Goal: Task Accomplishment & Management: Complete application form

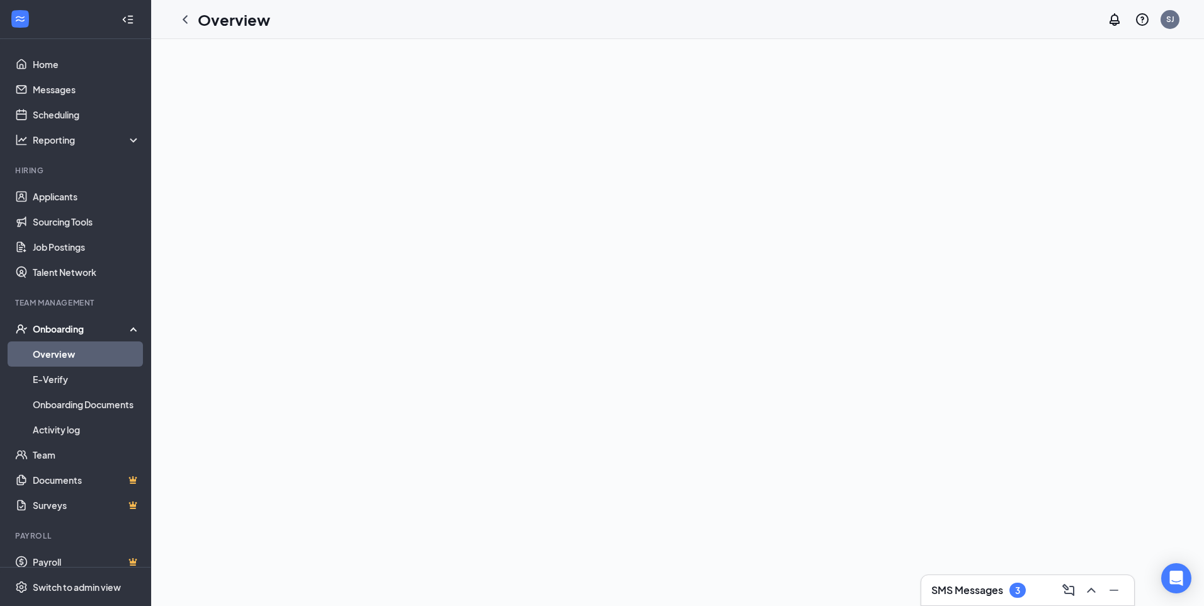
scroll to position [13, 0]
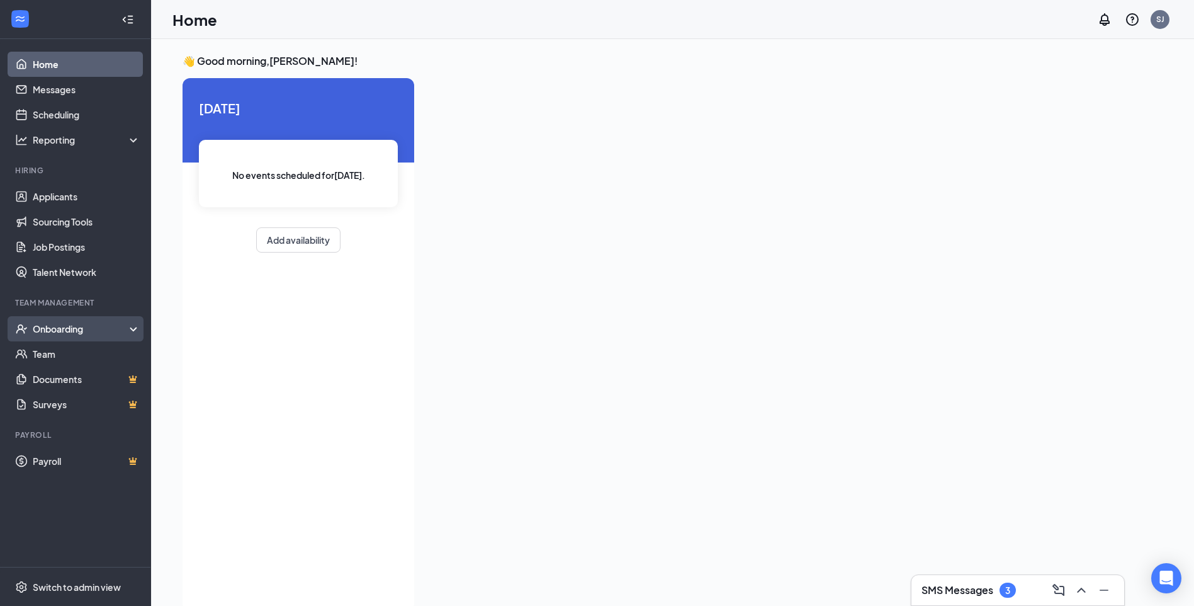
click at [98, 333] on div "Onboarding" at bounding box center [81, 328] width 97 height 13
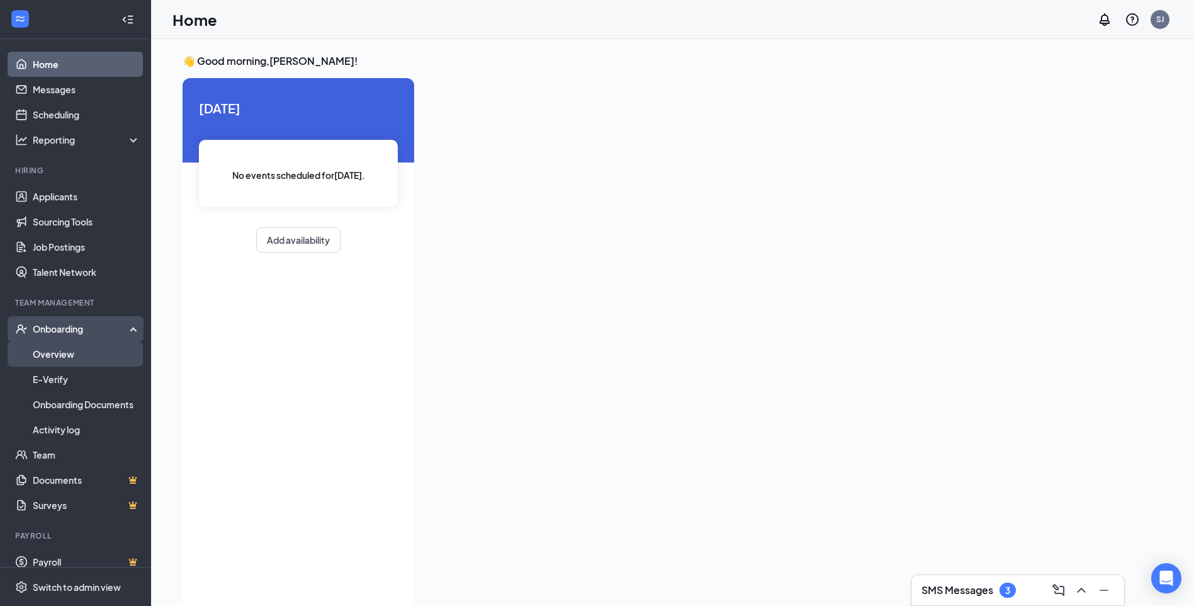
click at [70, 352] on link "Overview" at bounding box center [87, 353] width 108 height 25
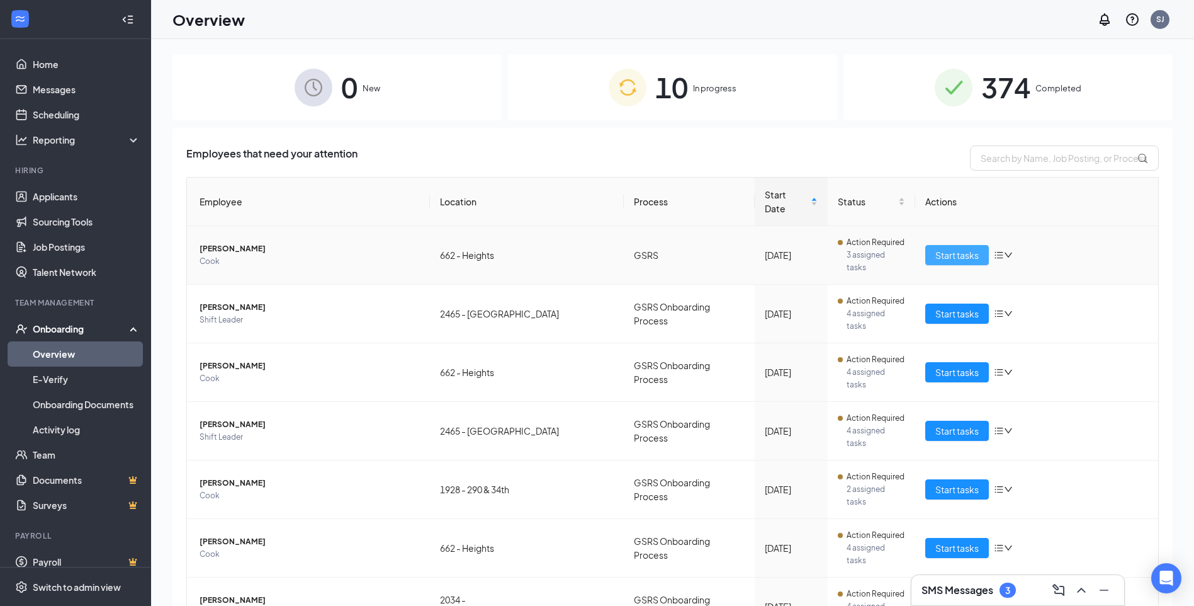
click at [935, 248] on span "Start tasks" at bounding box center [956, 255] width 43 height 14
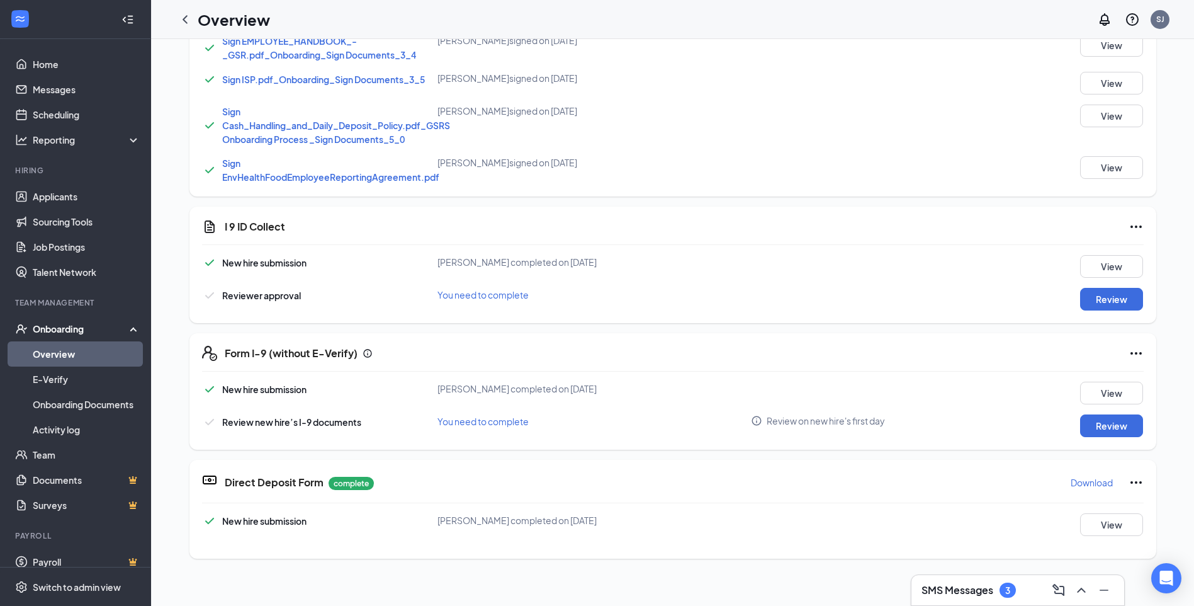
scroll to position [629, 0]
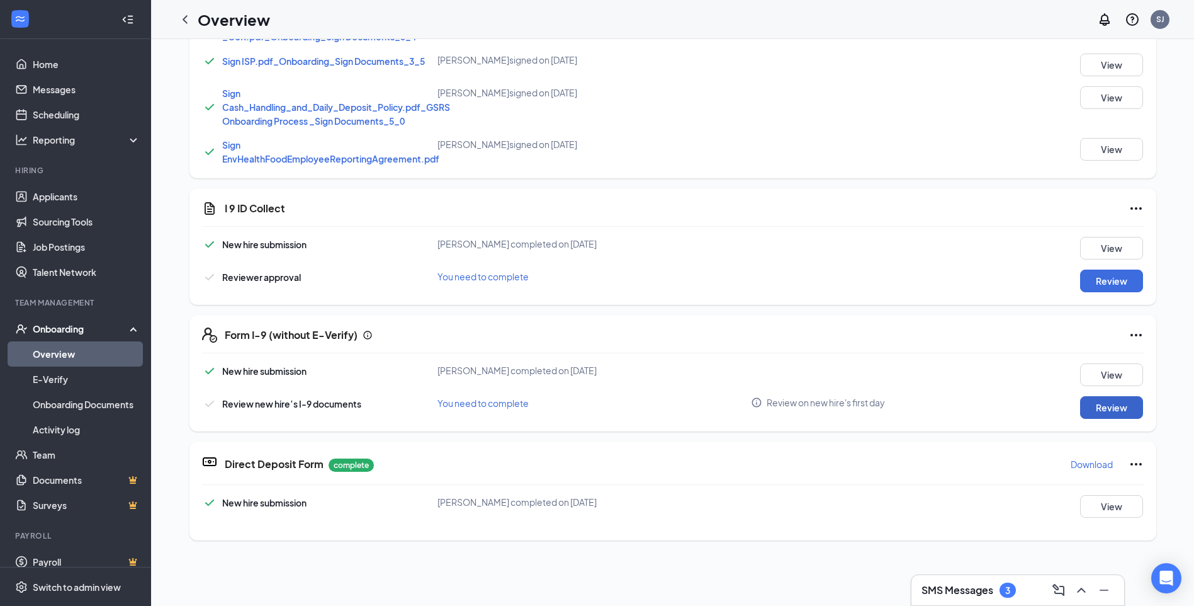
click at [1095, 410] on button "Review" at bounding box center [1111, 407] width 63 height 23
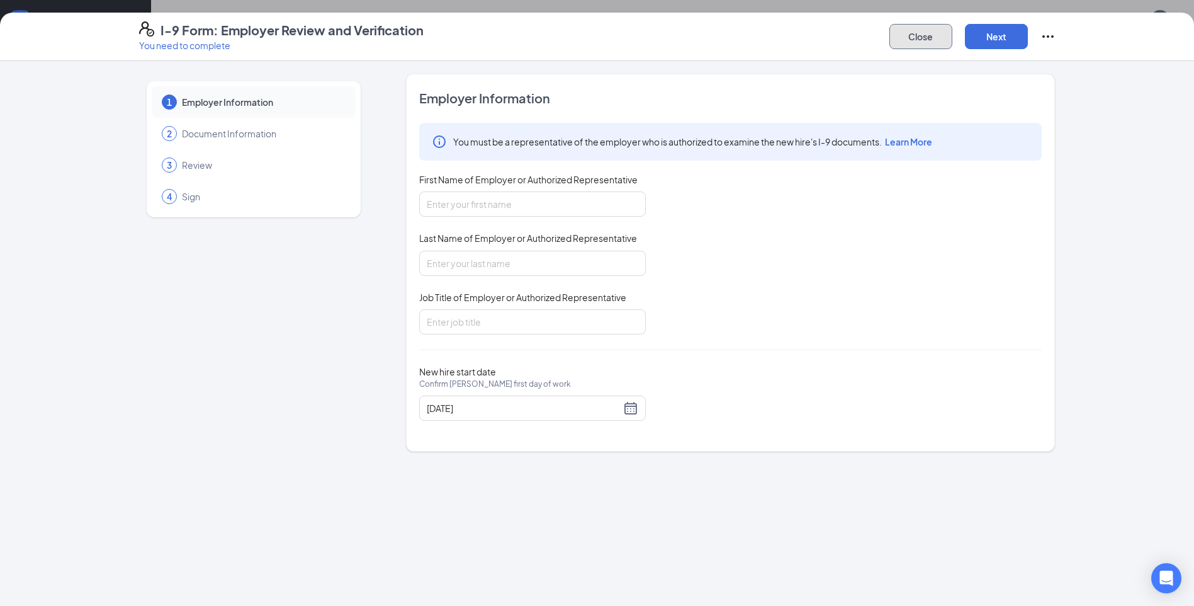
click at [938, 43] on button "Close" at bounding box center [920, 36] width 63 height 25
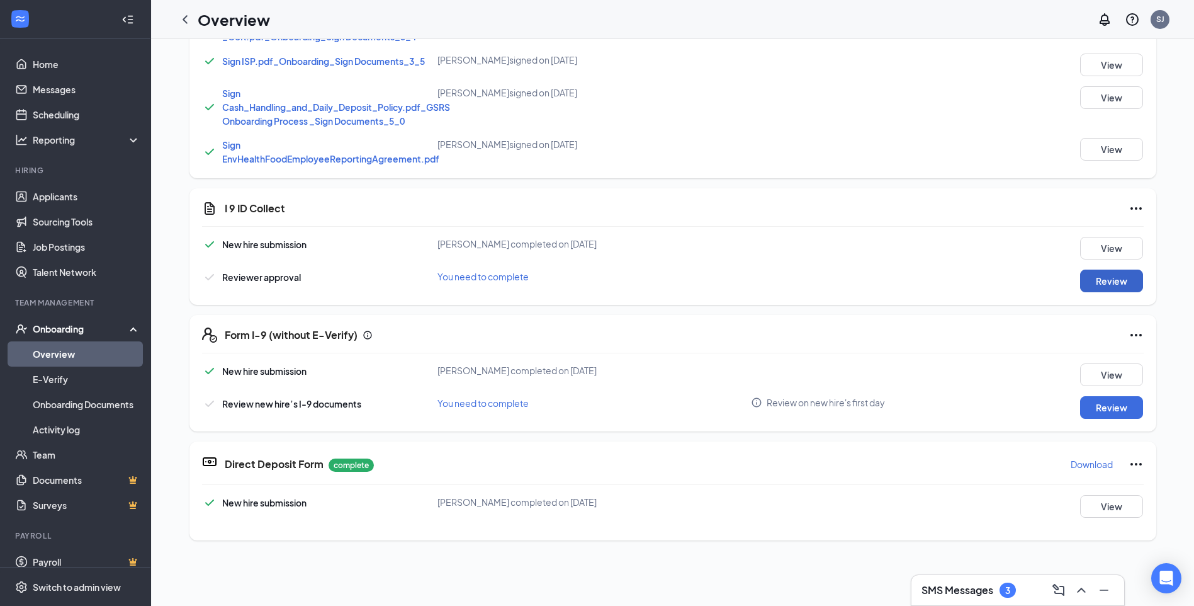
click at [1091, 287] on button "Review" at bounding box center [1111, 280] width 63 height 23
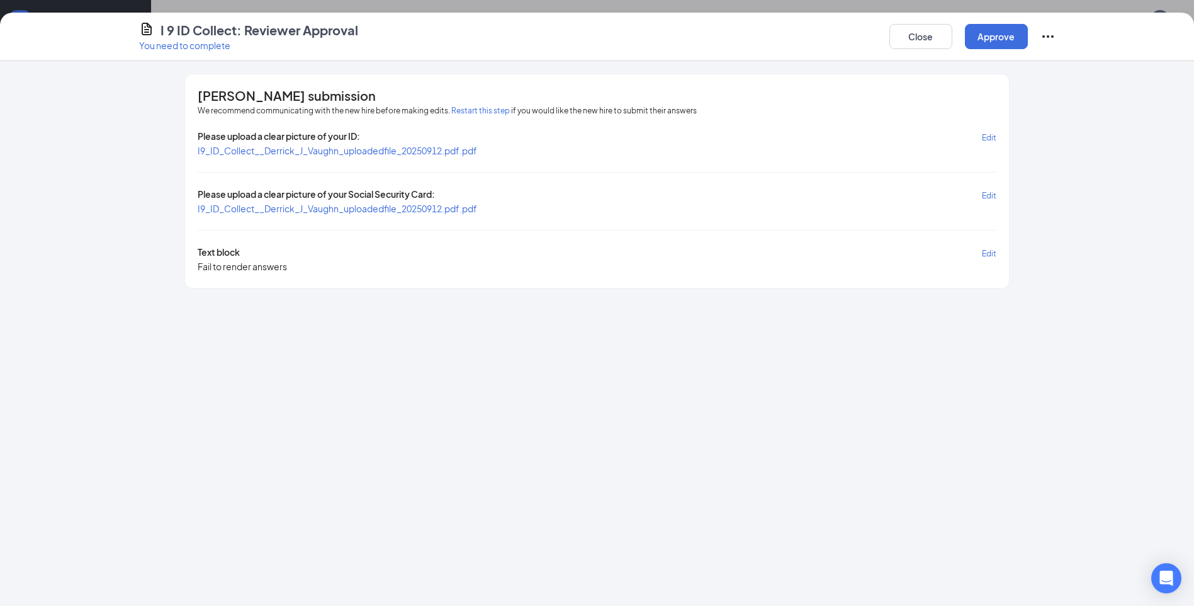
click at [442, 156] on span "I9_ID_Collect__Derrick_J_Vaughn_uploadedfile_20250912.pdf.pdf" at bounding box center [337, 150] width 279 height 13
click at [437, 150] on span "I9_ID_Collect__Derrick_J_Vaughn_uploadedfile_20250912.pdf.pdf" at bounding box center [337, 150] width 279 height 11
click at [904, 30] on button "Close" at bounding box center [920, 36] width 63 height 25
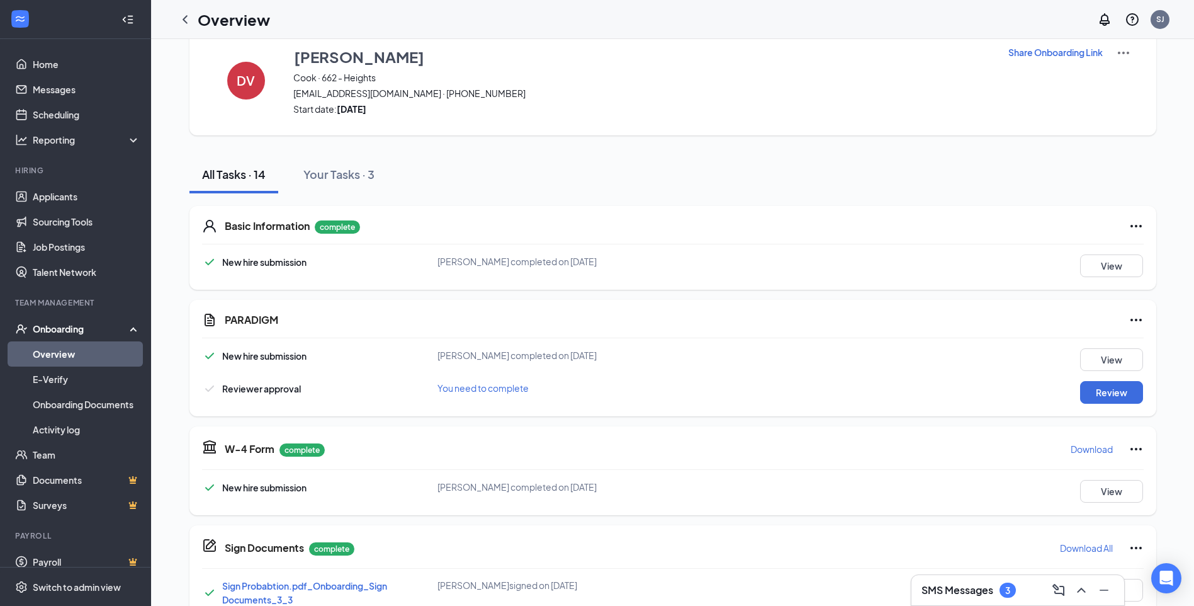
scroll to position [0, 0]
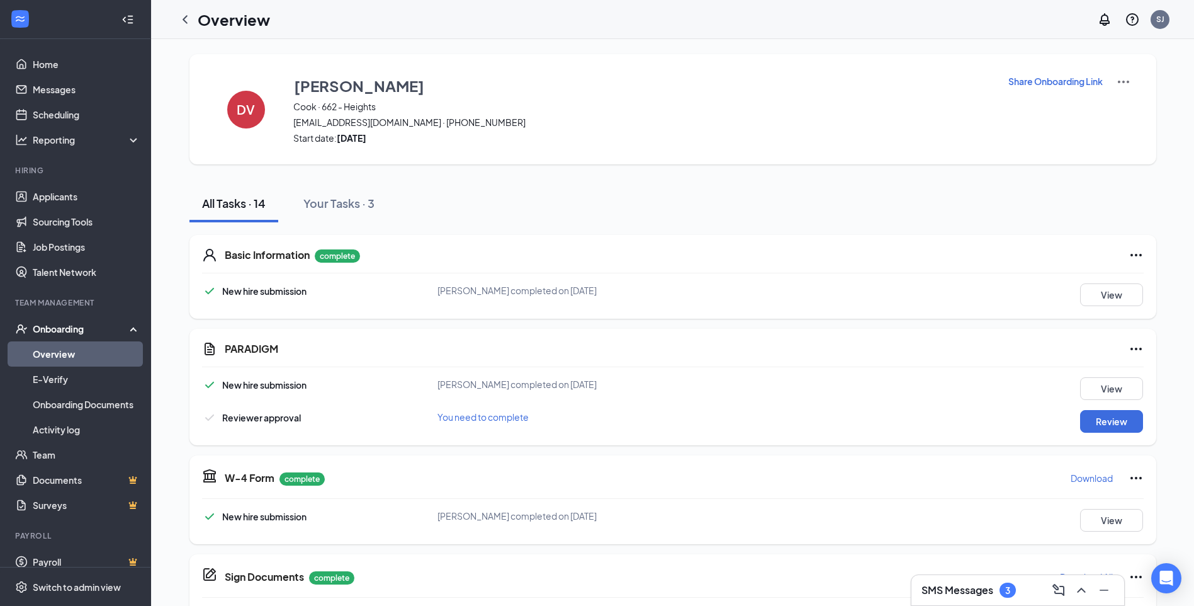
drag, startPoint x: 189, startPoint y: 16, endPoint x: 189, endPoint y: 25, distance: 8.8
click at [189, 16] on icon "ChevronLeft" at bounding box center [185, 19] width 15 height 15
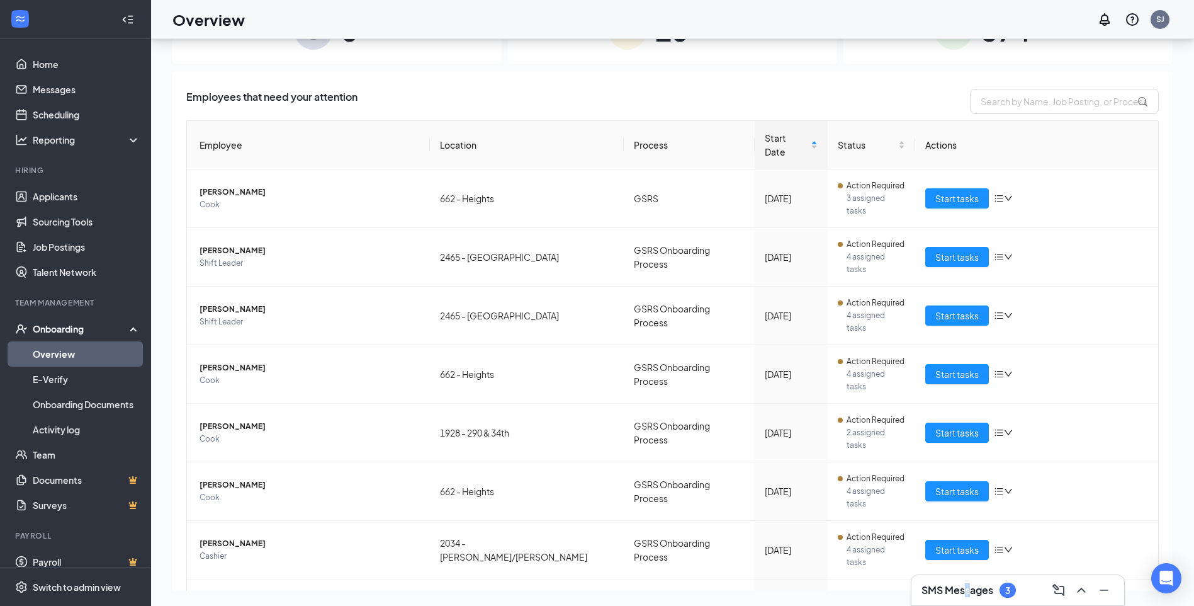
click at [968, 585] on h3 "SMS Messages" at bounding box center [958, 590] width 72 height 14
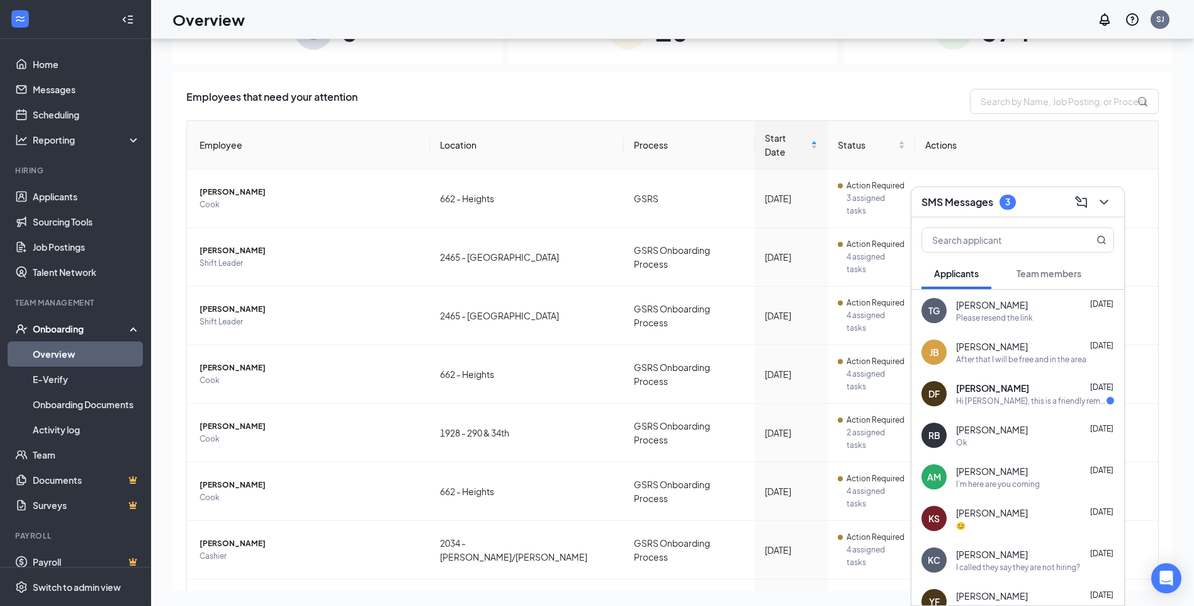
click at [1013, 395] on div "Hi [PERSON_NAME], this is a friendly reminder. To move forward with your applic…" at bounding box center [1031, 400] width 150 height 11
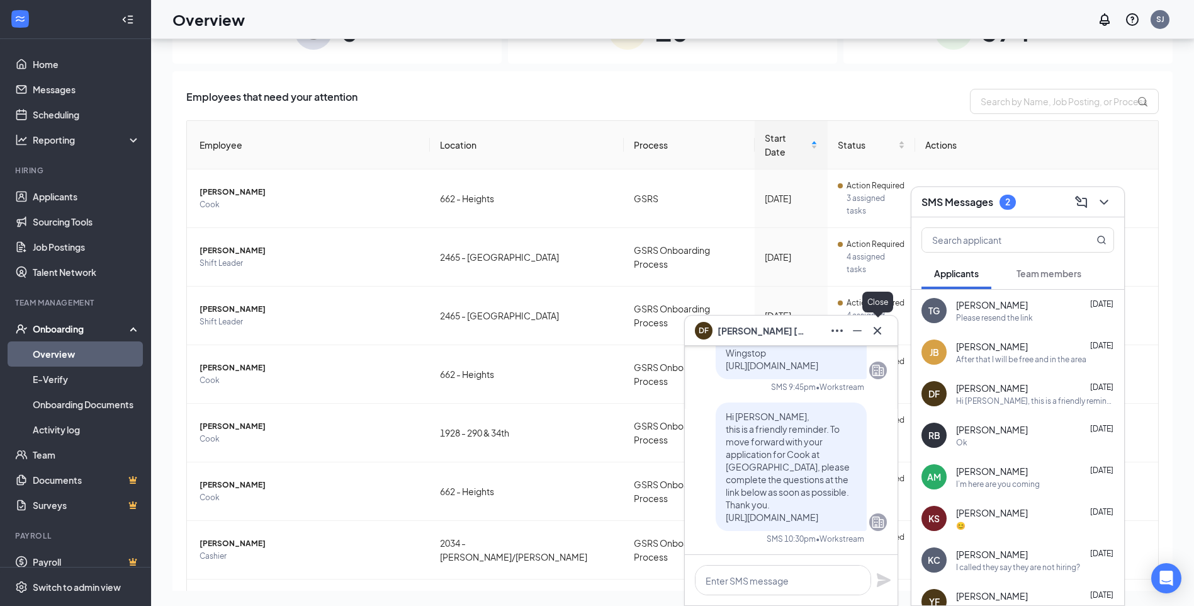
click at [881, 328] on icon "Cross" at bounding box center [877, 330] width 15 height 15
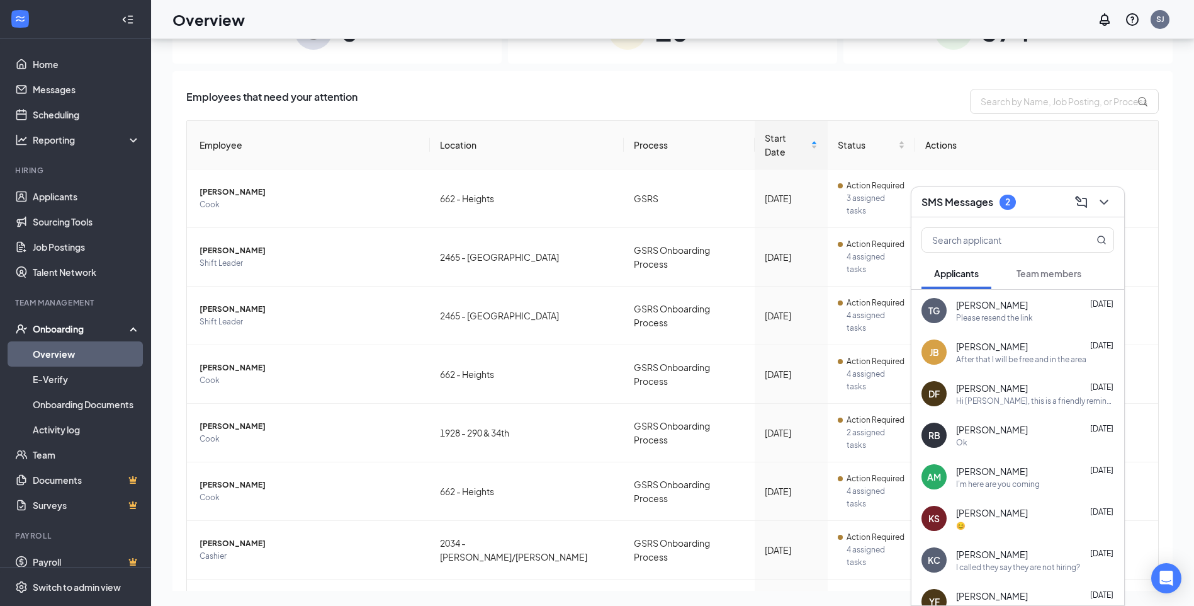
click at [1044, 271] on span "Team members" at bounding box center [1049, 273] width 65 height 11
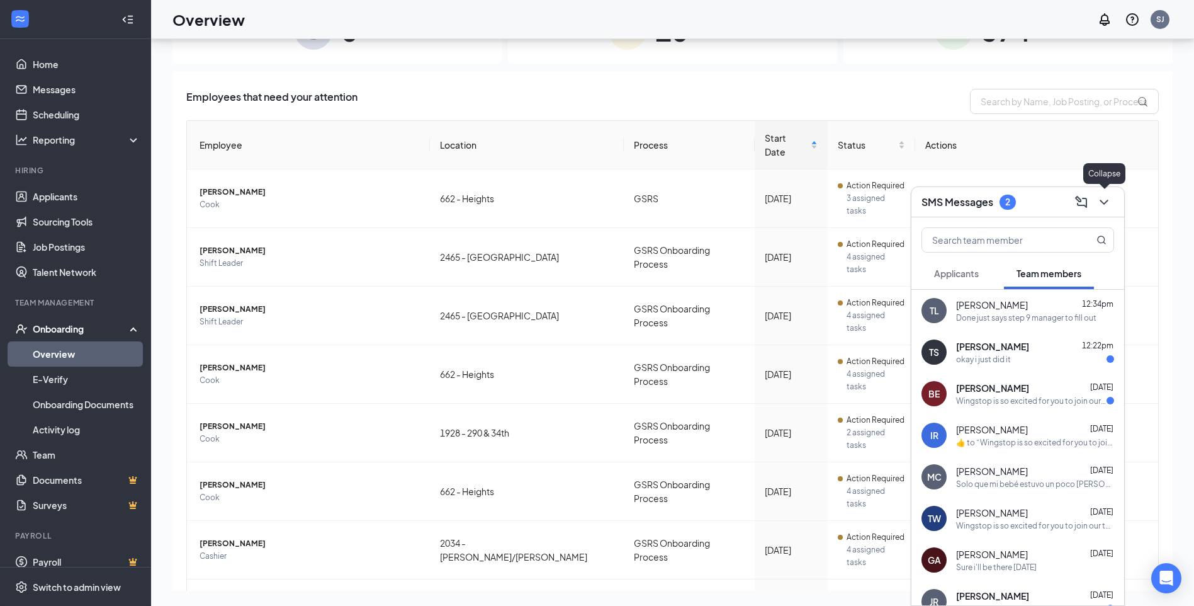
click at [1103, 199] on icon "ChevronDown" at bounding box center [1103, 201] width 15 height 15
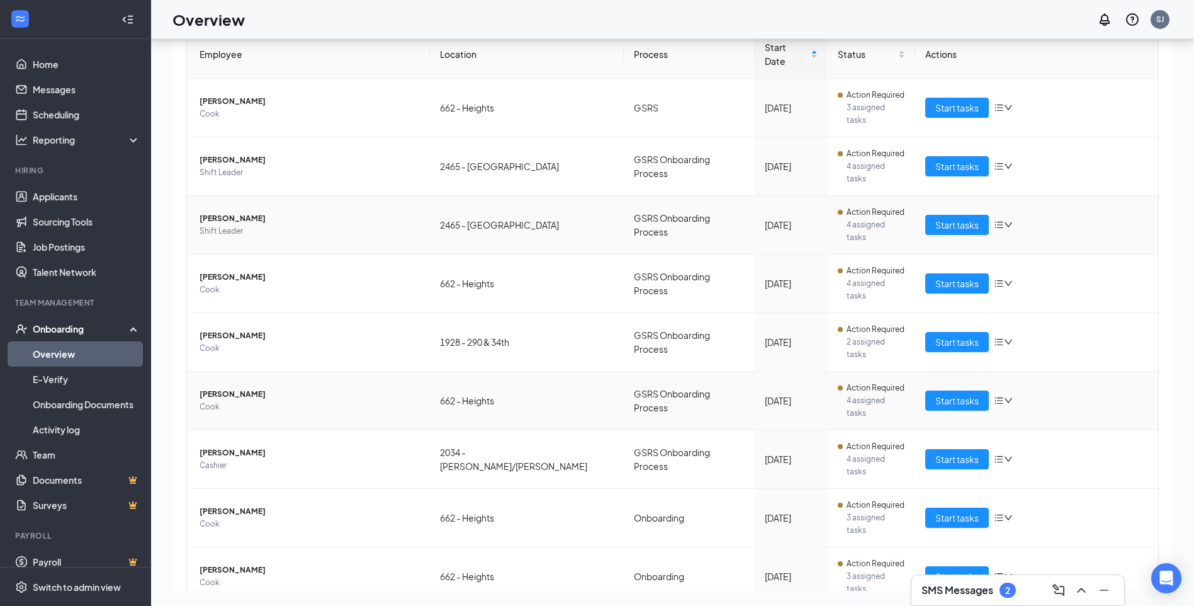
scroll to position [110, 0]
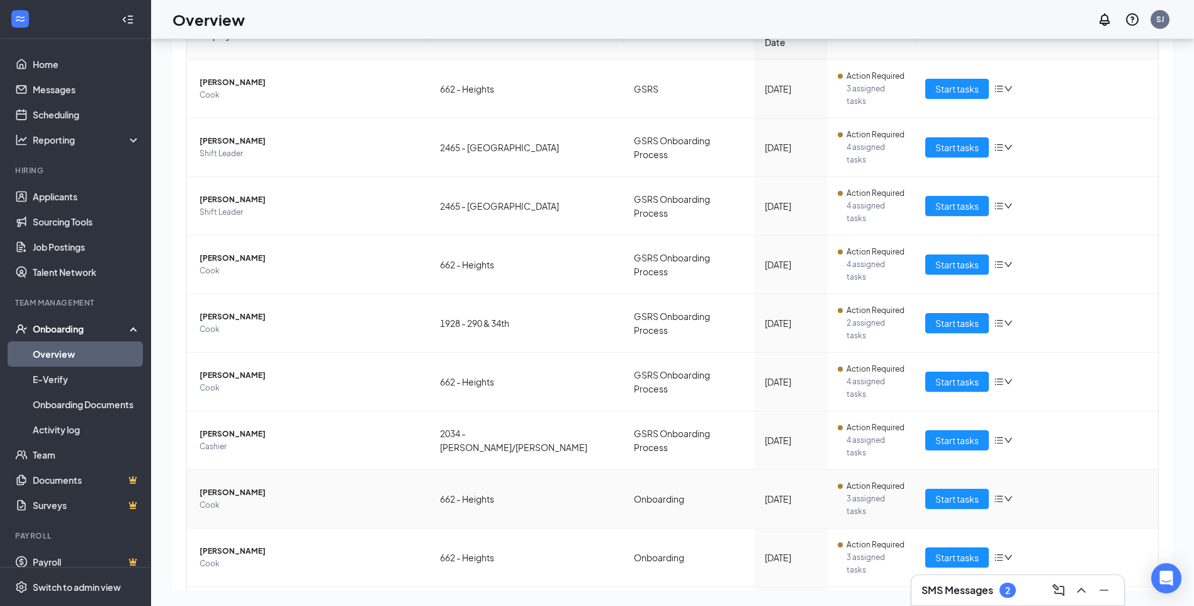
click at [252, 486] on span "[PERSON_NAME]" at bounding box center [310, 492] width 220 height 13
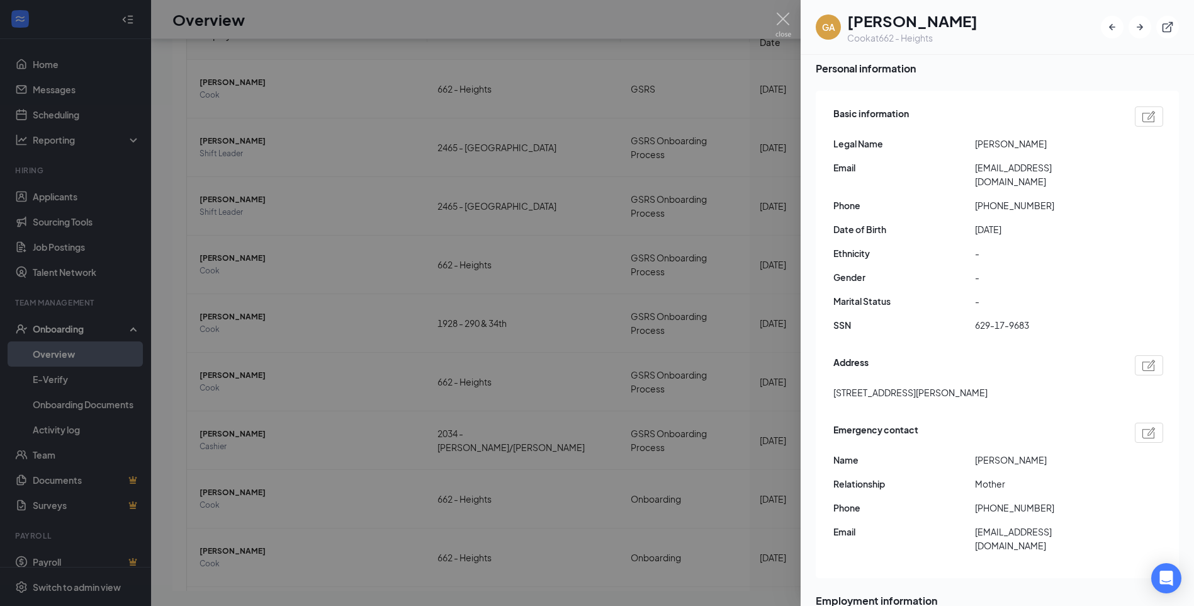
scroll to position [126, 0]
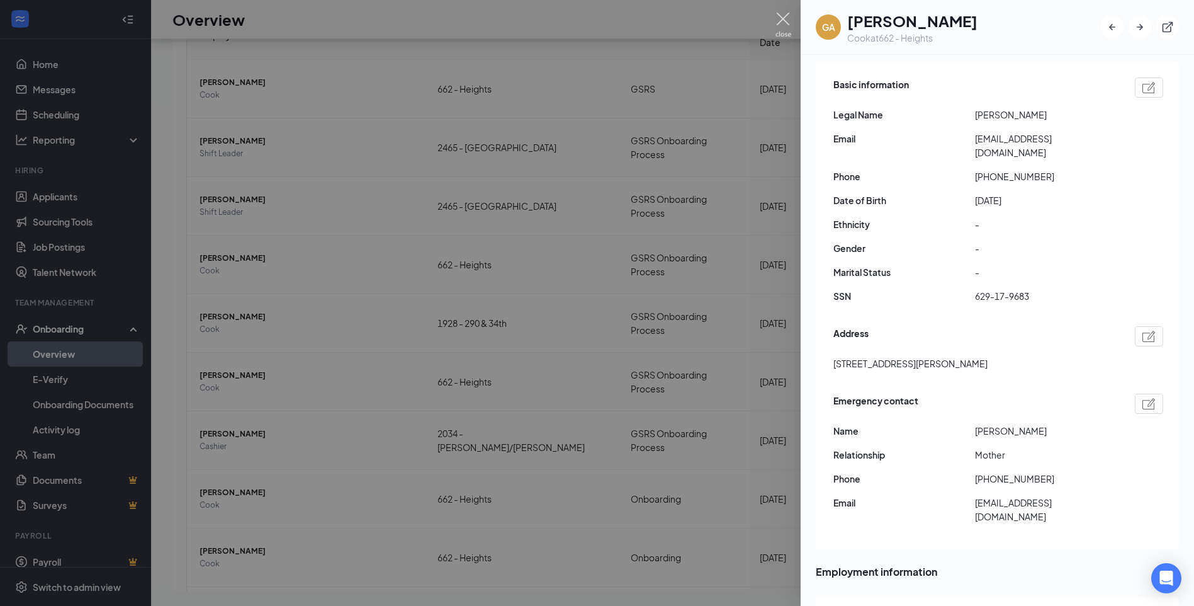
click at [781, 23] on img at bounding box center [783, 25] width 16 height 25
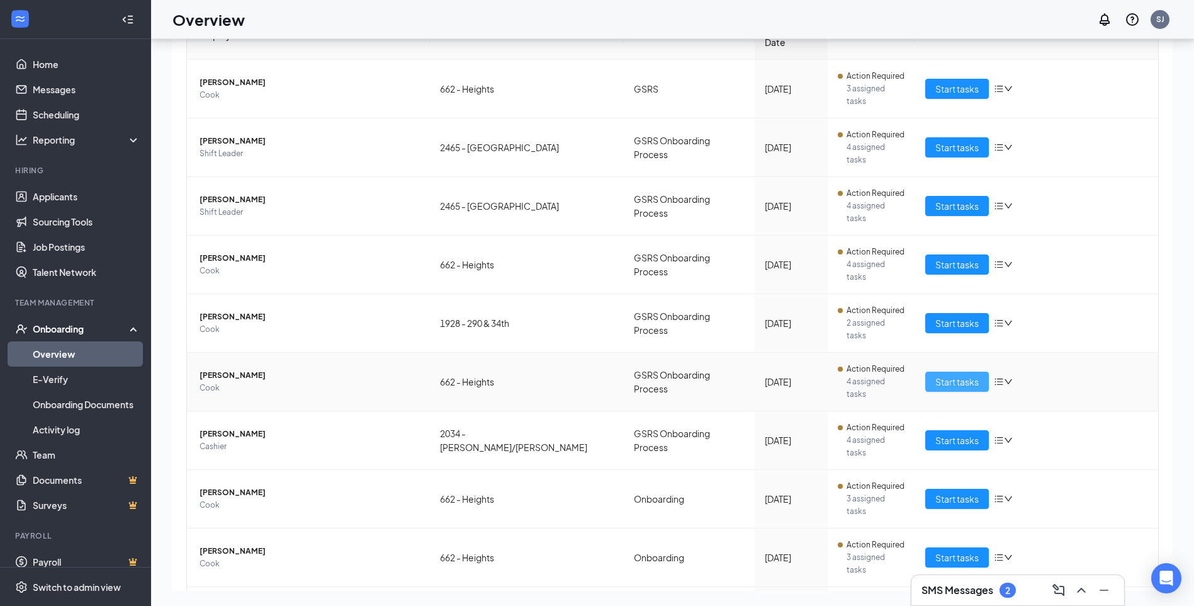
click at [935, 375] on span "Start tasks" at bounding box center [956, 382] width 43 height 14
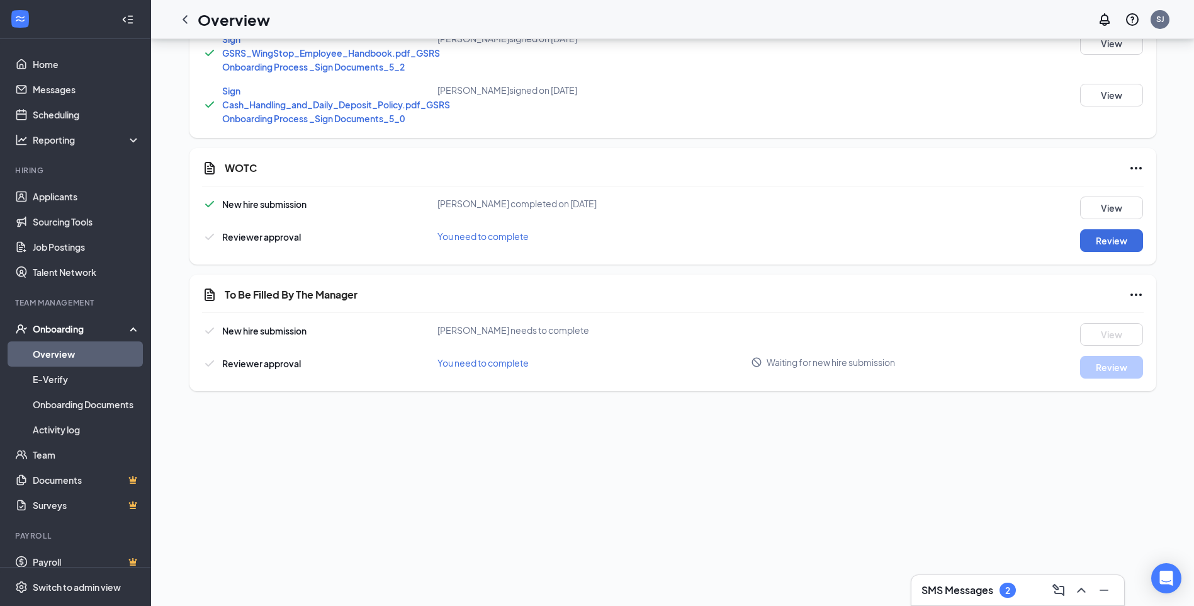
scroll to position [504, 0]
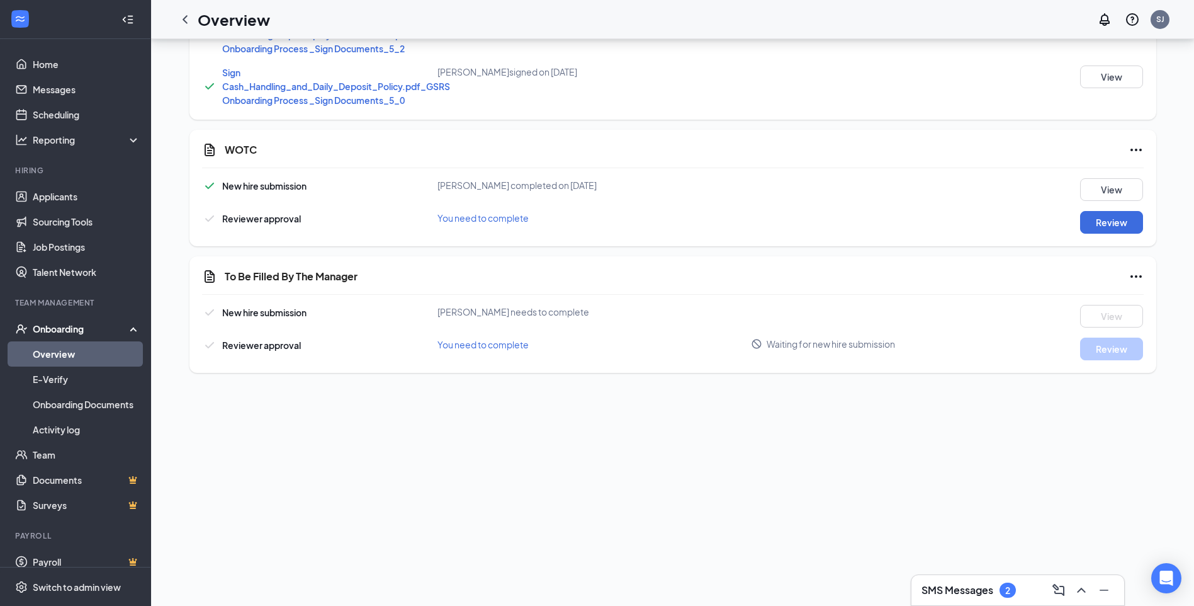
click at [1129, 273] on icon "Ellipses" at bounding box center [1136, 276] width 15 height 15
click at [1103, 299] on span "Mark as complete" at bounding box center [1084, 302] width 74 height 14
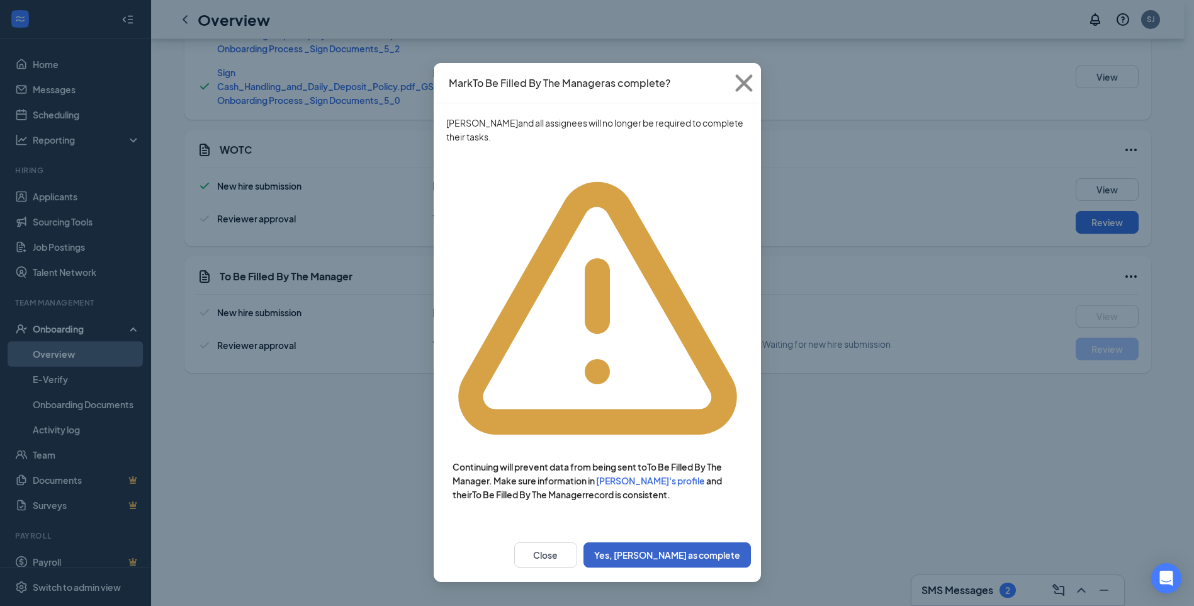
click at [705, 542] on button "Yes, [PERSON_NAME] as complete" at bounding box center [666, 554] width 167 height 25
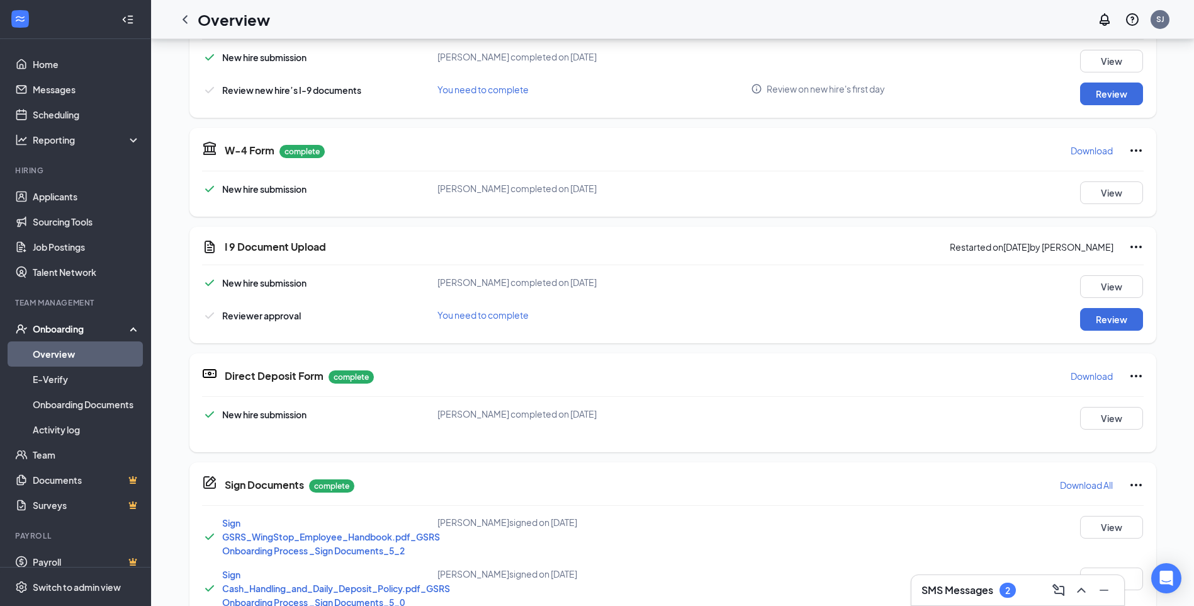
scroll to position [315, 0]
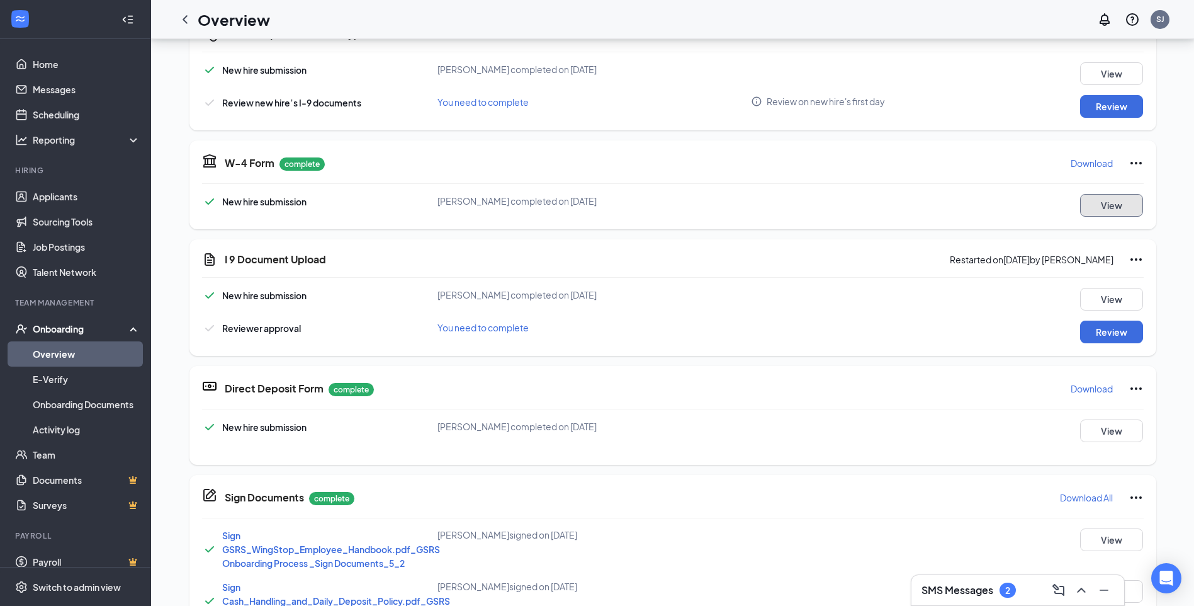
click at [1107, 211] on button "View" at bounding box center [1111, 205] width 63 height 23
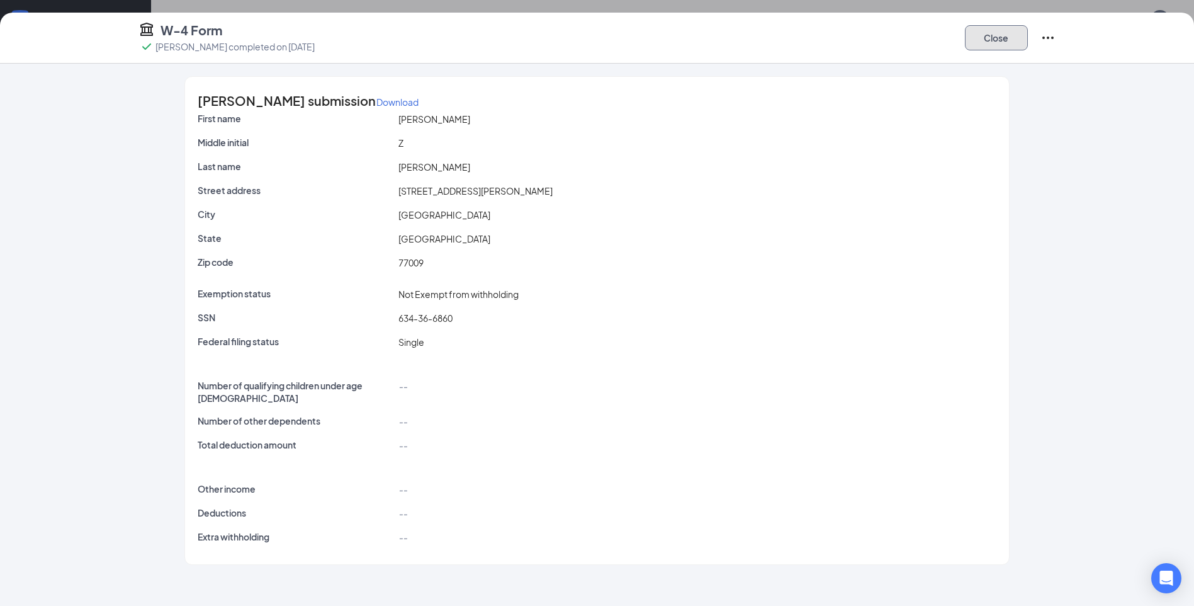
click at [1004, 40] on button "Close" at bounding box center [996, 37] width 63 height 25
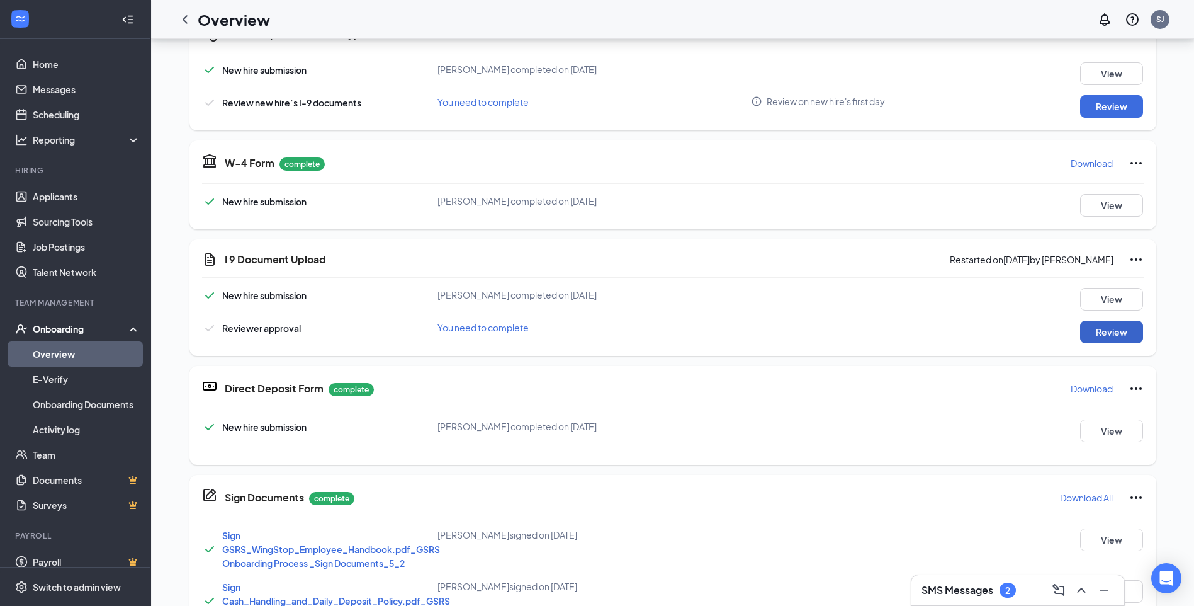
click at [1123, 326] on button "Review" at bounding box center [1111, 331] width 63 height 23
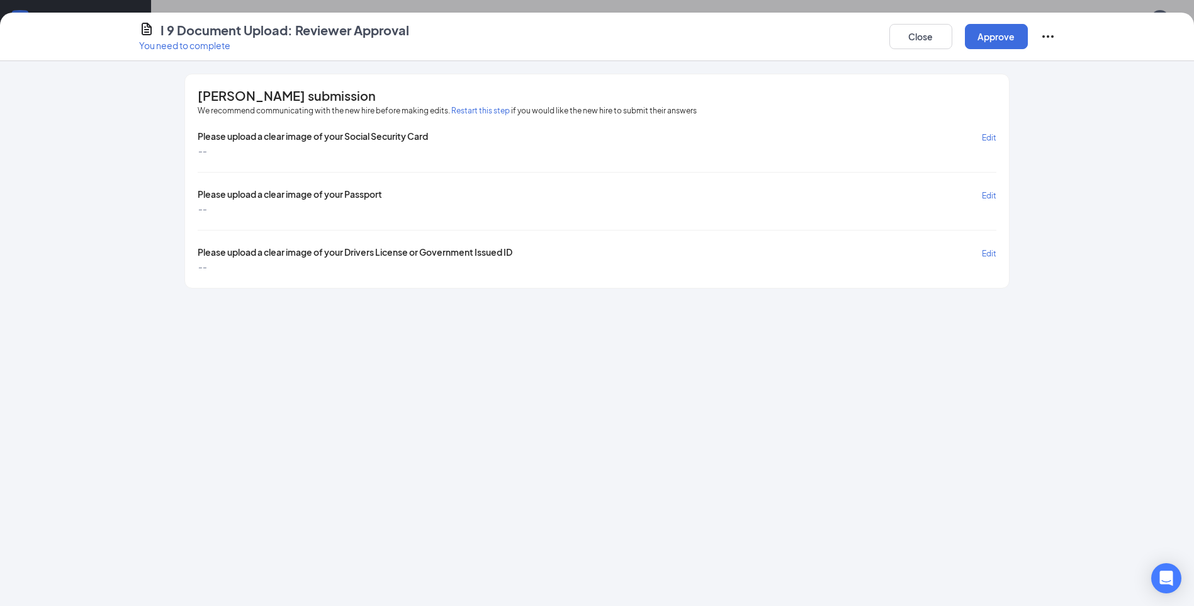
click at [480, 110] on button "Restart this step" at bounding box center [480, 110] width 59 height 13
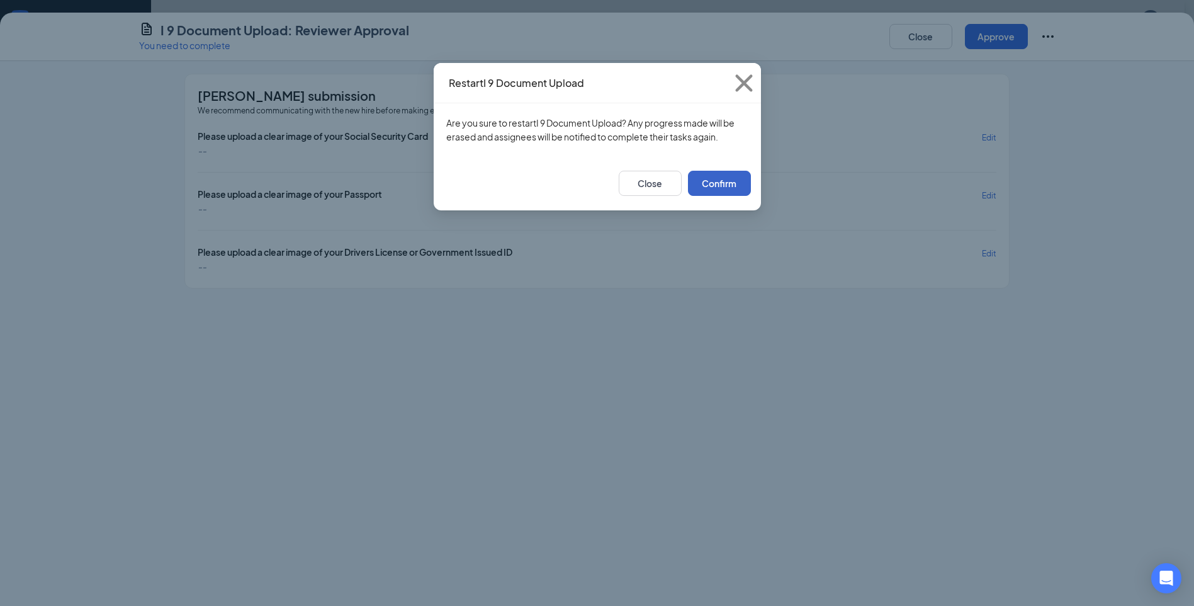
click at [718, 186] on button "Confirm" at bounding box center [719, 183] width 63 height 25
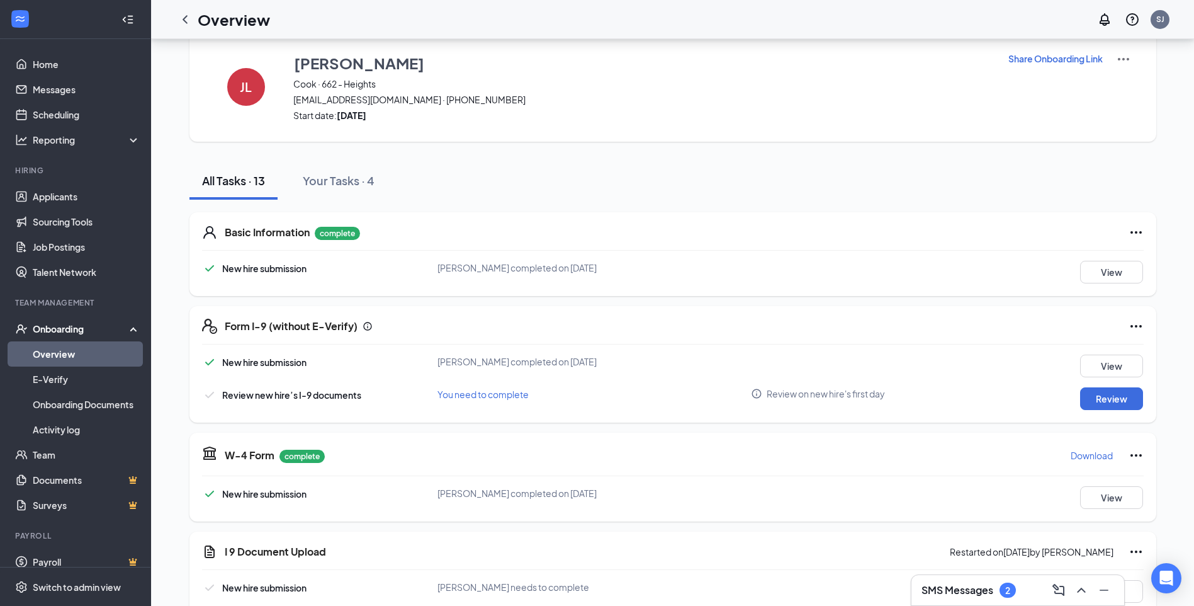
scroll to position [0, 0]
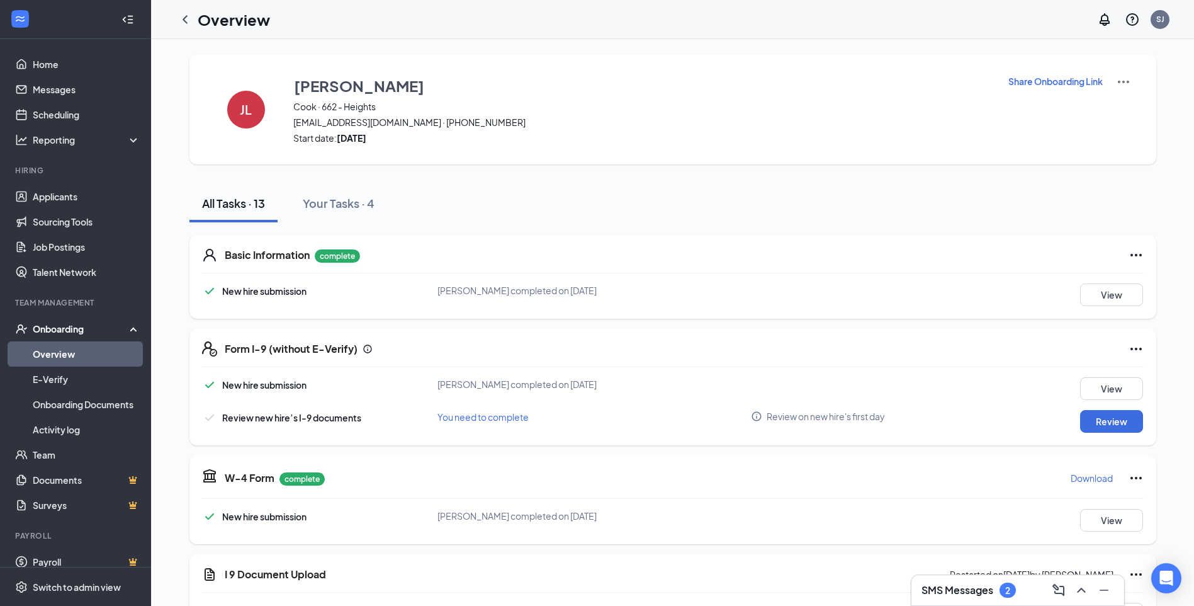
click at [1068, 78] on p "Share Onboarding Link" at bounding box center [1055, 81] width 94 height 13
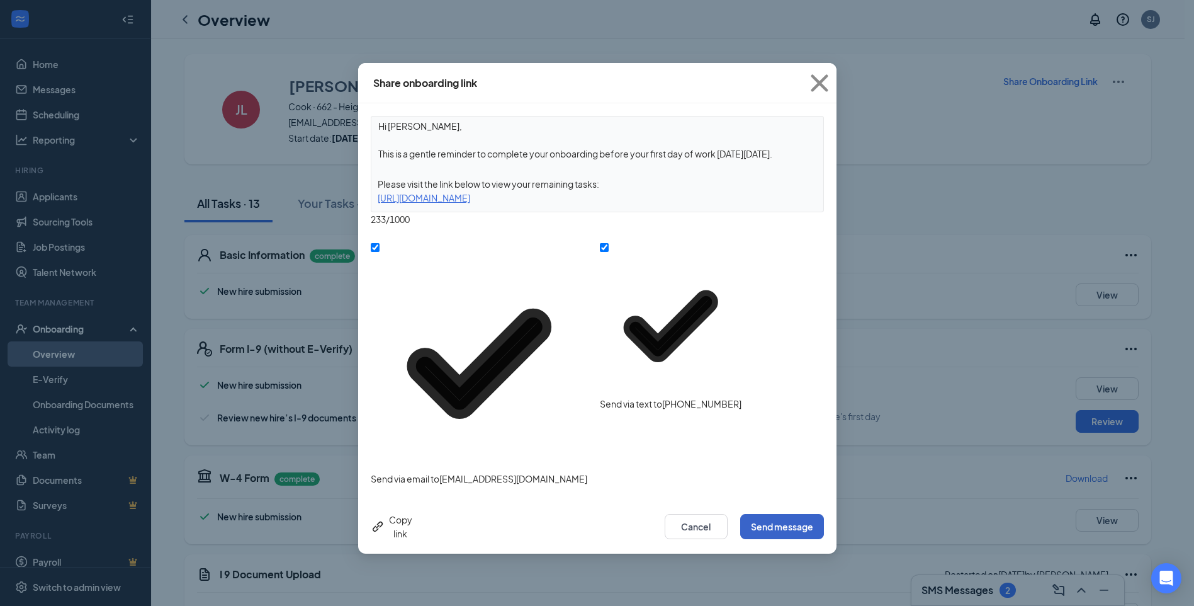
click at [781, 514] on button "Send message" at bounding box center [782, 526] width 84 height 25
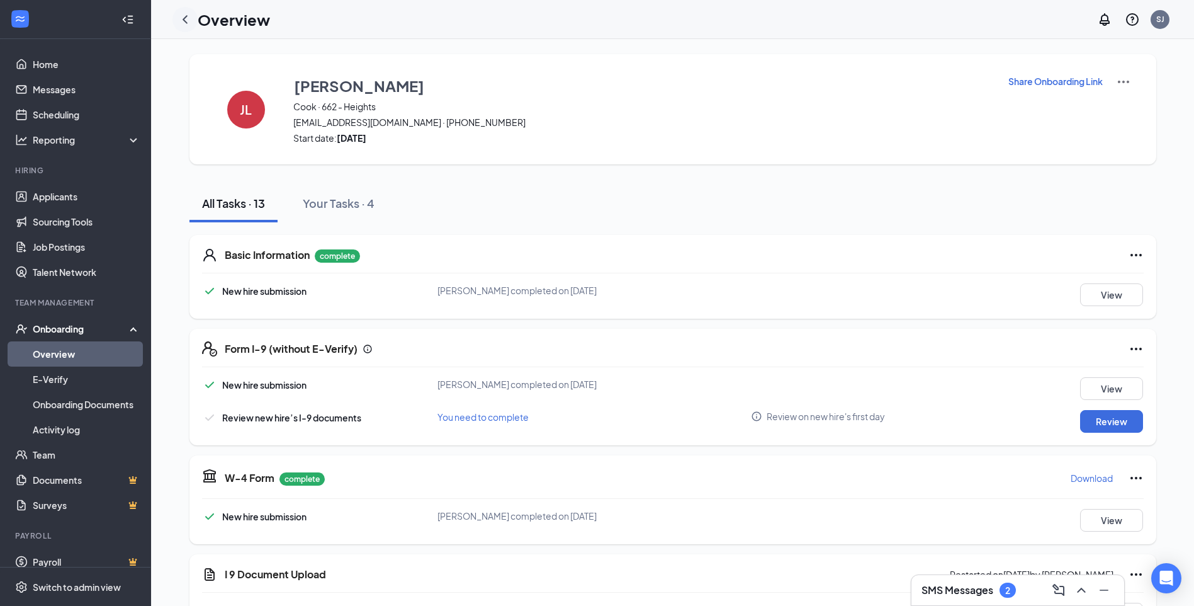
click at [190, 21] on icon "ChevronLeft" at bounding box center [185, 19] width 15 height 15
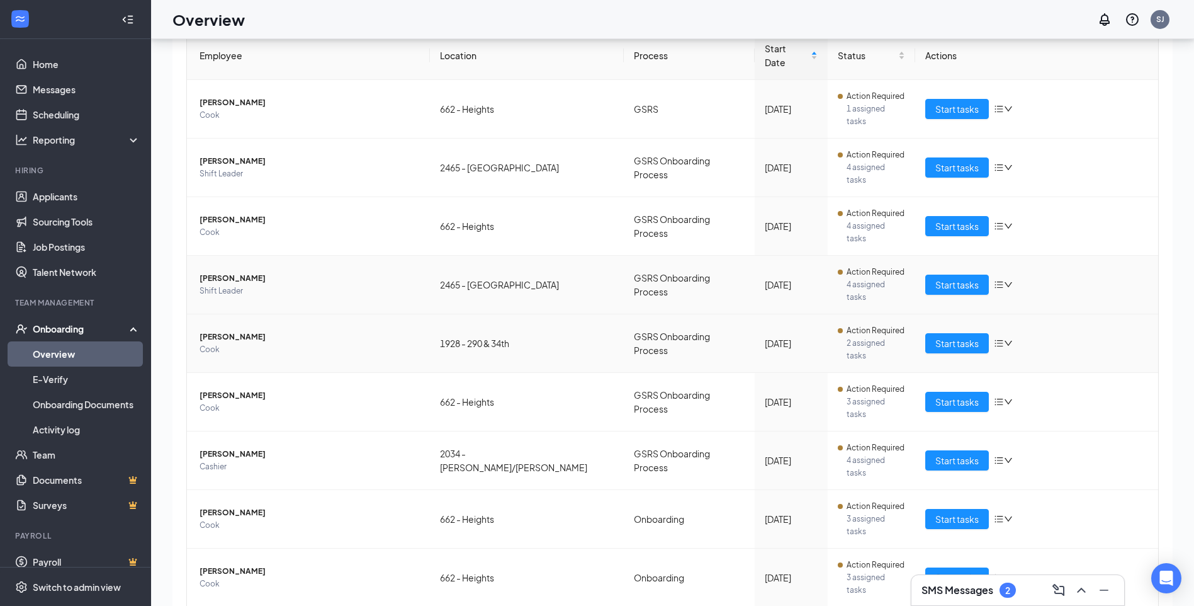
scroll to position [57, 0]
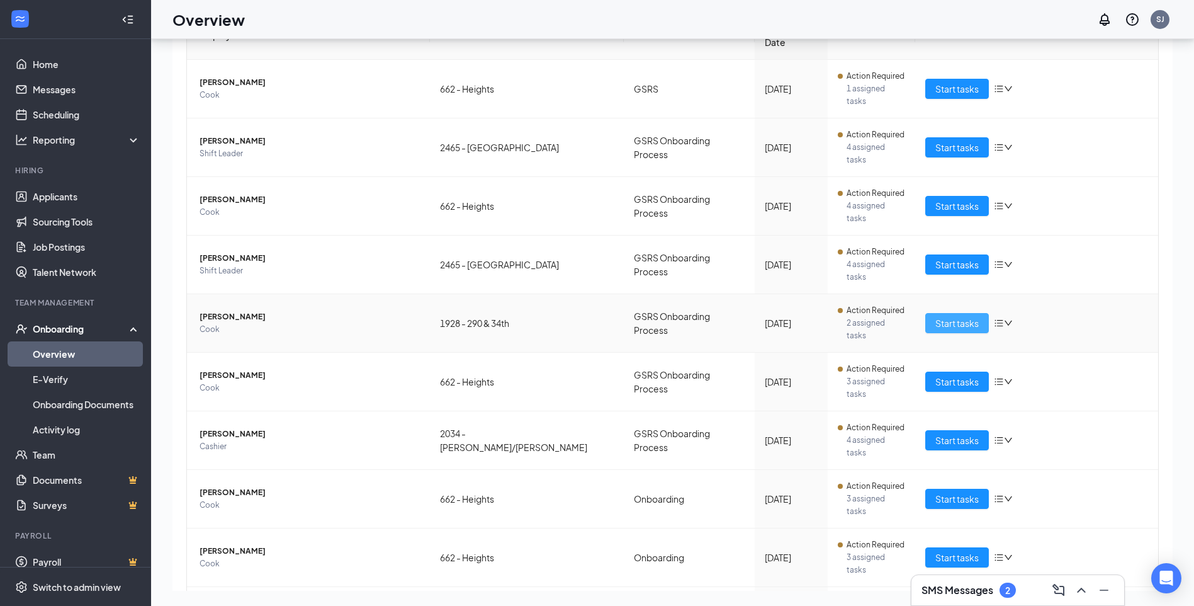
click at [947, 316] on span "Start tasks" at bounding box center [956, 323] width 43 height 14
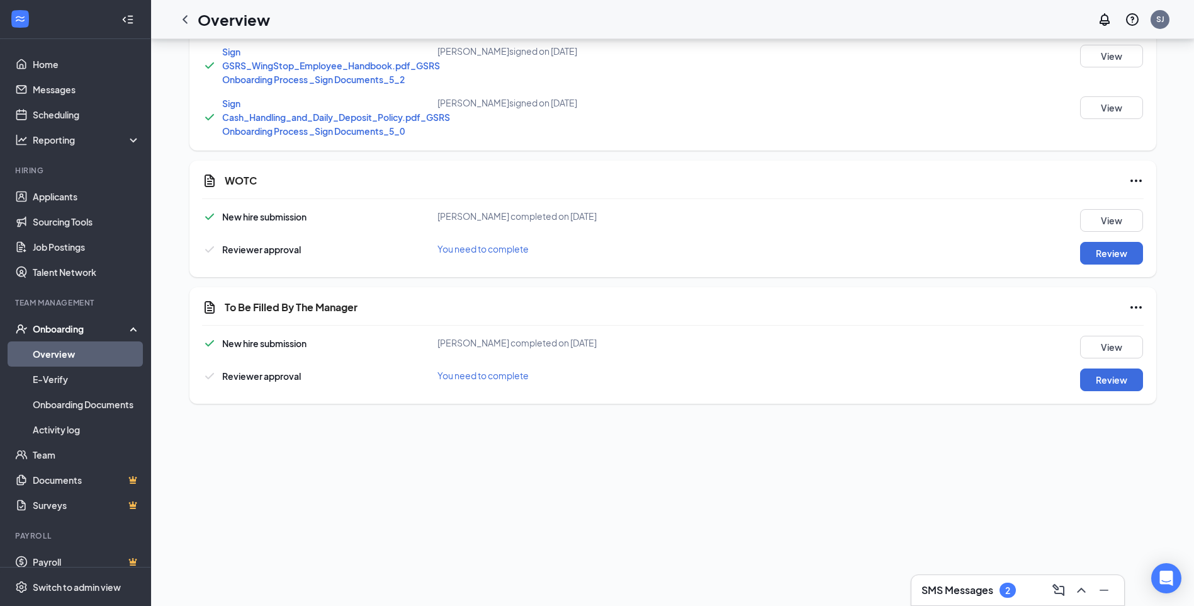
scroll to position [504, 0]
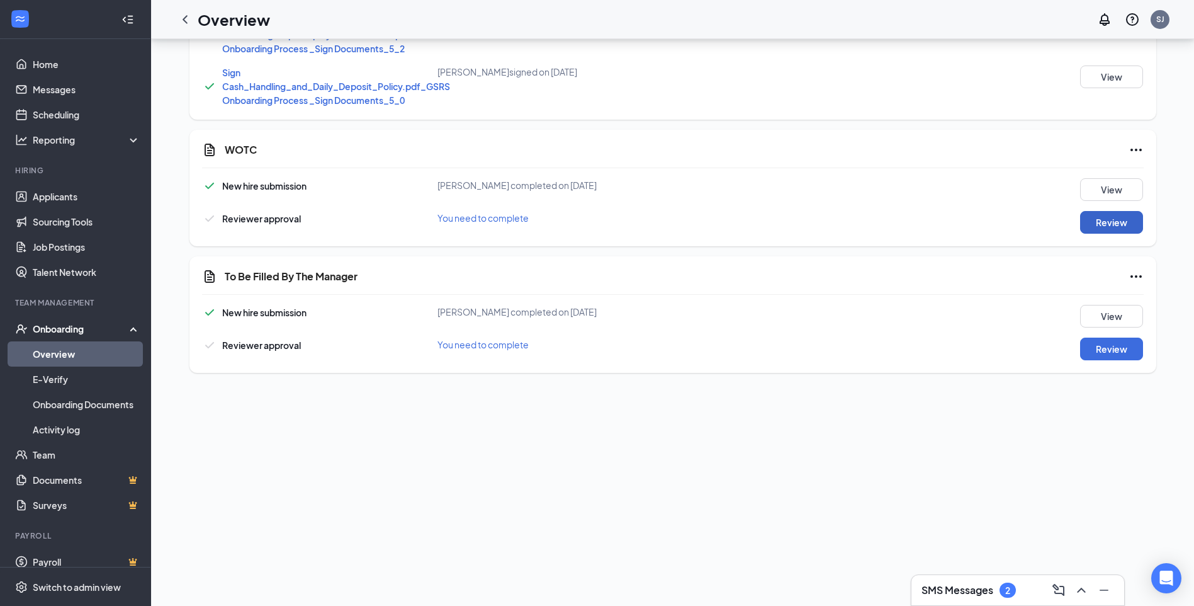
click at [1081, 220] on button "Review" at bounding box center [1111, 222] width 63 height 23
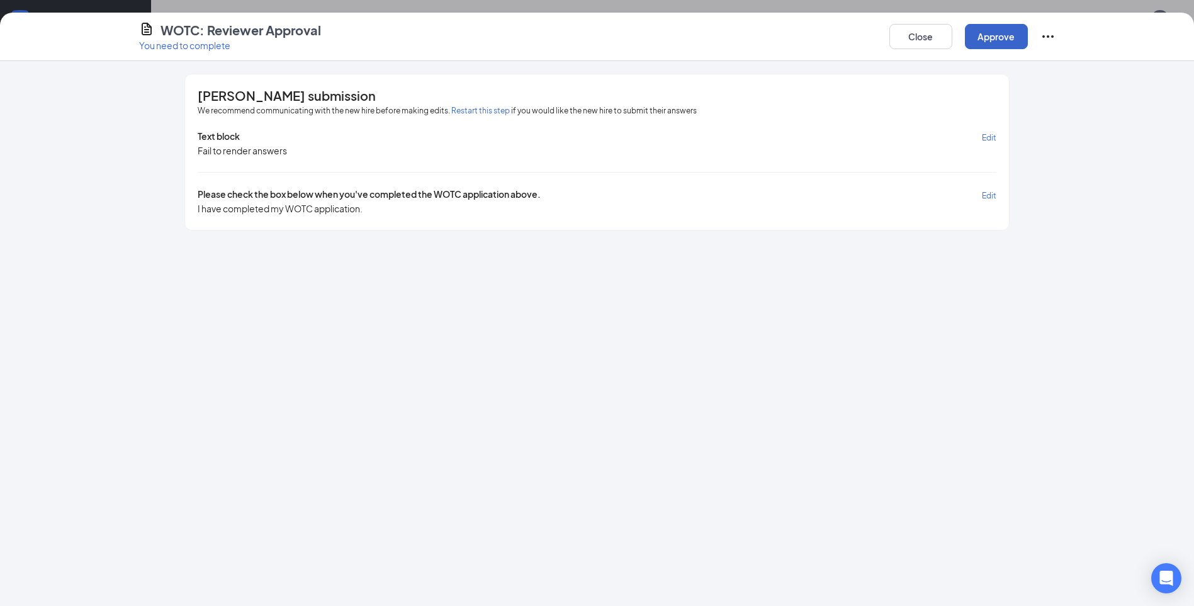
click at [976, 37] on button "Approve" at bounding box center [996, 36] width 63 height 25
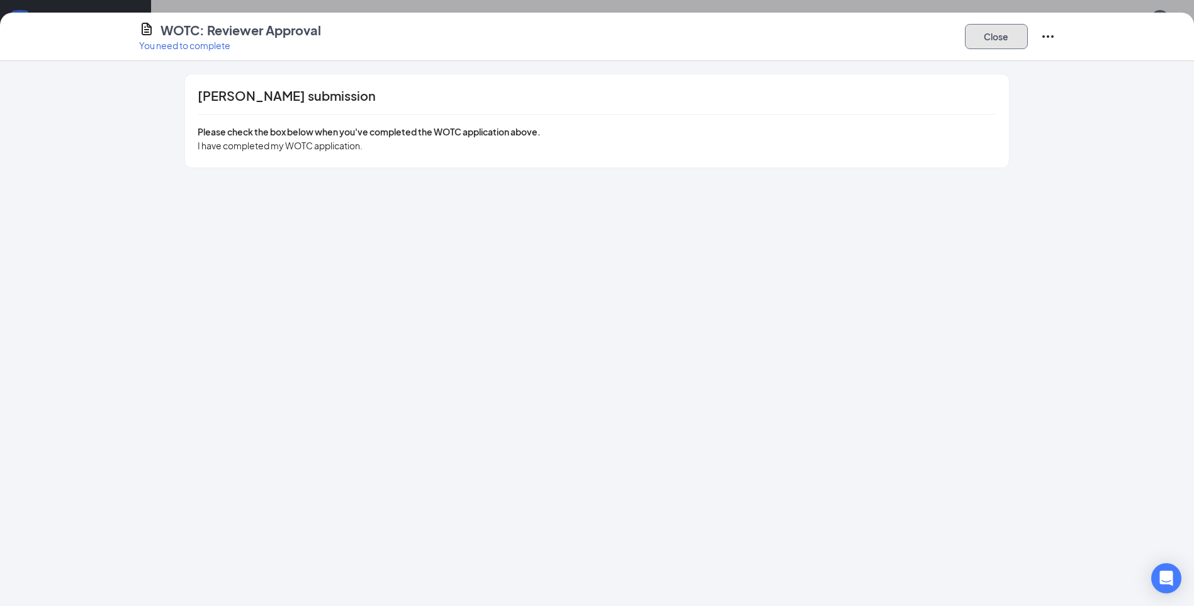
click at [989, 29] on button "Close" at bounding box center [996, 36] width 63 height 25
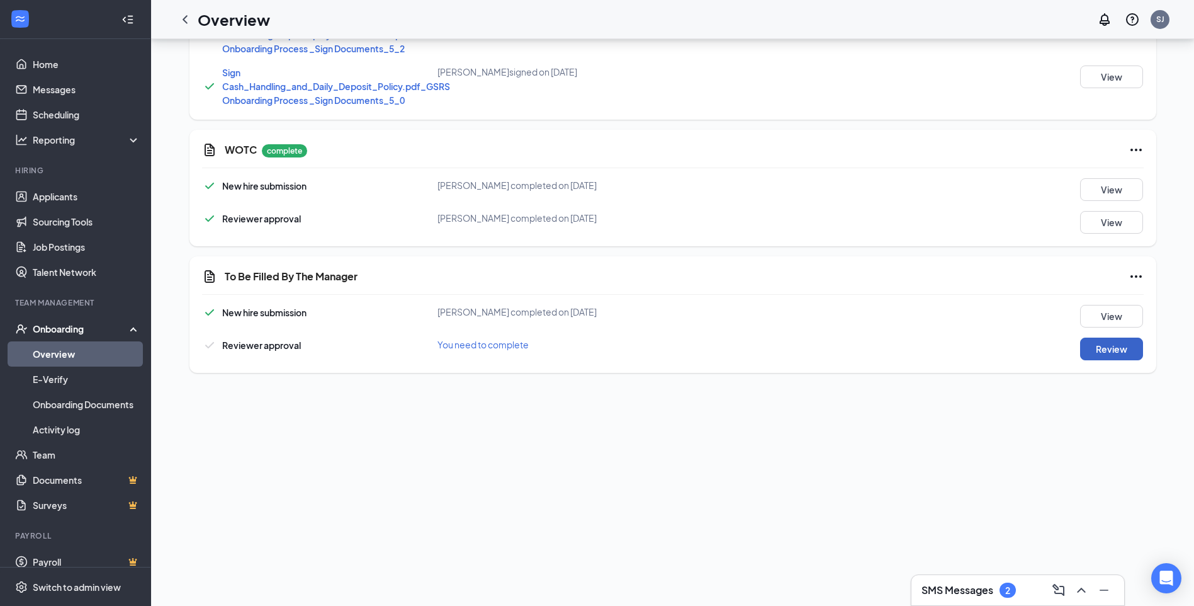
click at [1108, 341] on button "Review" at bounding box center [1111, 348] width 63 height 23
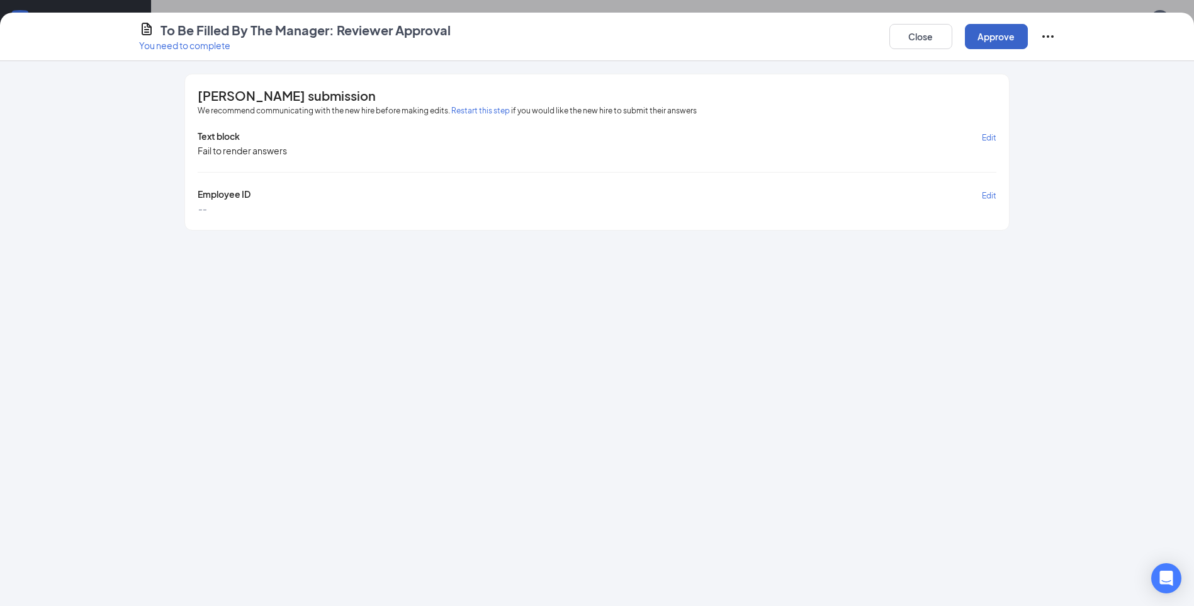
click at [991, 44] on button "Approve" at bounding box center [996, 36] width 63 height 25
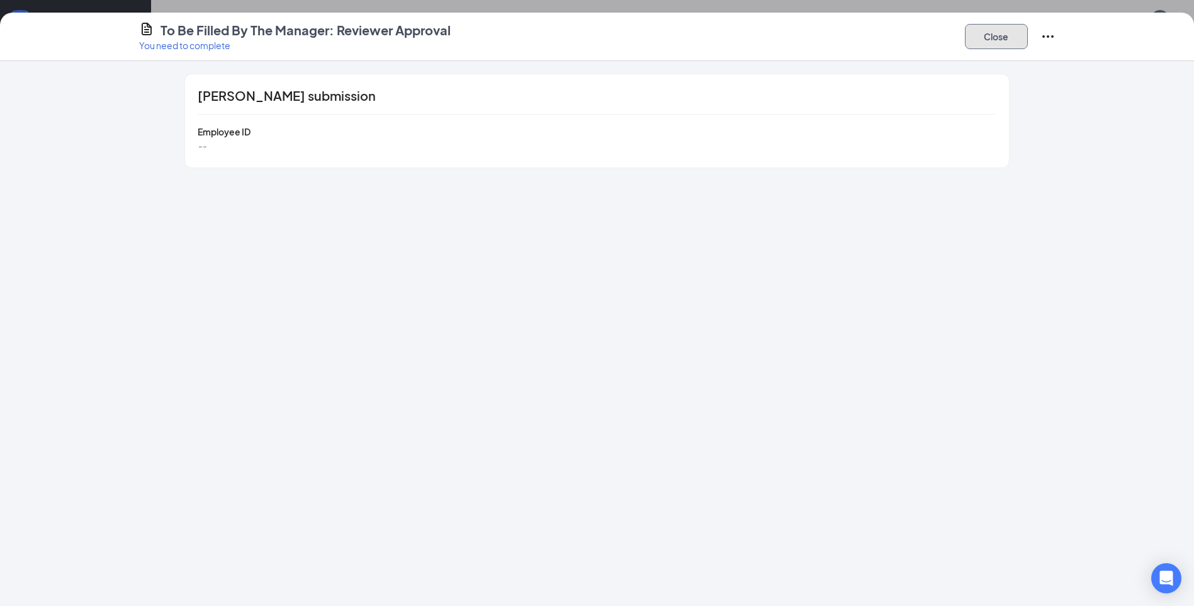
click at [991, 38] on button "Close" at bounding box center [996, 36] width 63 height 25
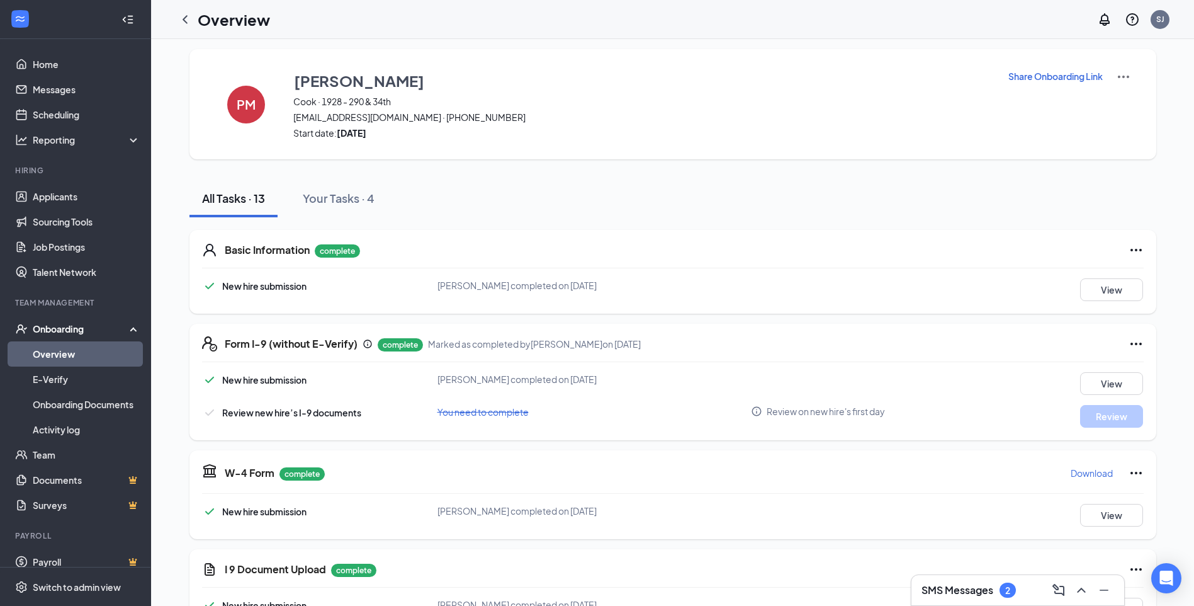
scroll to position [0, 0]
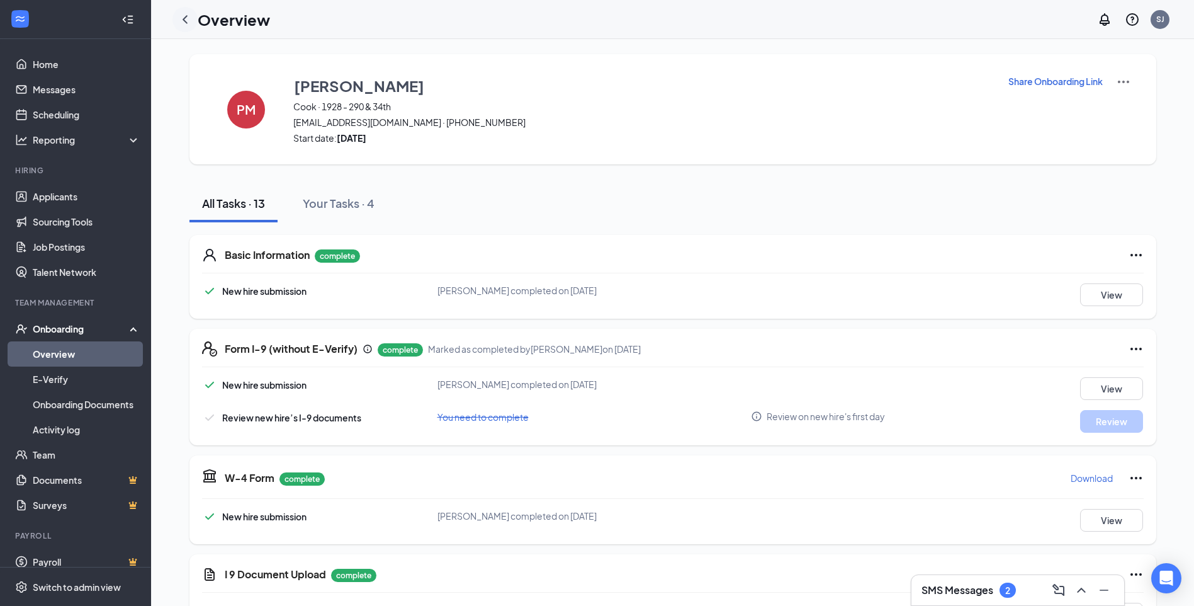
click at [189, 20] on icon "ChevronLeft" at bounding box center [185, 19] width 15 height 15
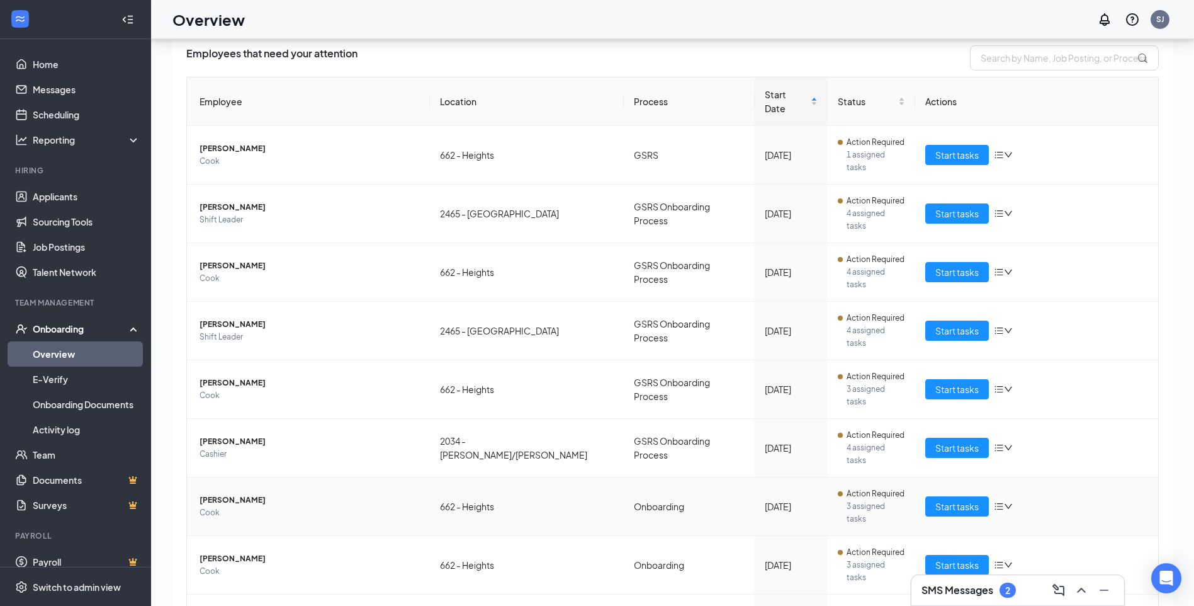
scroll to position [57, 0]
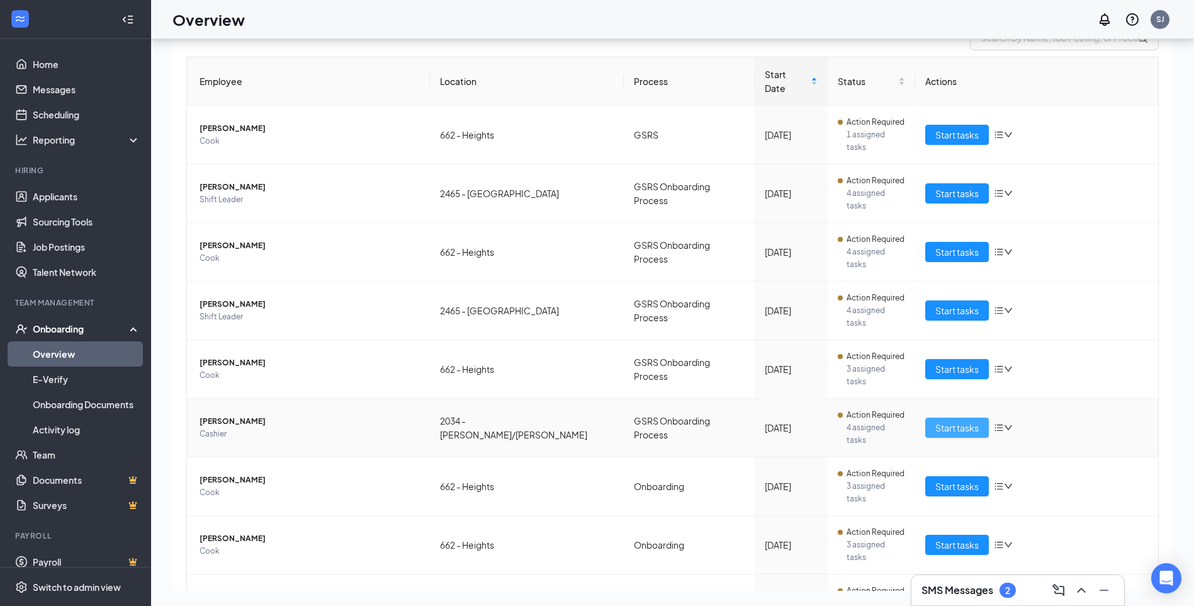
click at [938, 420] on span "Start tasks" at bounding box center [956, 427] width 43 height 14
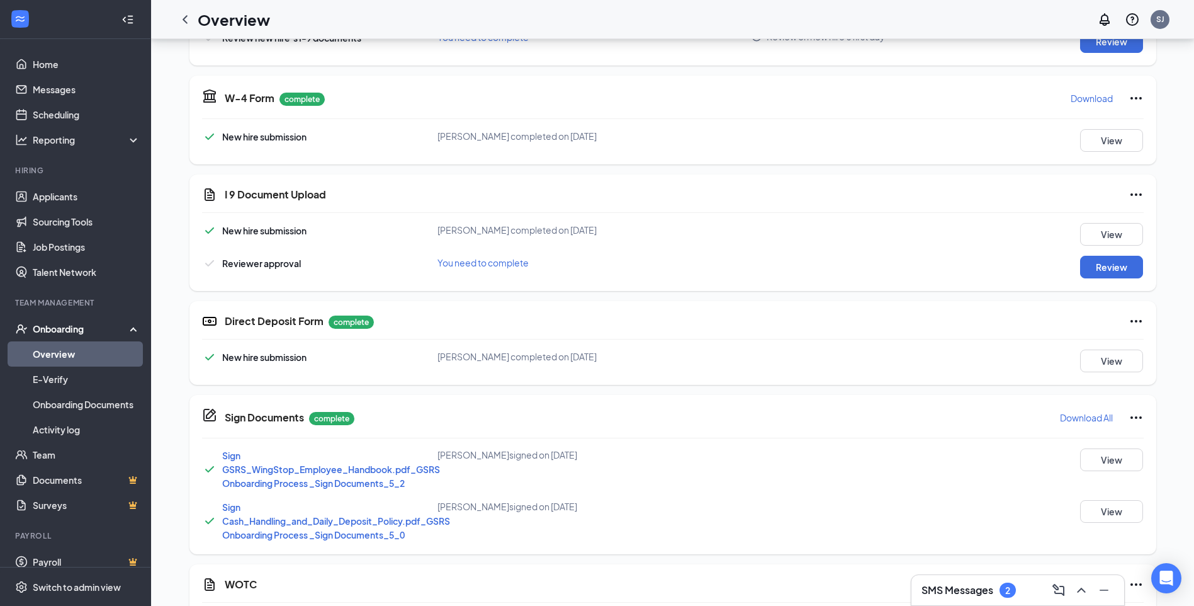
scroll to position [281, 0]
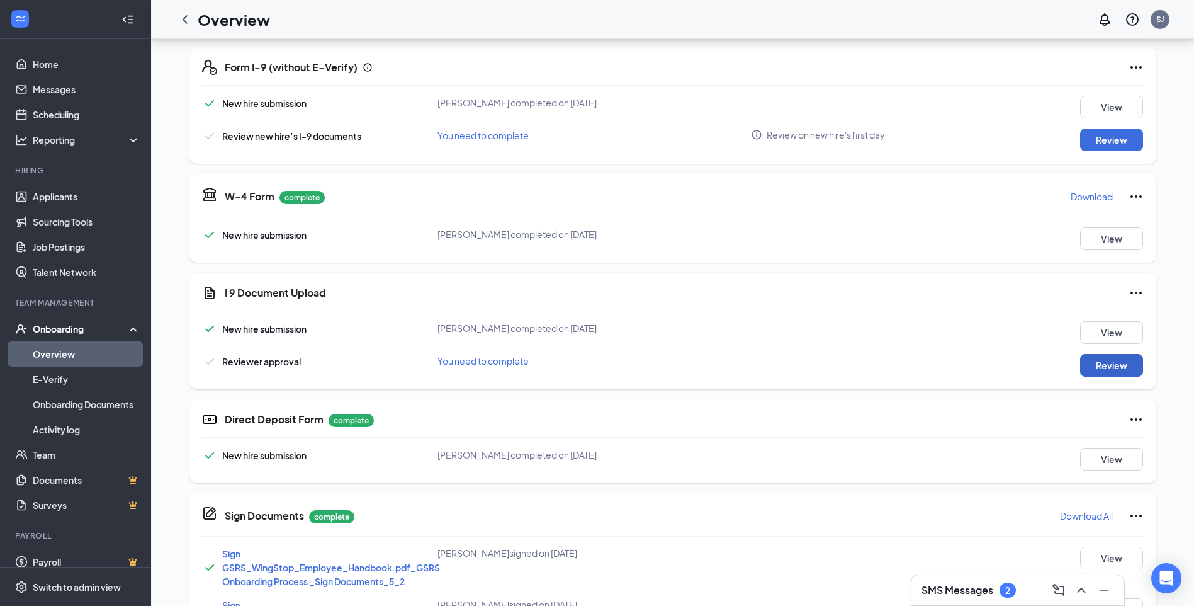
click at [1124, 359] on button "Review" at bounding box center [1111, 365] width 63 height 23
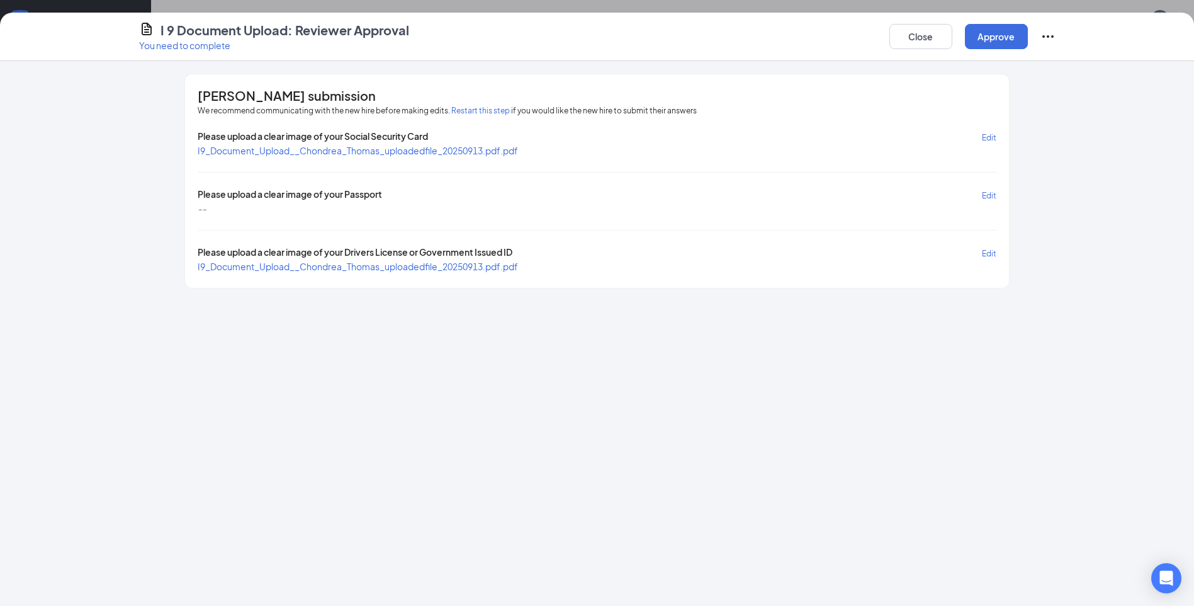
click at [506, 149] on span "I9_Document_Upload__Chondrea_Thomas_uploadedfile_20250913.pdf.pdf" at bounding box center [358, 150] width 320 height 11
click at [295, 265] on span "I9_Document_Upload__Chondrea_Thomas_uploadedfile_20250913.pdf.pdf" at bounding box center [358, 266] width 320 height 11
click at [903, 42] on button "Close" at bounding box center [920, 36] width 63 height 25
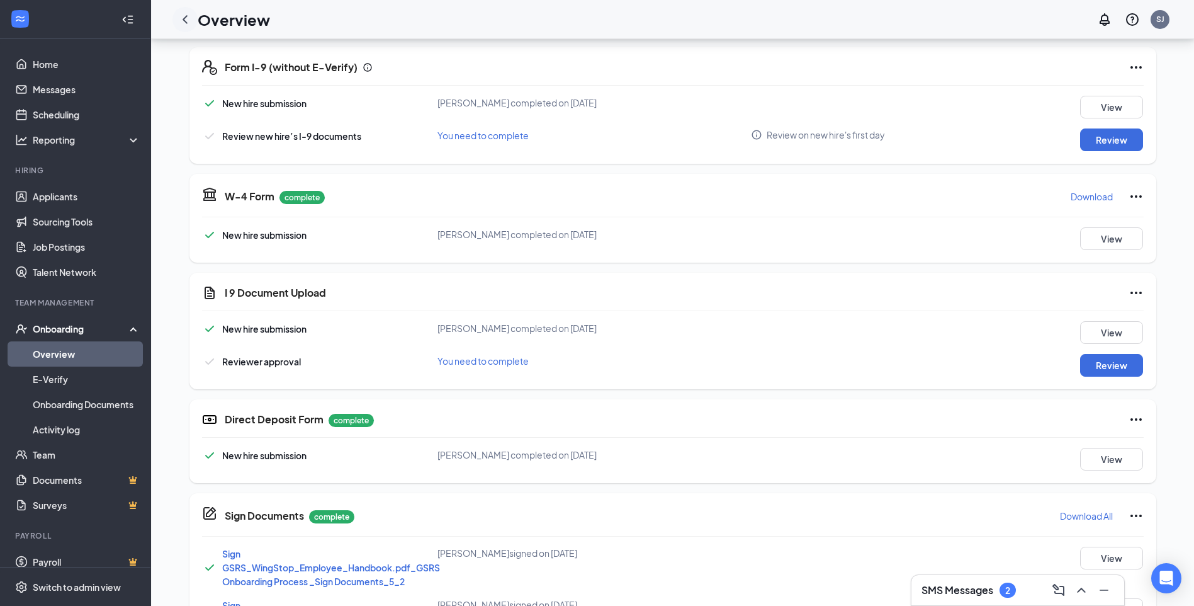
click at [187, 20] on icon "ChevronLeft" at bounding box center [185, 19] width 15 height 15
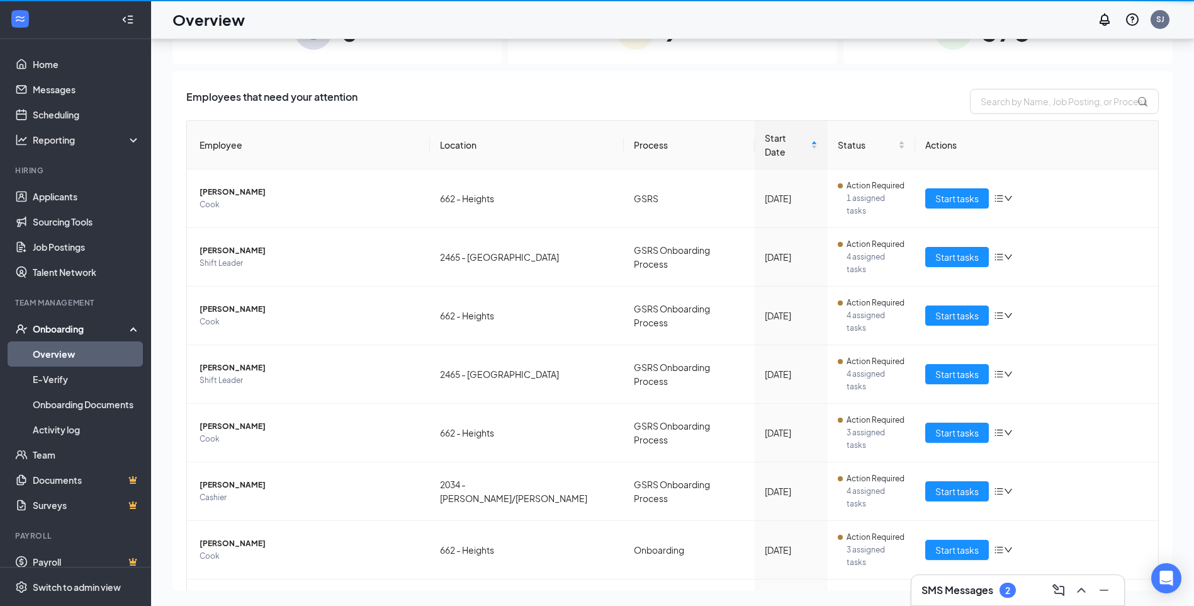
scroll to position [57, 0]
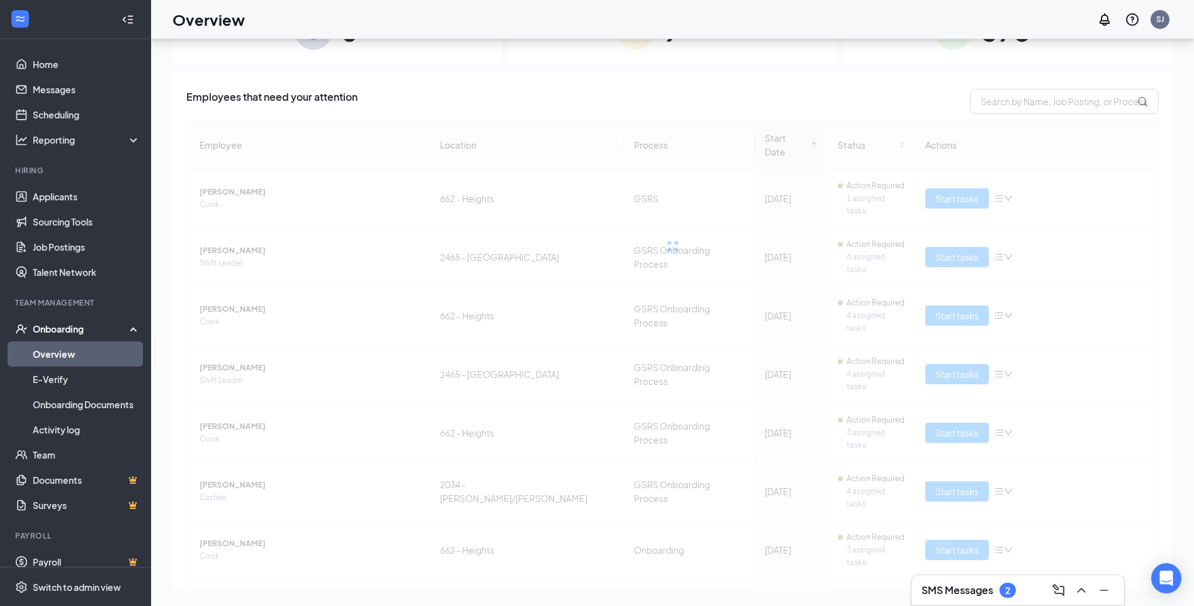
click at [240, 171] on div at bounding box center [672, 246] width 972 height 252
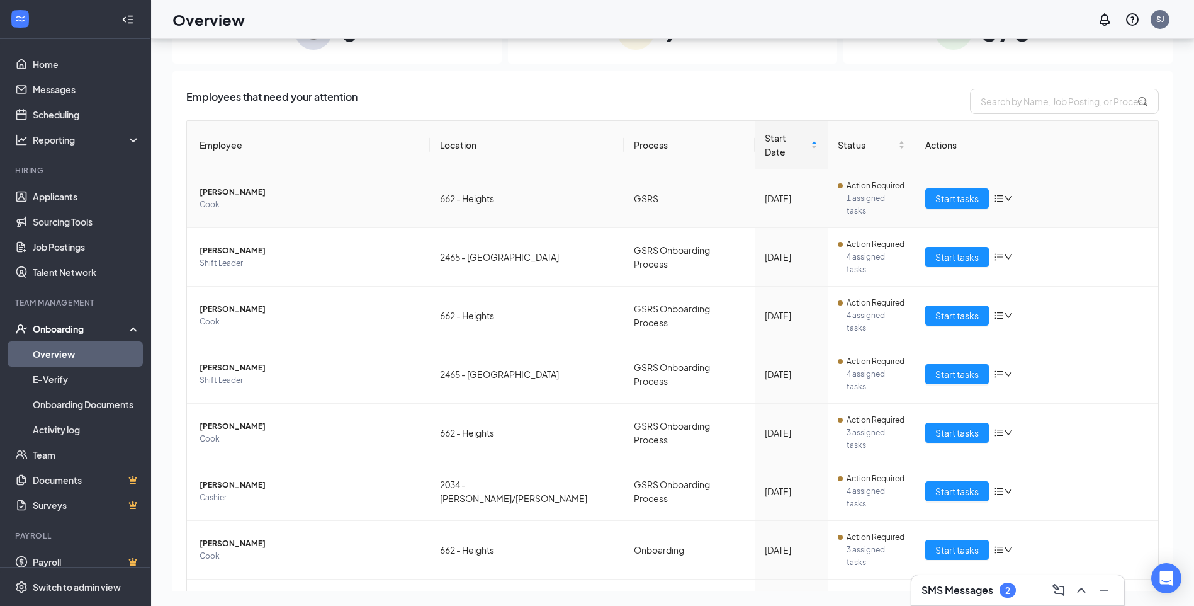
click at [240, 186] on span "[PERSON_NAME]" at bounding box center [310, 192] width 220 height 13
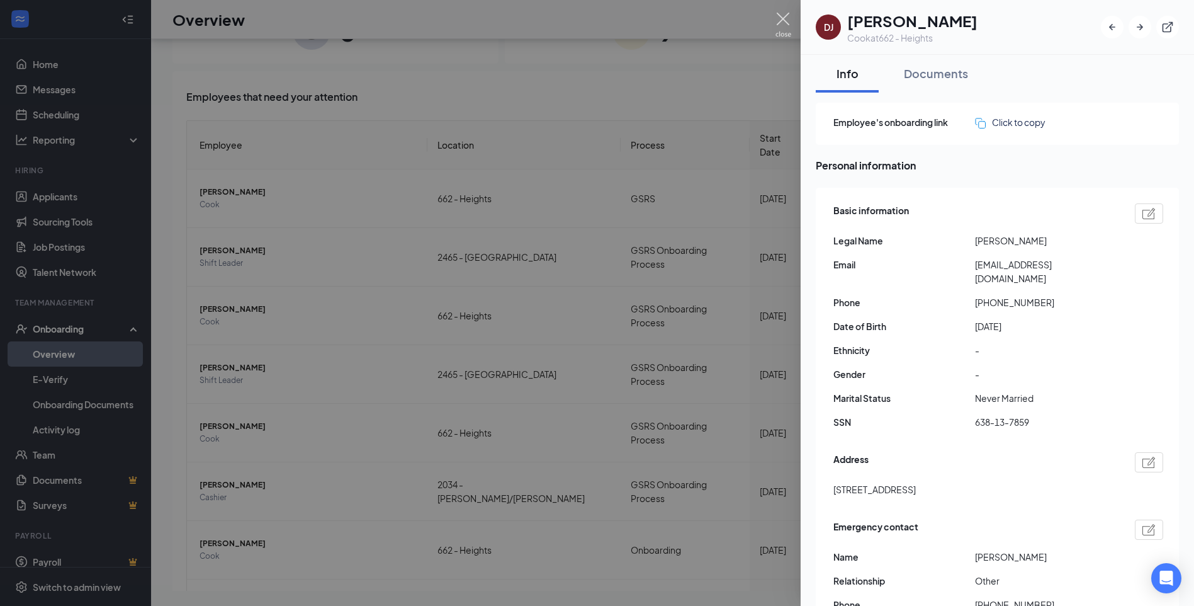
click at [784, 19] on img at bounding box center [783, 25] width 16 height 25
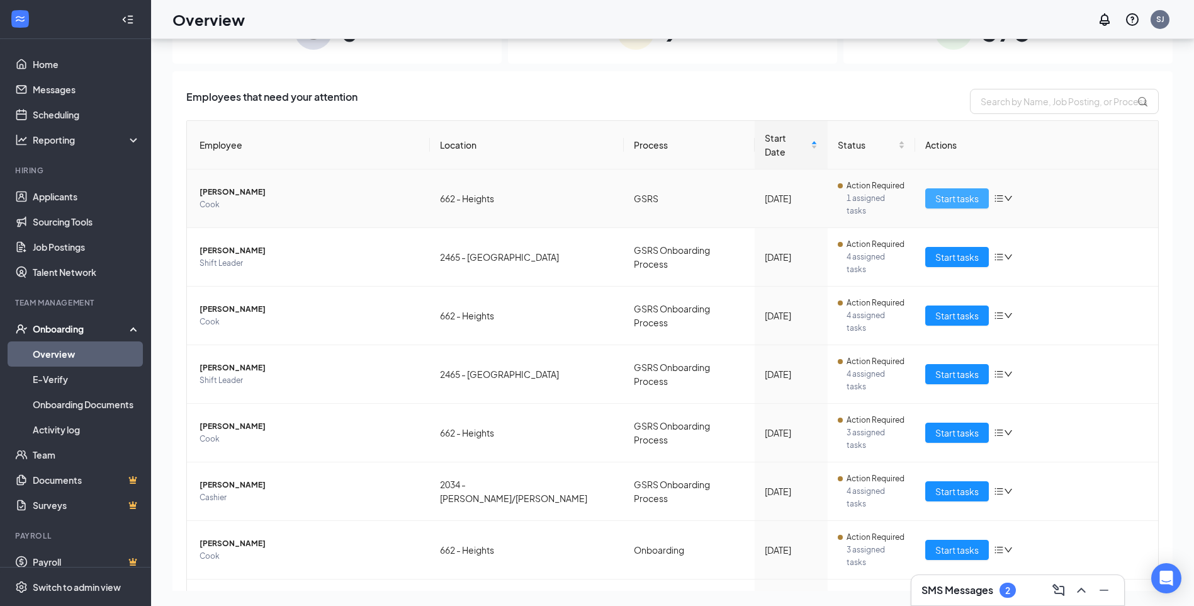
click at [974, 188] on button "Start tasks" at bounding box center [957, 198] width 64 height 20
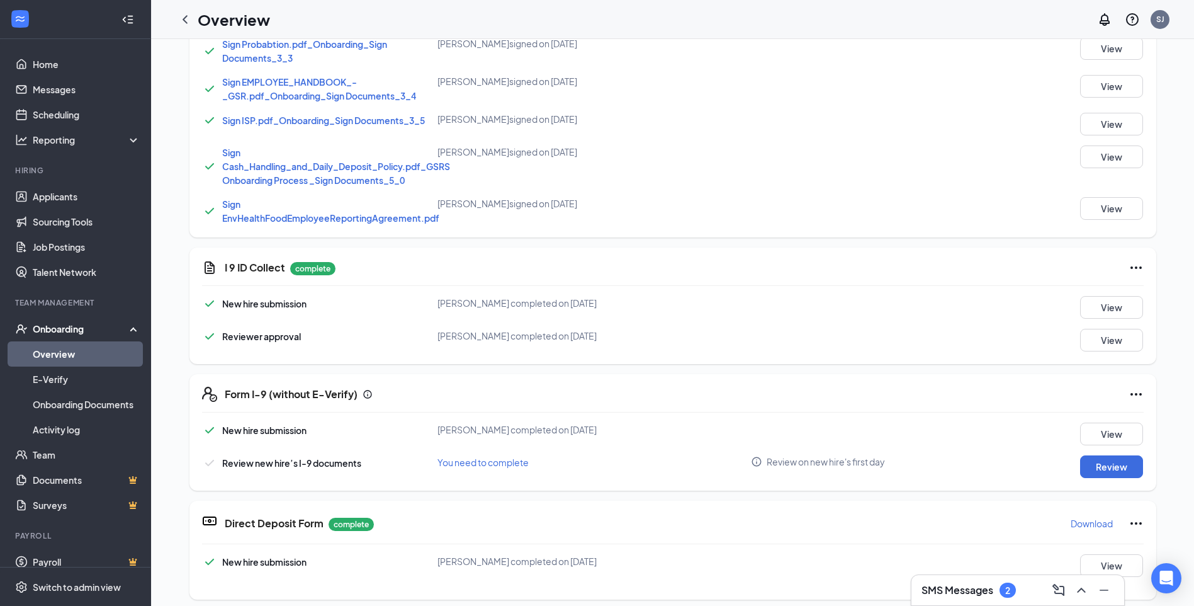
scroll to position [629, 0]
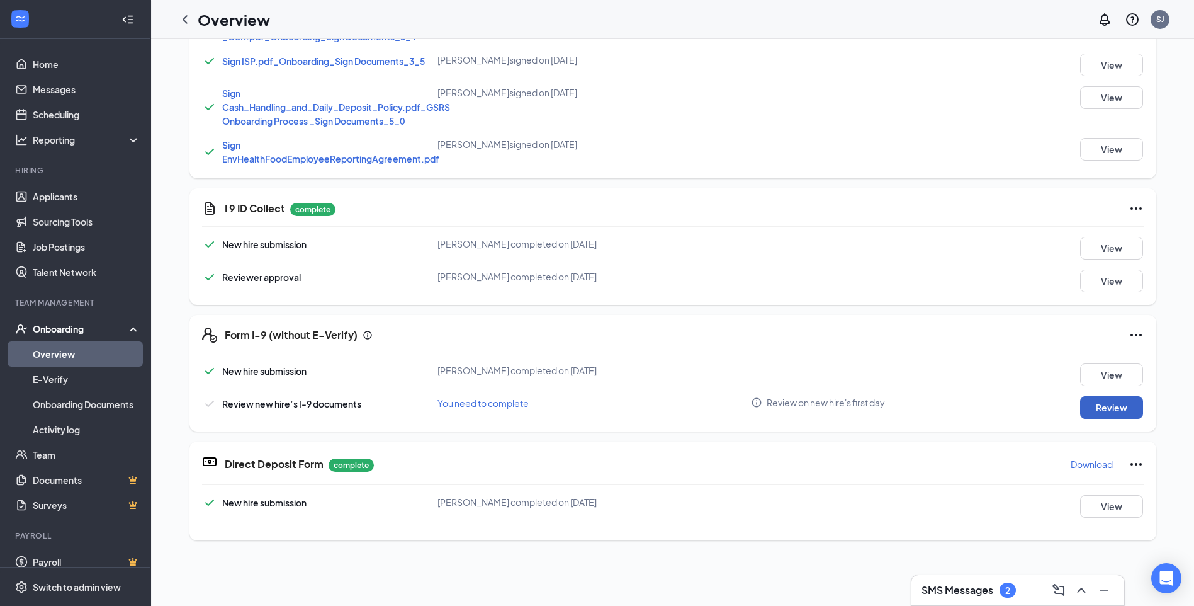
click at [1104, 406] on button "Review" at bounding box center [1111, 407] width 63 height 23
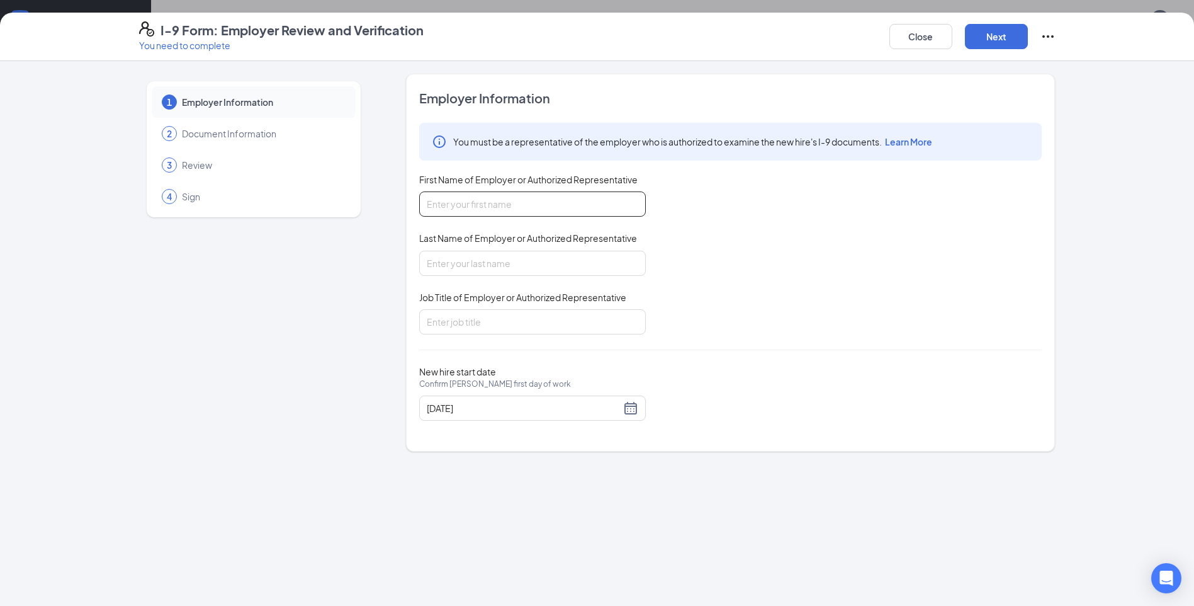
click at [626, 198] on input "First Name of Employer or Authorized Representative" at bounding box center [532, 203] width 227 height 25
type input "Dakota"
click at [525, 266] on input "Last Name of Employer or Authorized Representative" at bounding box center [532, 263] width 227 height 25
type input "[PERSON_NAME]"
click at [584, 312] on input "Job Title of Employer or Authorized Representative" at bounding box center [532, 321] width 227 height 25
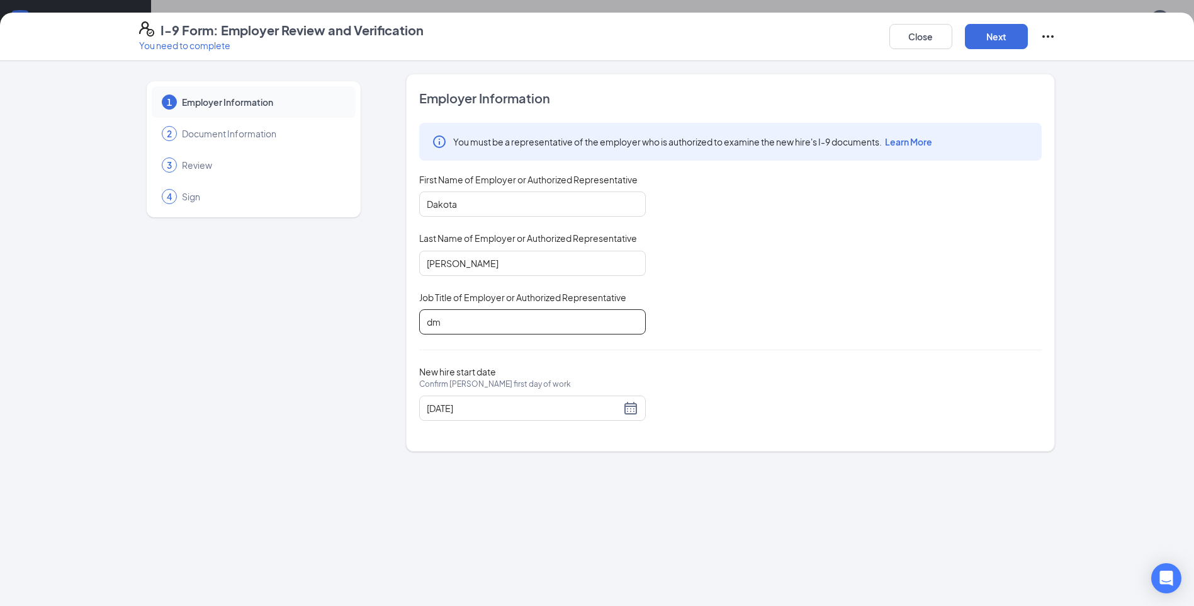
type input "dm"
click at [1004, 39] on button "Next" at bounding box center [996, 36] width 63 height 25
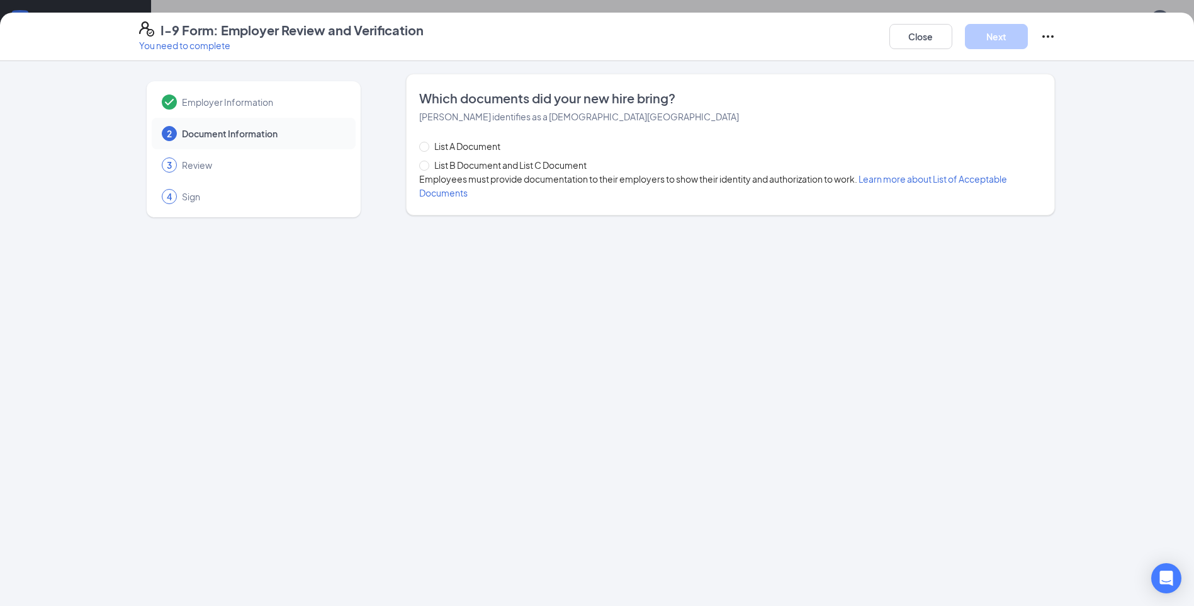
click at [532, 161] on span "List B Document and List C Document" at bounding box center [510, 165] width 162 height 14
click at [428, 161] on input "List B Document and List C Document" at bounding box center [423, 165] width 9 height 9
radio input "true"
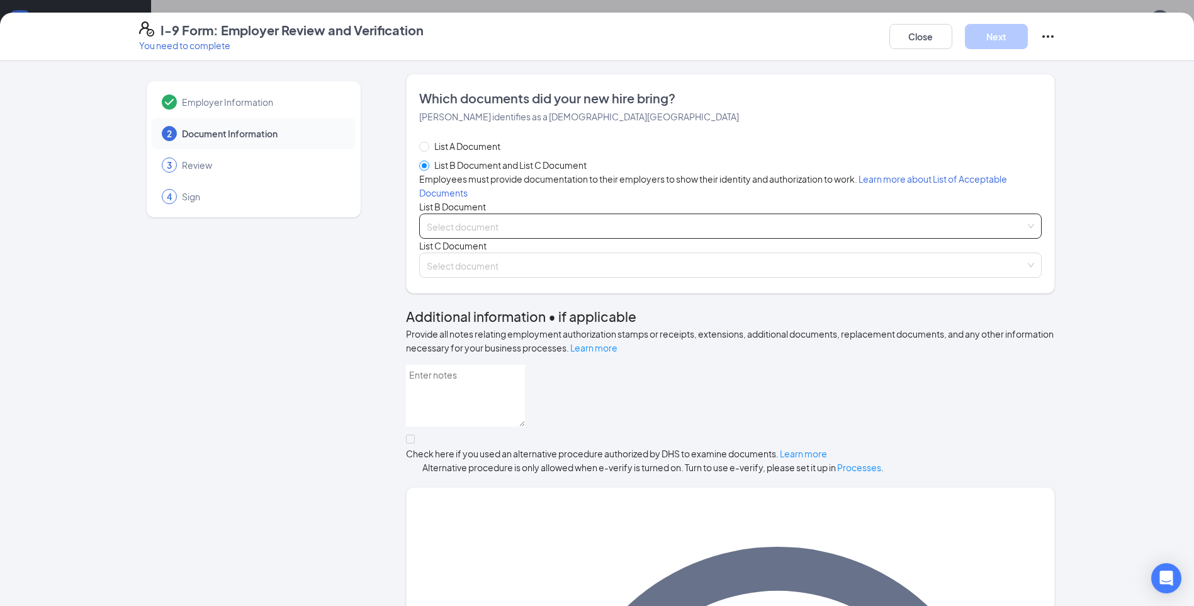
click at [534, 233] on input "search" at bounding box center [726, 223] width 599 height 19
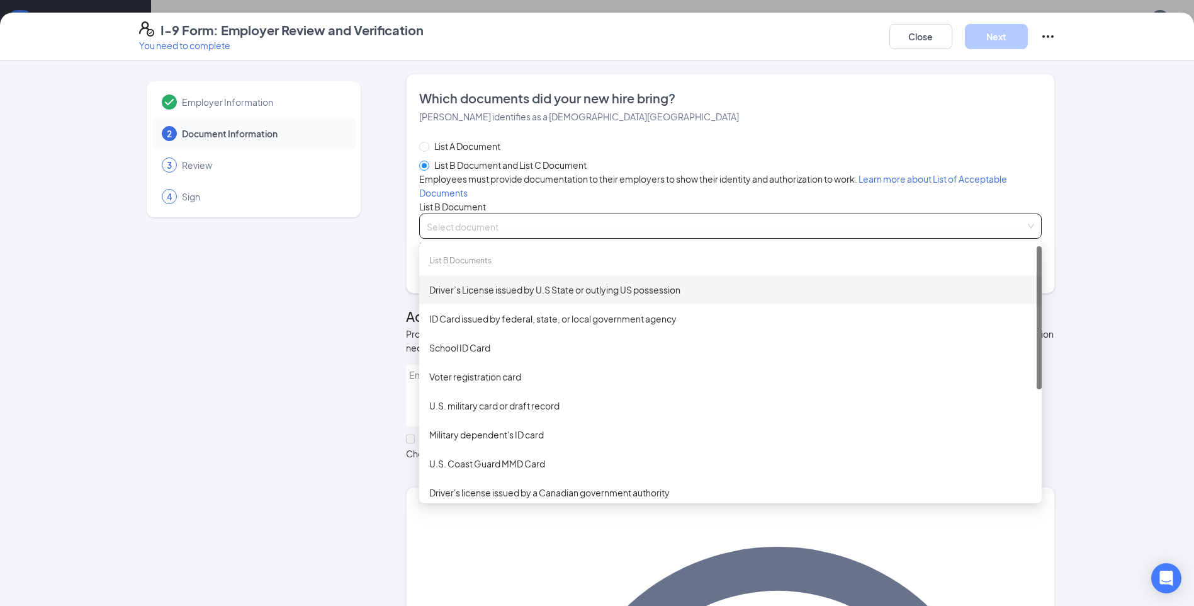
click at [485, 296] on div "Driver’s License issued by U.S State or outlying US possession" at bounding box center [730, 290] width 602 height 14
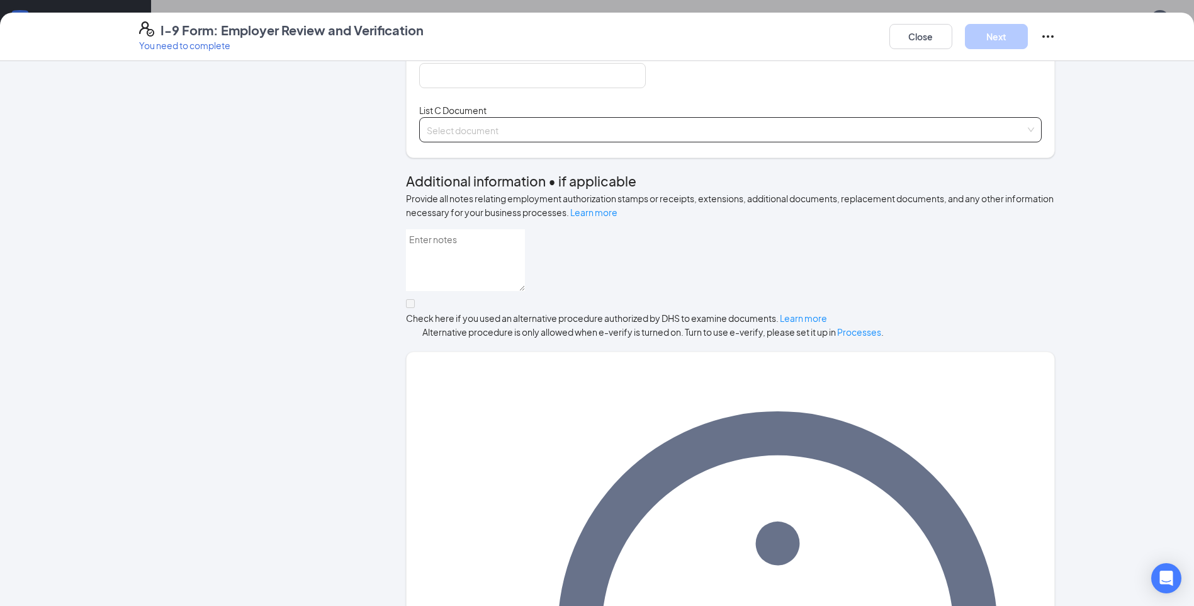
scroll to position [392, 0]
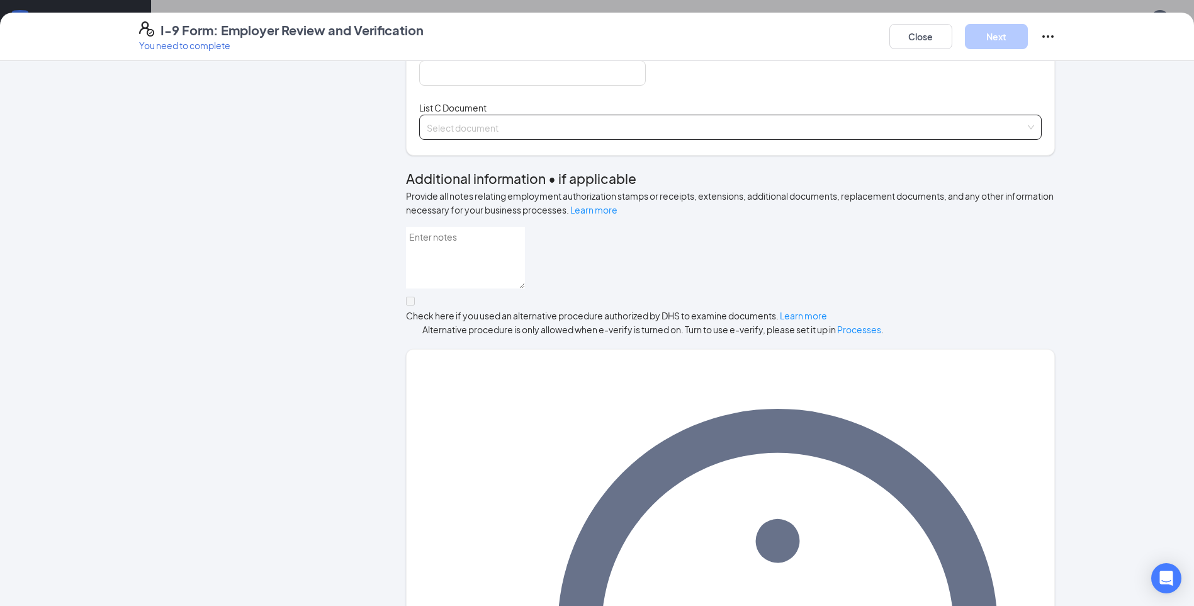
click at [466, 134] on input "search" at bounding box center [726, 124] width 599 height 19
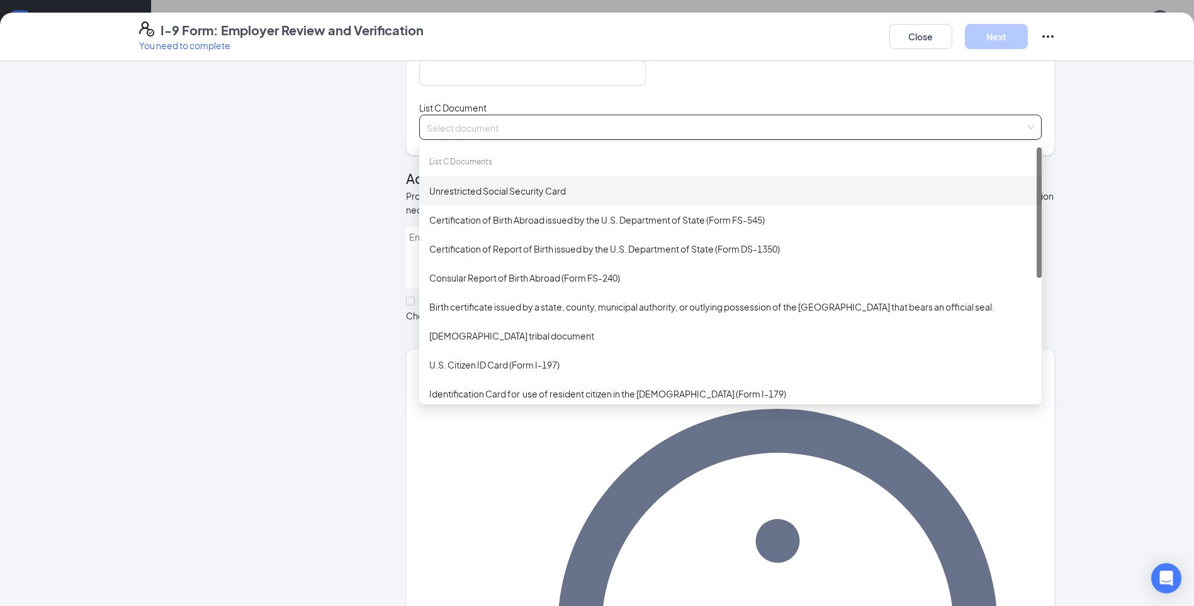
click at [475, 198] on div "Unrestricted Social Security Card" at bounding box center [730, 191] width 602 height 14
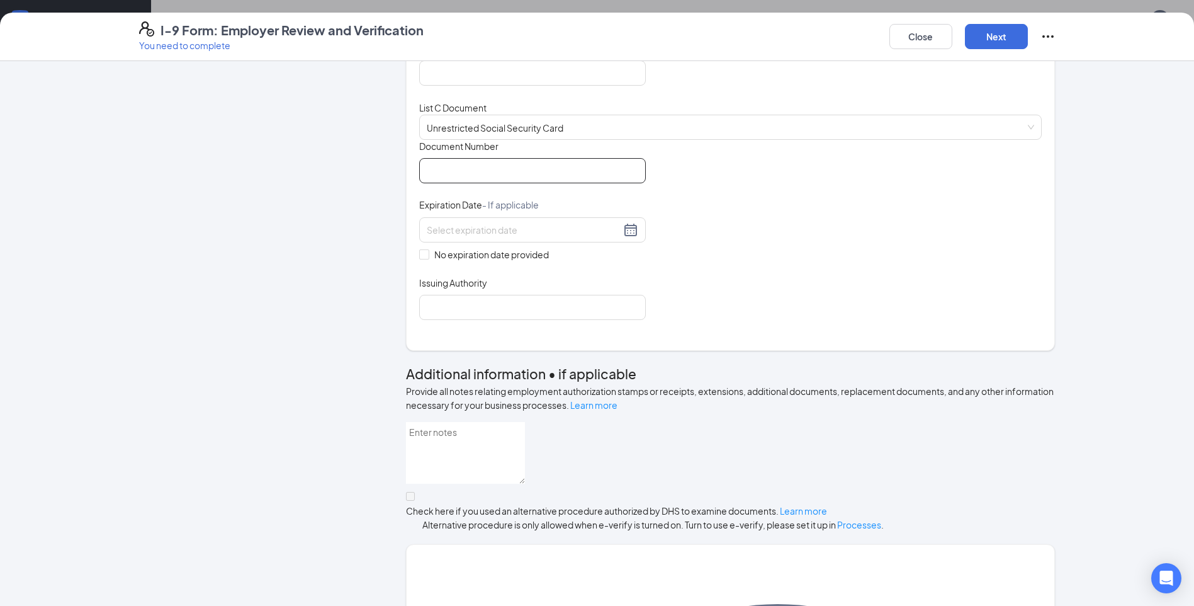
click at [514, 183] on input "Document Number" at bounding box center [532, 170] width 227 height 25
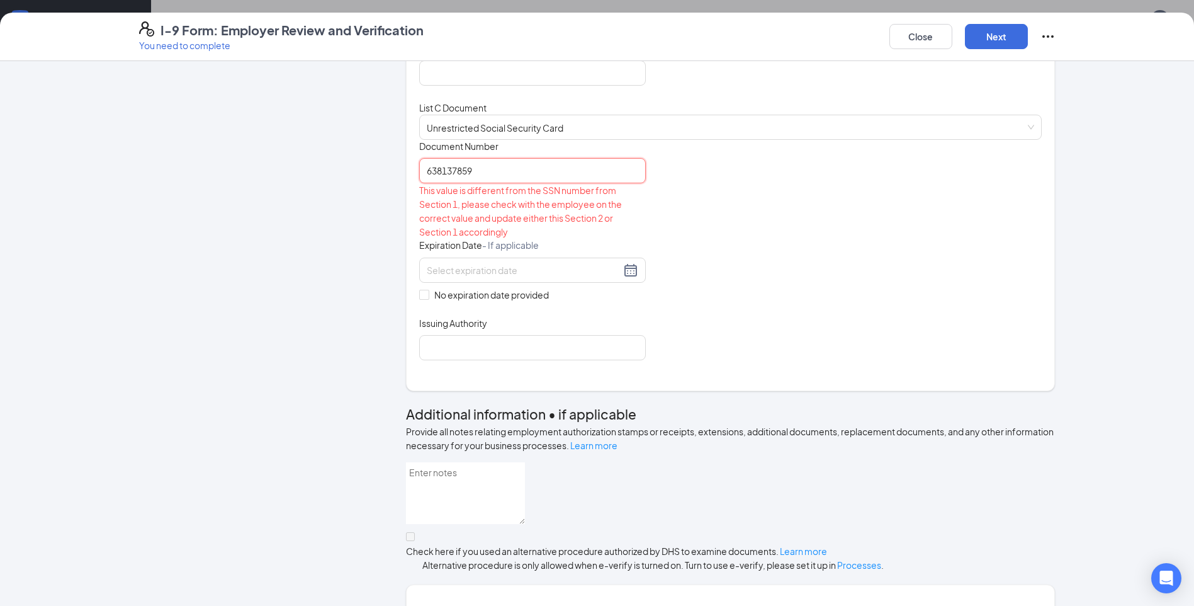
type input "638137859"
click at [716, 281] on div "Document Title Unrestricted Social Security Card Document Number 638137859 This…" at bounding box center [730, 250] width 623 height 220
click at [604, 239] on div "This value is different from the SSN number from Section 1, please check with t…" at bounding box center [532, 210] width 227 height 55
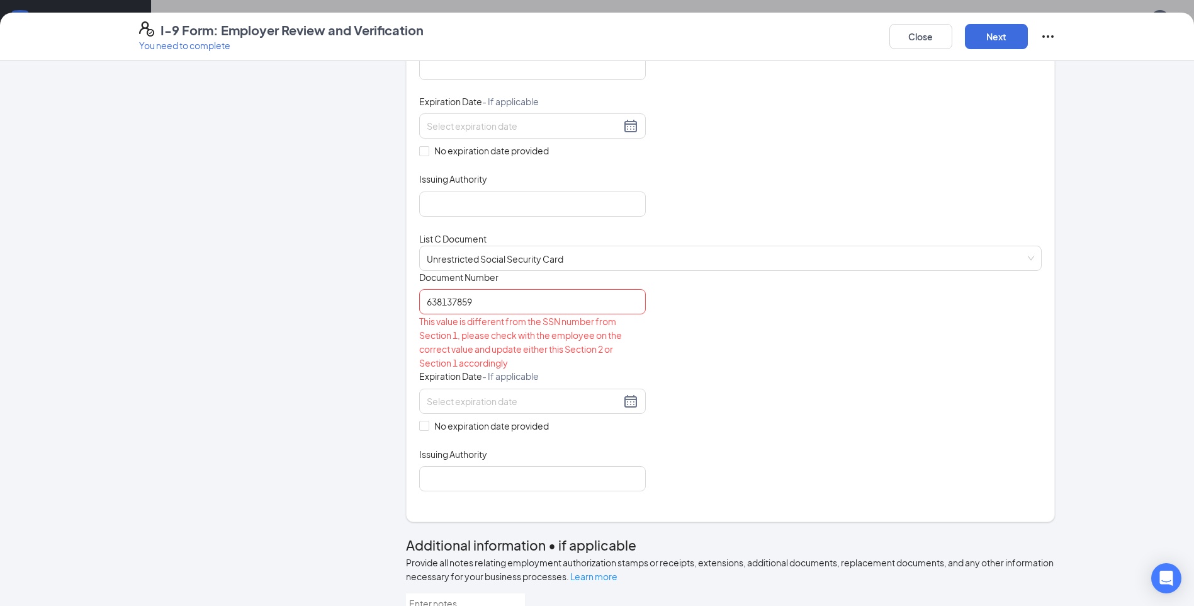
scroll to position [378, 0]
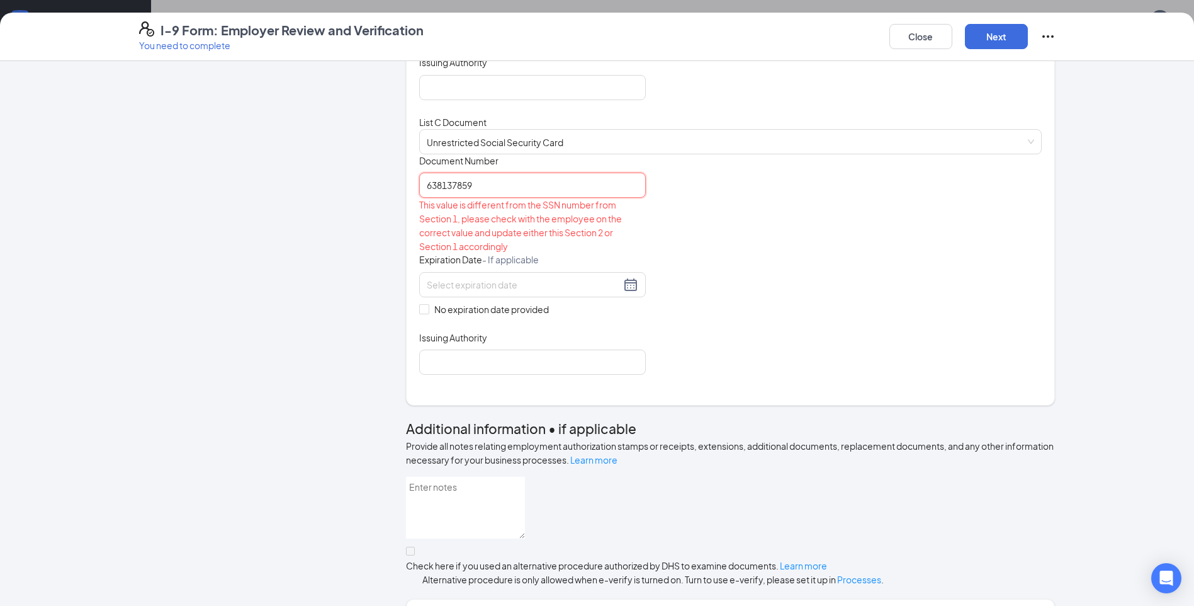
click at [500, 198] on input "638137859" at bounding box center [532, 184] width 227 height 25
click at [900, 33] on button "Close" at bounding box center [920, 36] width 63 height 25
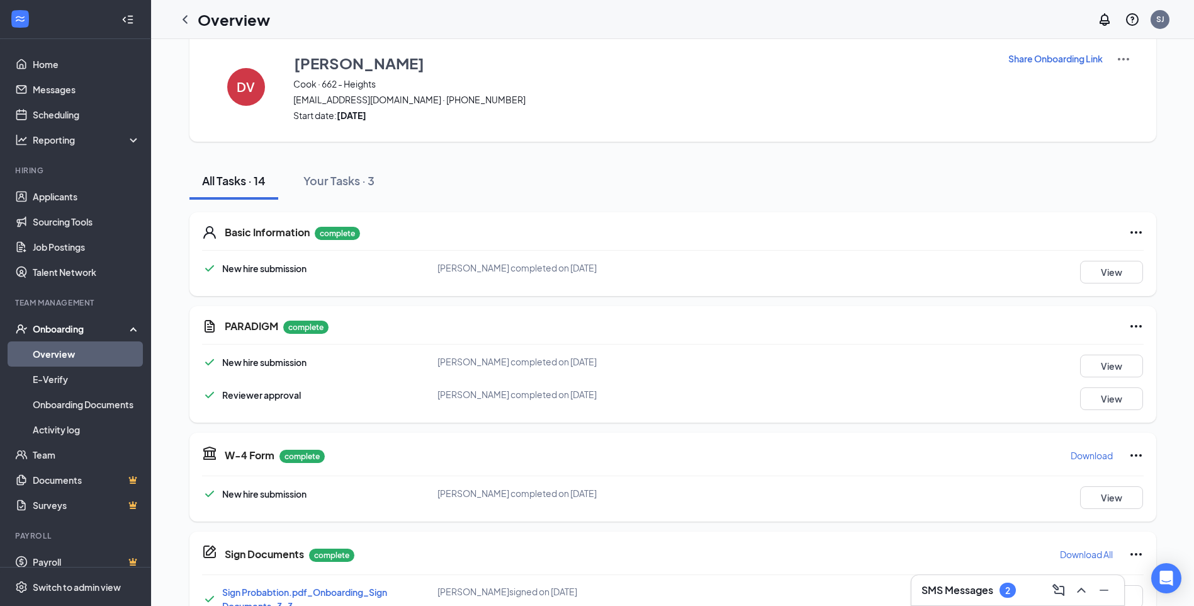
scroll to position [0, 0]
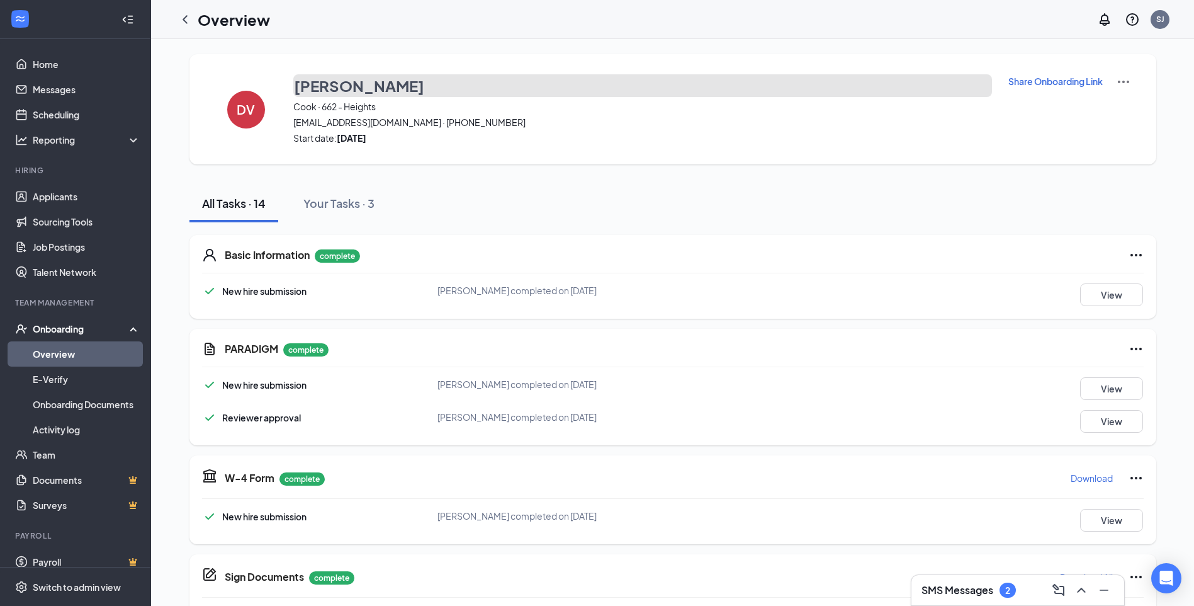
click at [325, 87] on h3 "[PERSON_NAME]" at bounding box center [359, 85] width 130 height 21
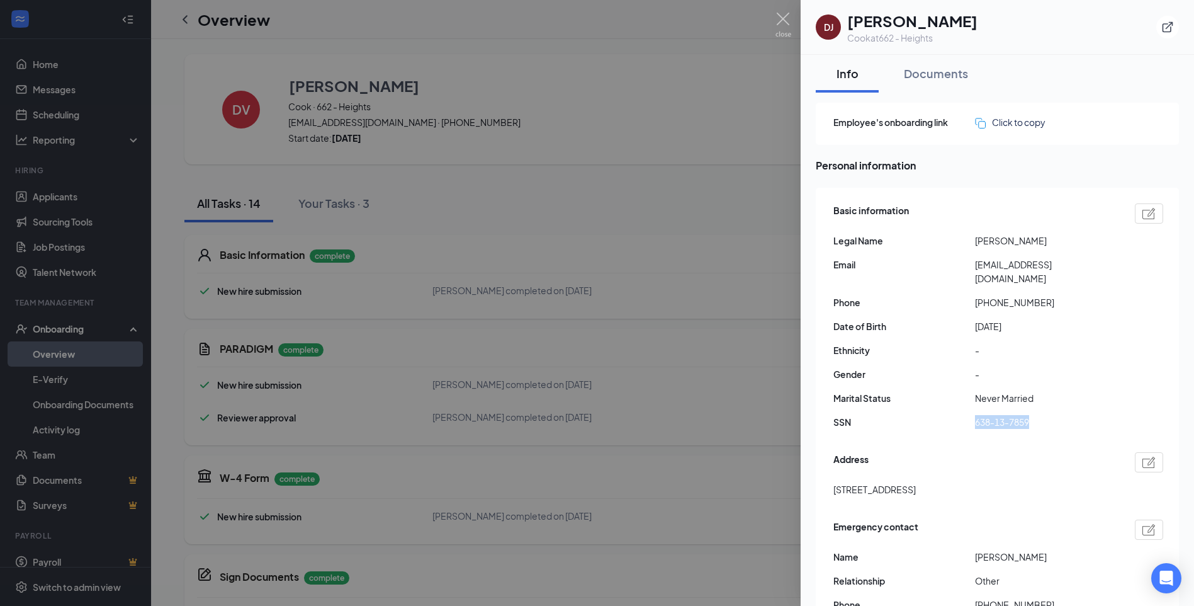
drag, startPoint x: 1031, startPoint y: 409, endPoint x: 978, endPoint y: 413, distance: 53.7
click at [978, 415] on span "638-13-7859" at bounding box center [1046, 422] width 142 height 14
drag, startPoint x: 978, startPoint y: 413, endPoint x: 978, endPoint y: 406, distance: 6.9
copy span "638-13-7859"
click at [781, 22] on img at bounding box center [783, 25] width 16 height 25
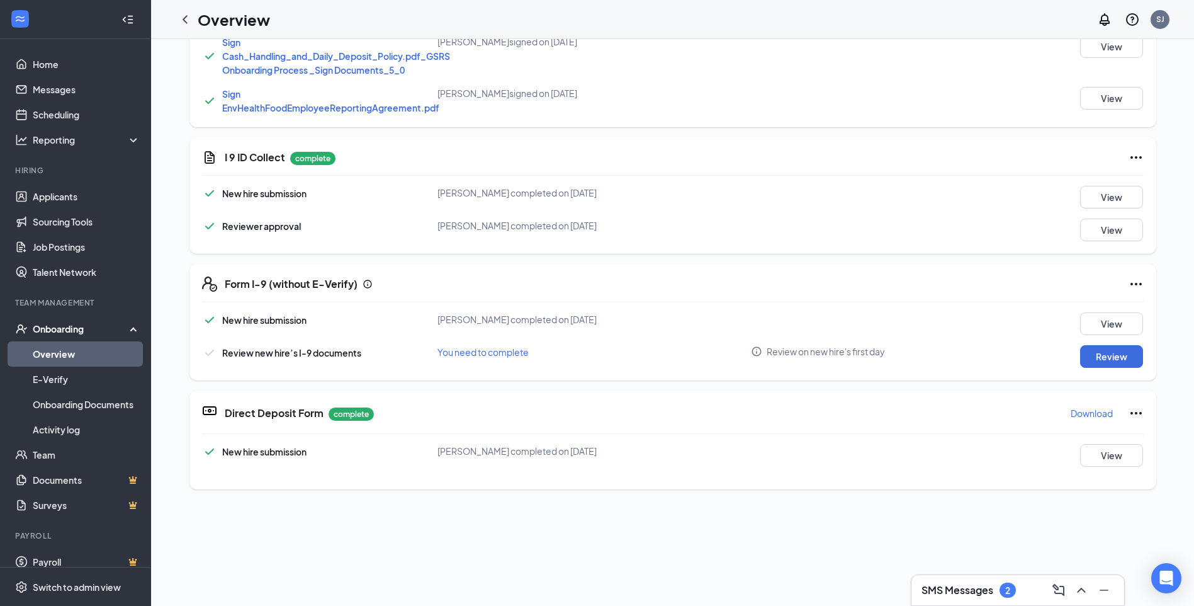
scroll to position [692, 0]
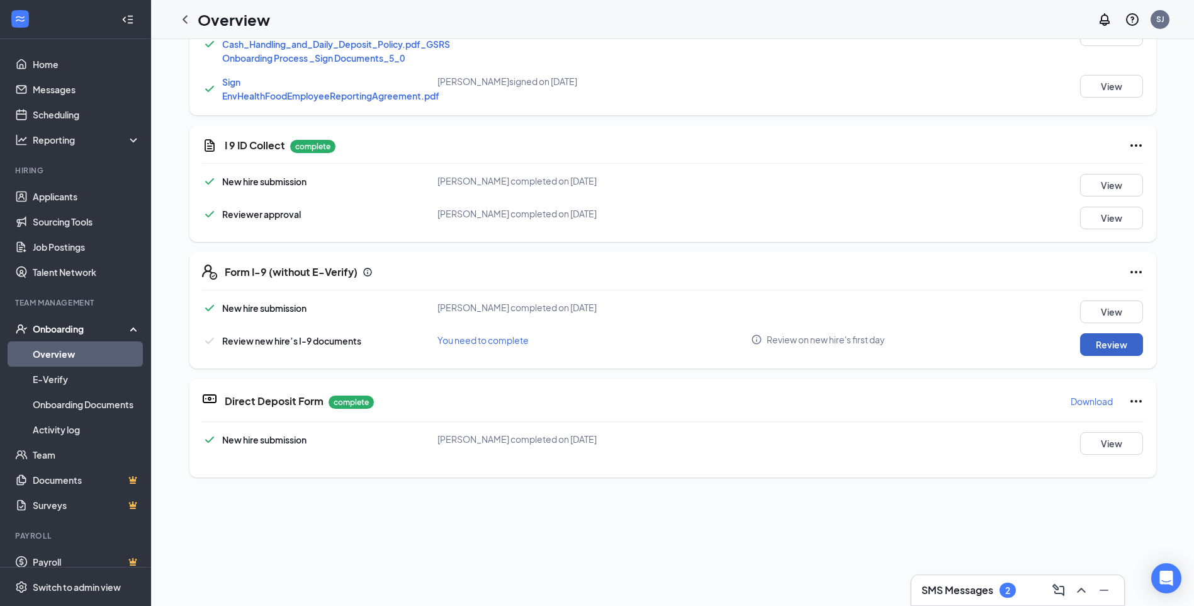
click at [1088, 347] on button "Review" at bounding box center [1111, 344] width 63 height 23
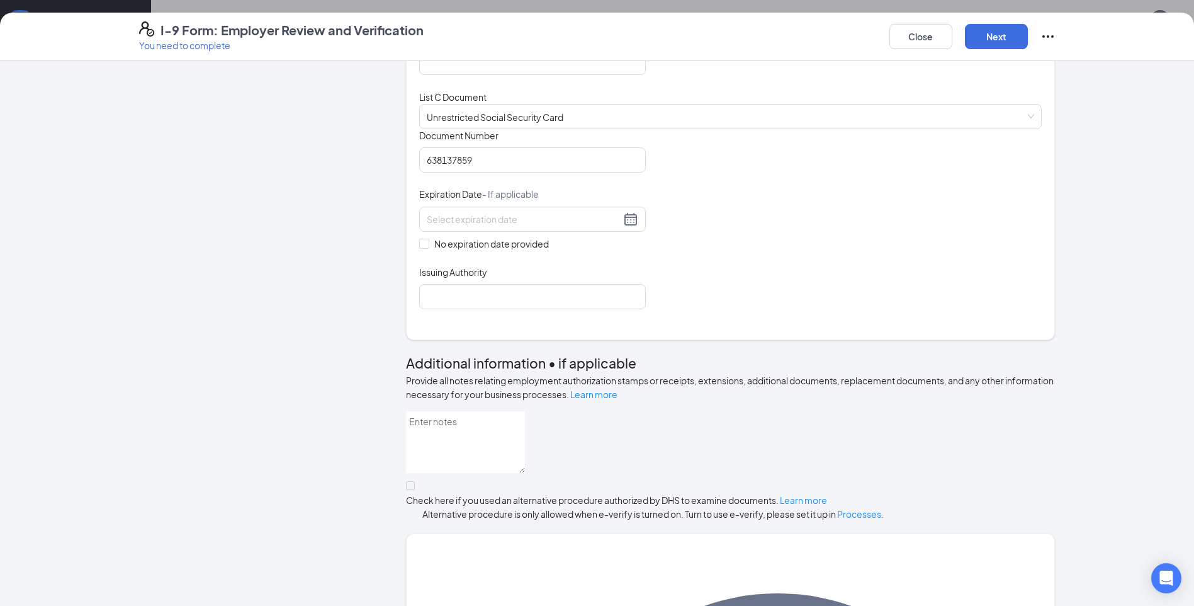
scroll to position [398, 0]
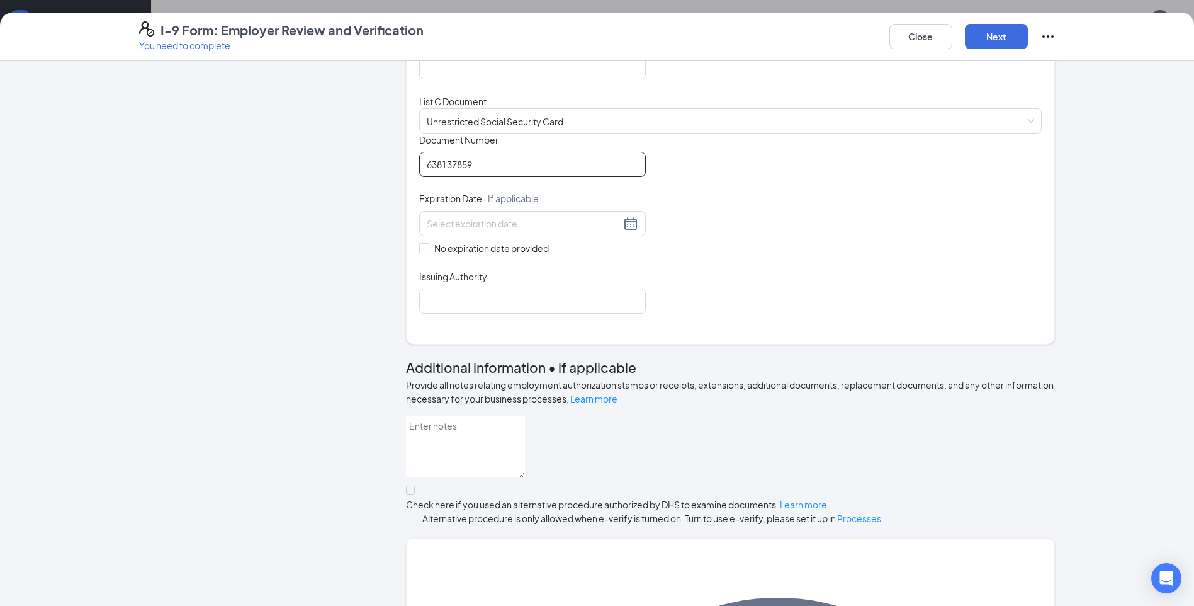
drag, startPoint x: 482, startPoint y: 264, endPoint x: 369, endPoint y: 273, distance: 113.0
click at [370, 273] on div "Employer Information 2 Document Information 3 Review 4 Sign Which documents did…" at bounding box center [597, 403] width 916 height 1457
paste input "638-13-7859"
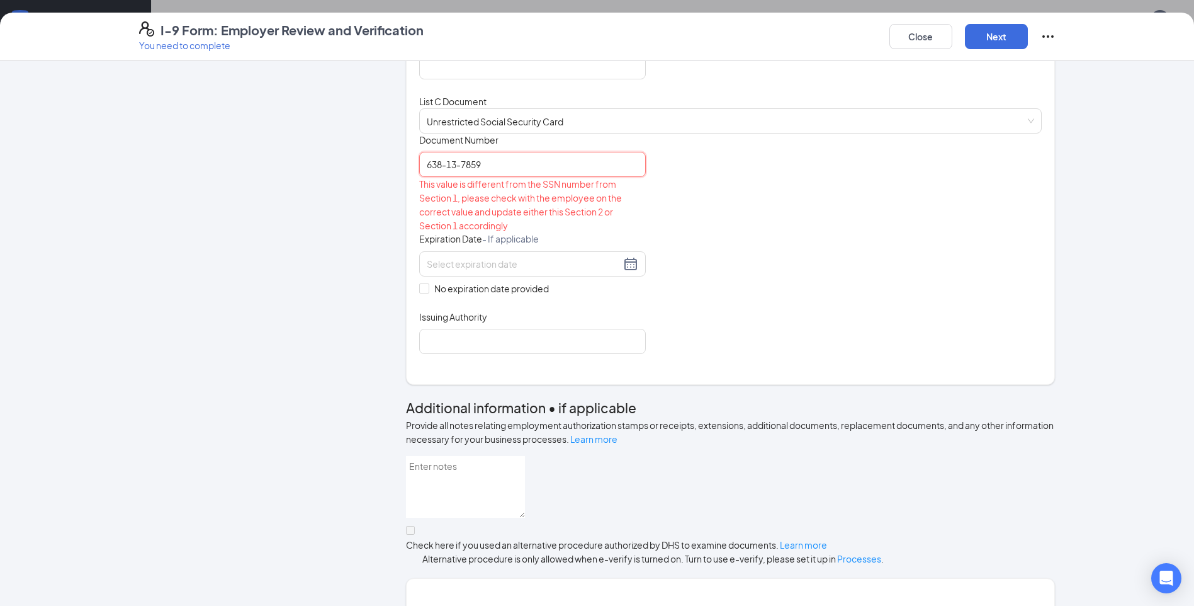
click at [458, 177] on input "638-13-7859" at bounding box center [532, 164] width 227 height 25
click at [442, 177] on input "638-137859" at bounding box center [532, 164] width 227 height 25
type input "638137859"
click at [514, 177] on input "638137859" at bounding box center [532, 164] width 227 height 25
click at [497, 271] on input at bounding box center [524, 264] width 194 height 14
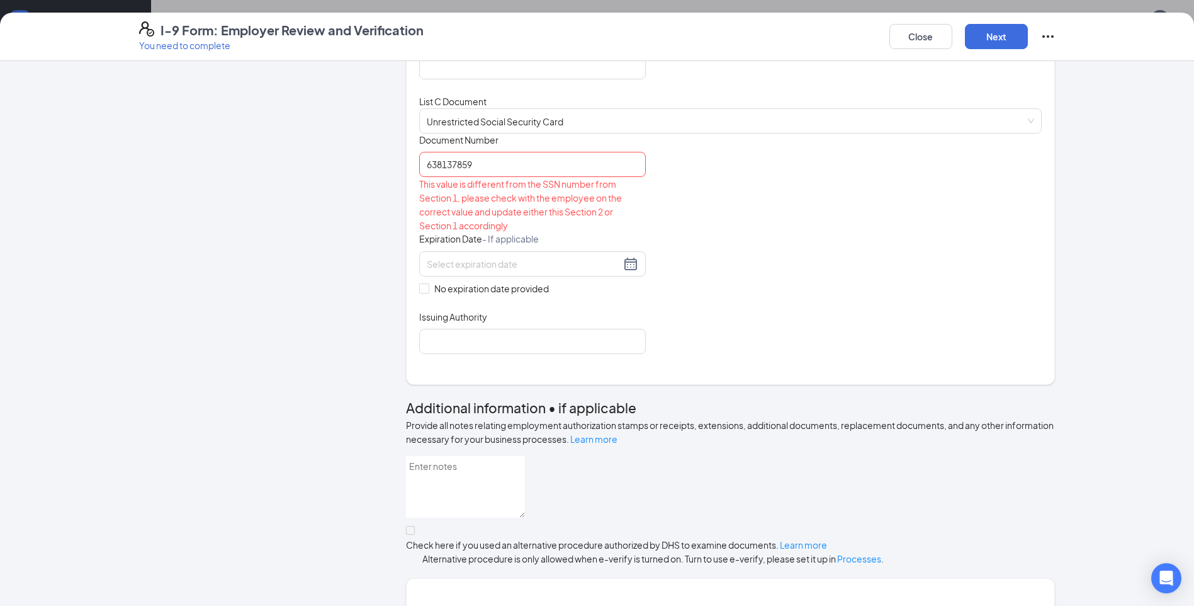
click at [643, 354] on div "Document Title Unrestricted Social Security Card Document Number 638137859 This…" at bounding box center [730, 243] width 623 height 220
click at [429, 295] on span "No expiration date provided" at bounding box center [491, 288] width 125 height 14
click at [426, 292] on input "No expiration date provided" at bounding box center [423, 287] width 9 height 9
checkbox input "true"
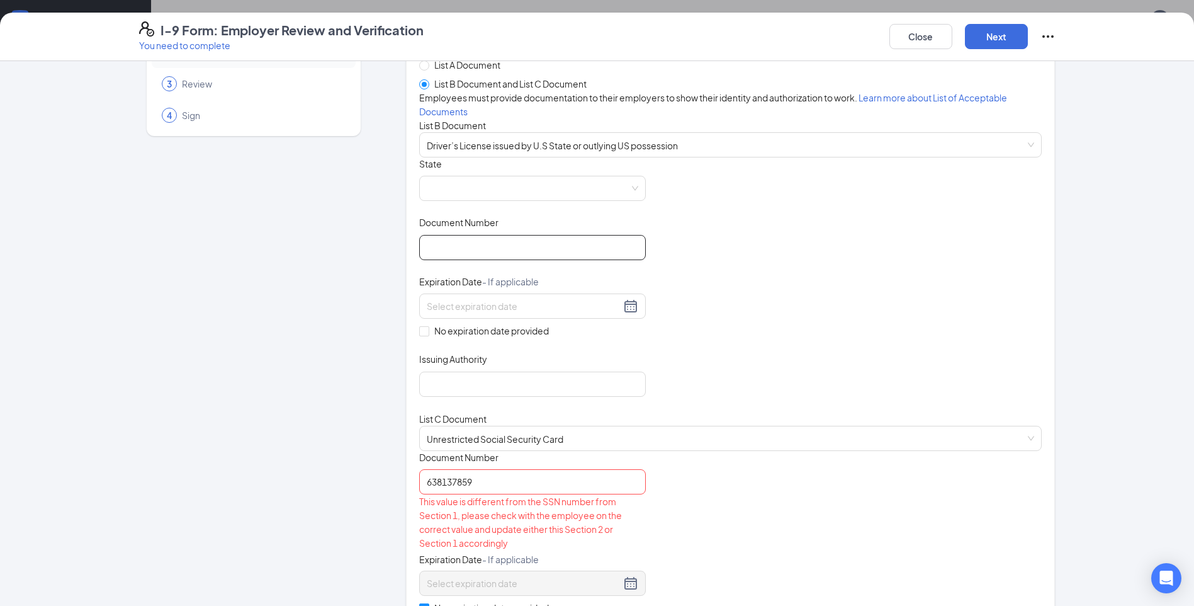
scroll to position [0, 0]
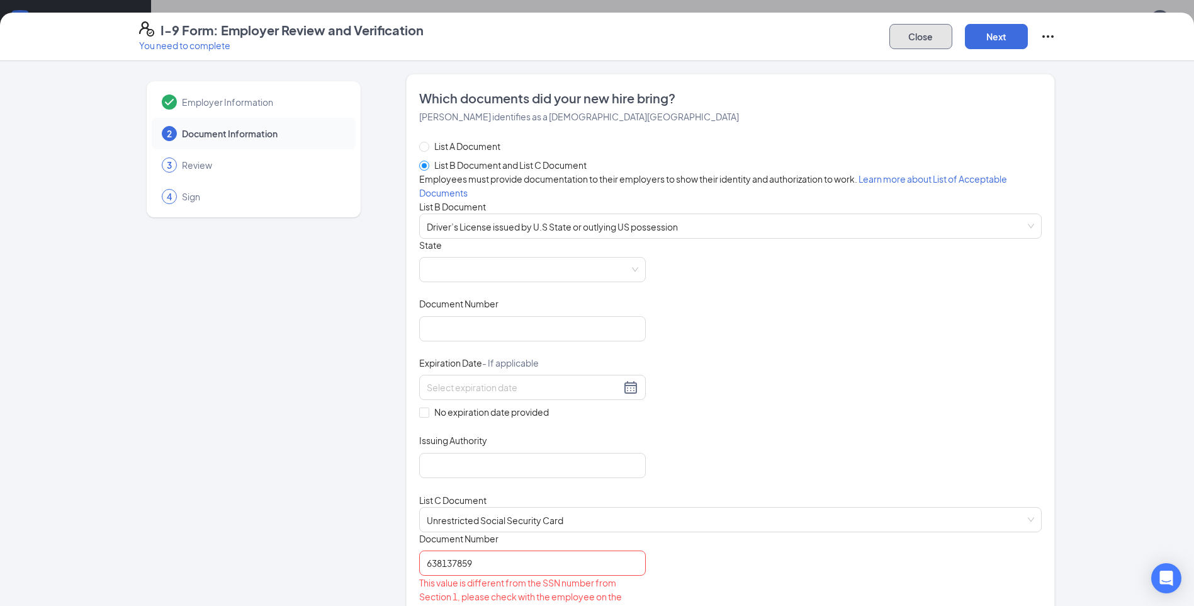
click at [932, 42] on button "Close" at bounding box center [920, 36] width 63 height 25
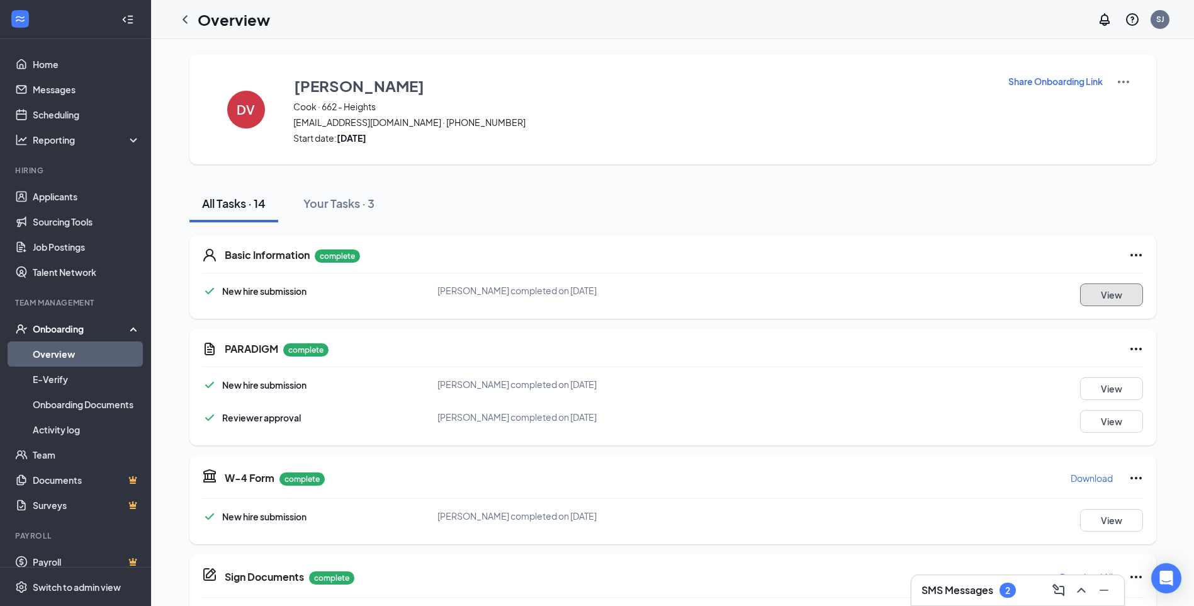
click at [1108, 296] on button "View" at bounding box center [1111, 294] width 63 height 23
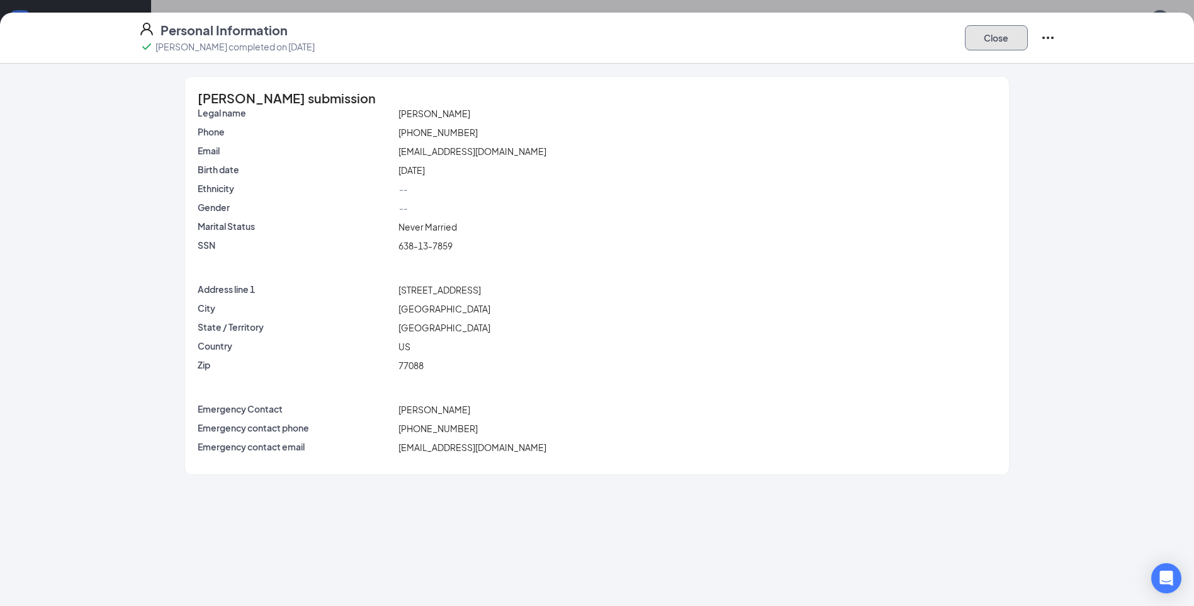
drag, startPoint x: 981, startPoint y: 27, endPoint x: 989, endPoint y: 36, distance: 12.0
click at [988, 35] on button "Close" at bounding box center [996, 37] width 63 height 25
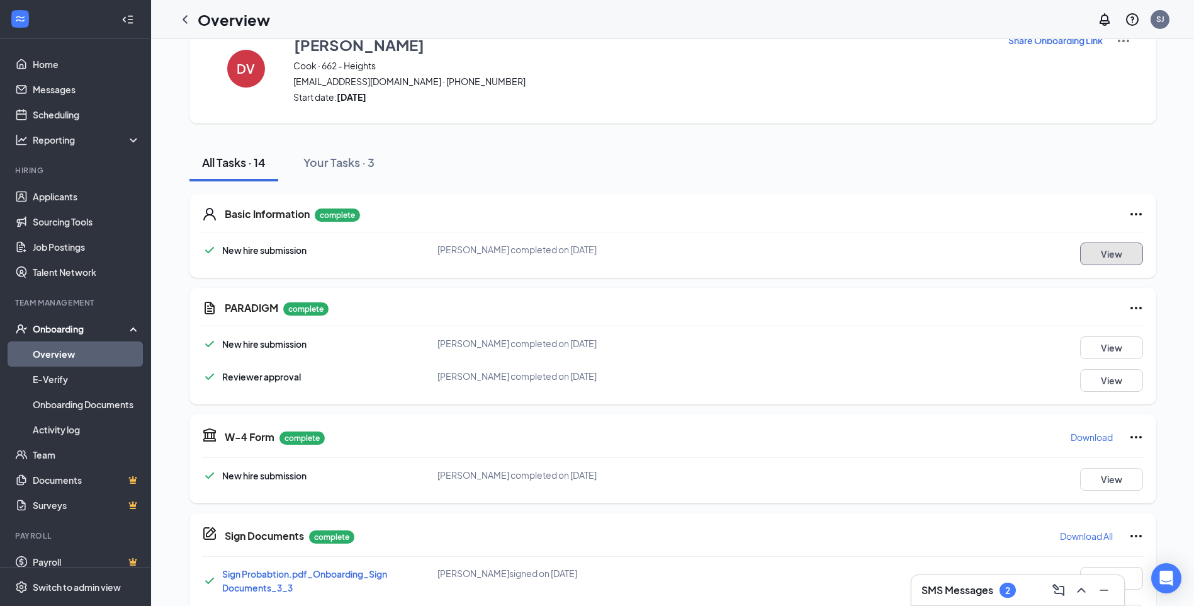
scroll to position [63, 0]
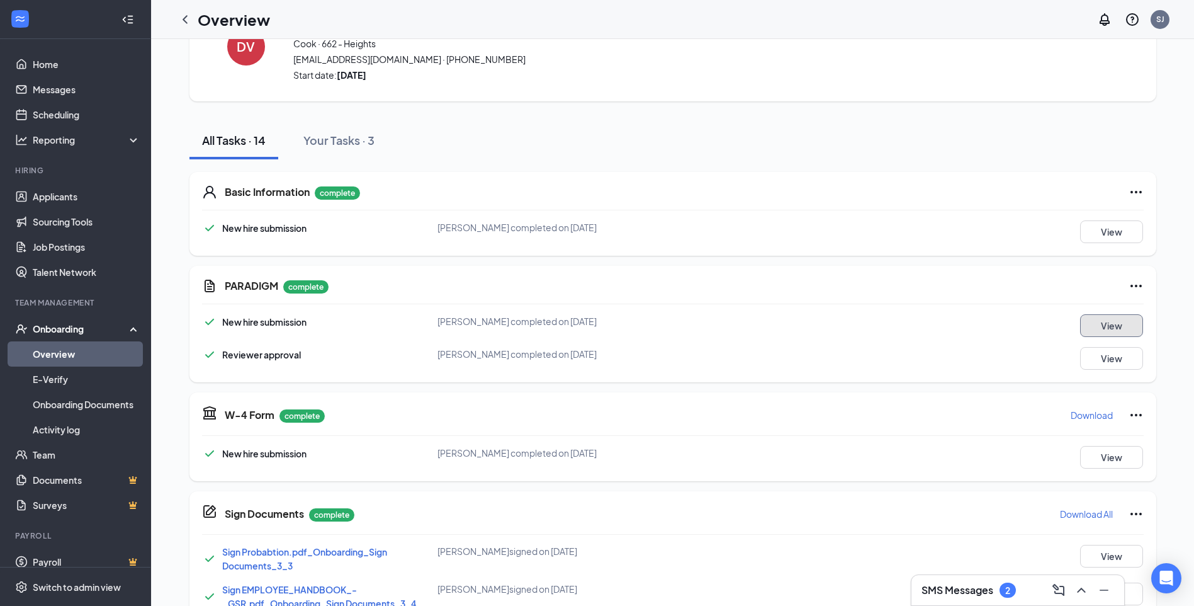
click at [1099, 321] on button "View" at bounding box center [1111, 325] width 63 height 23
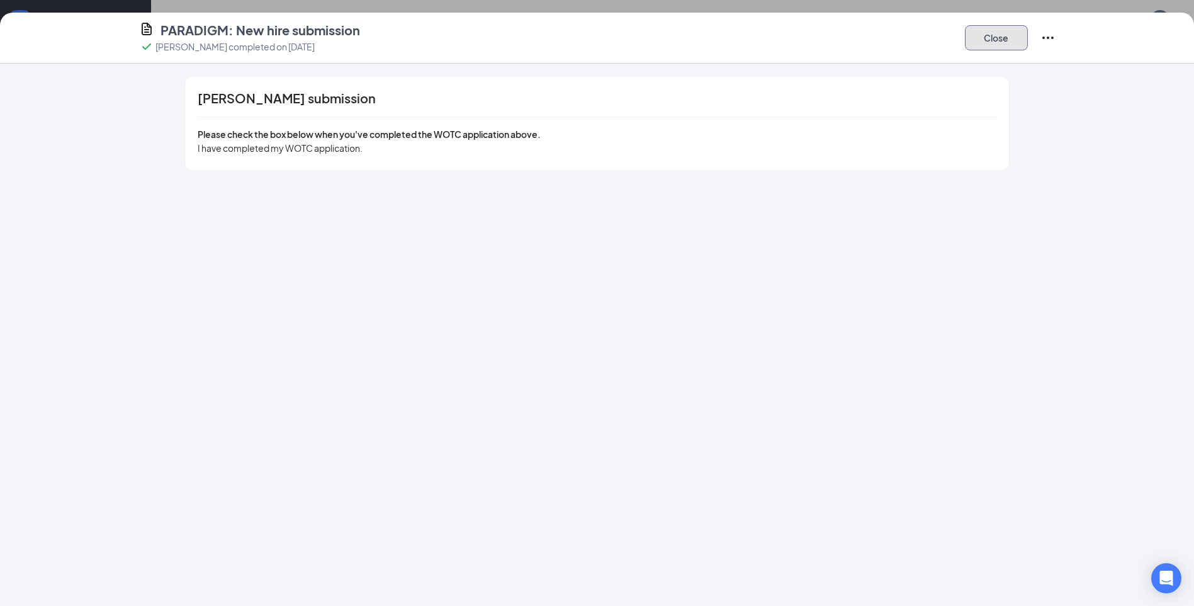
click at [1017, 47] on button "Close" at bounding box center [996, 37] width 63 height 25
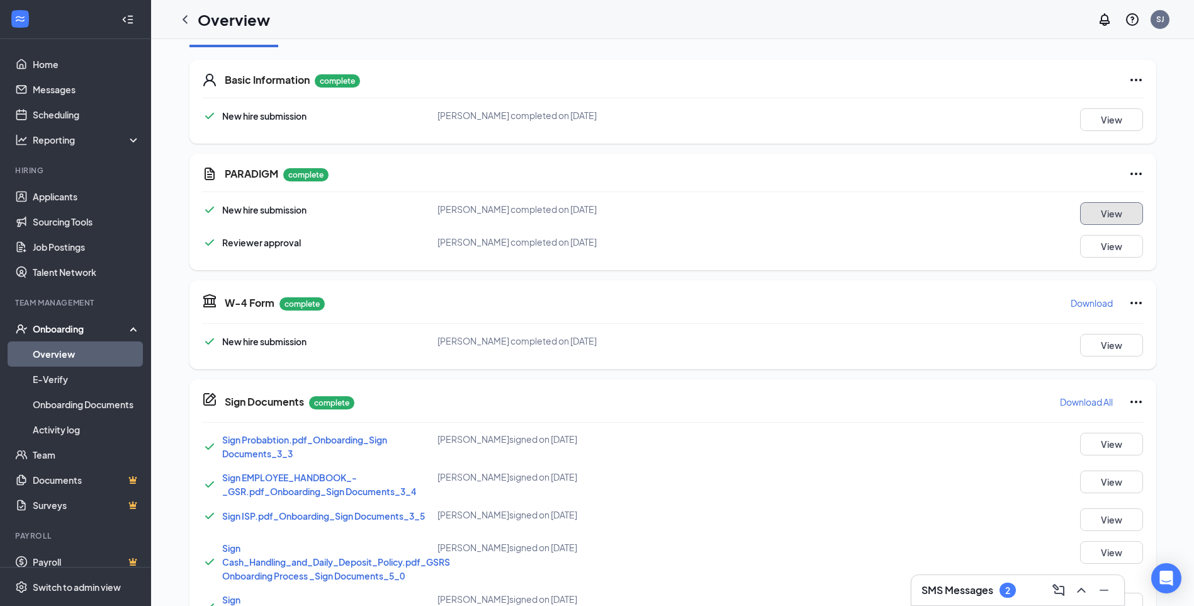
scroll to position [189, 0]
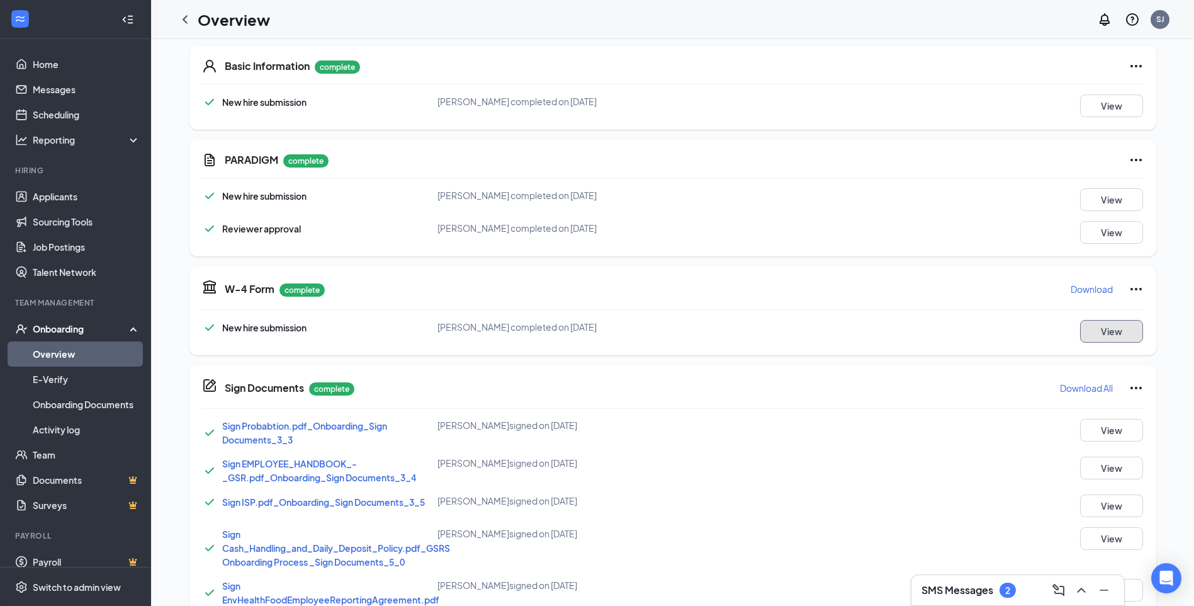
click at [1107, 329] on button "View" at bounding box center [1111, 331] width 63 height 23
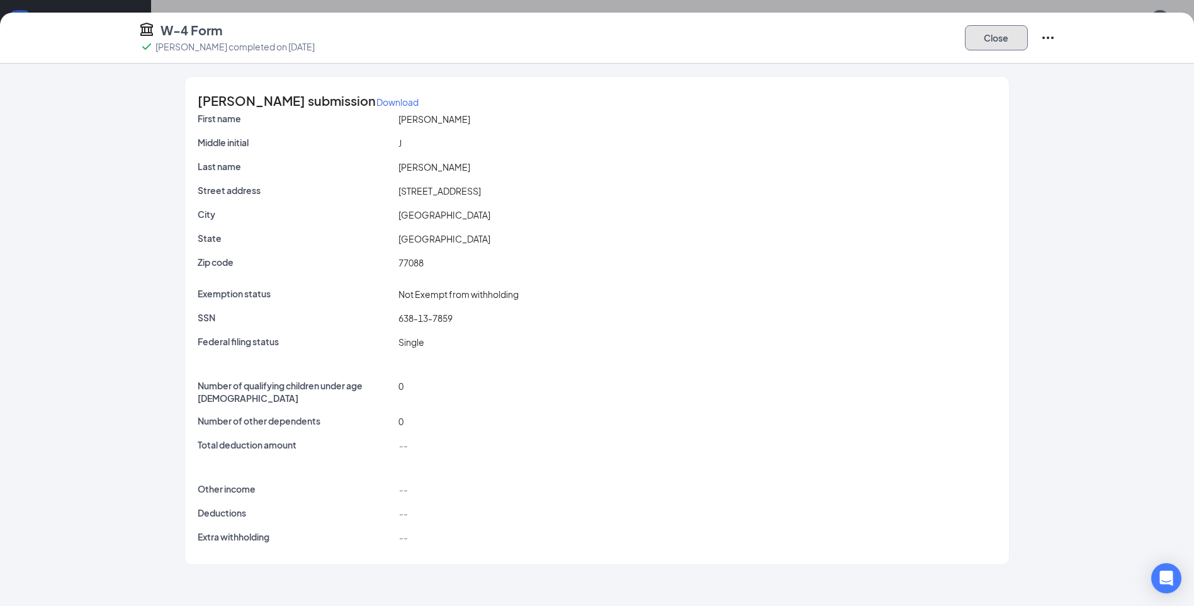
click at [1009, 33] on button "Close" at bounding box center [996, 37] width 63 height 25
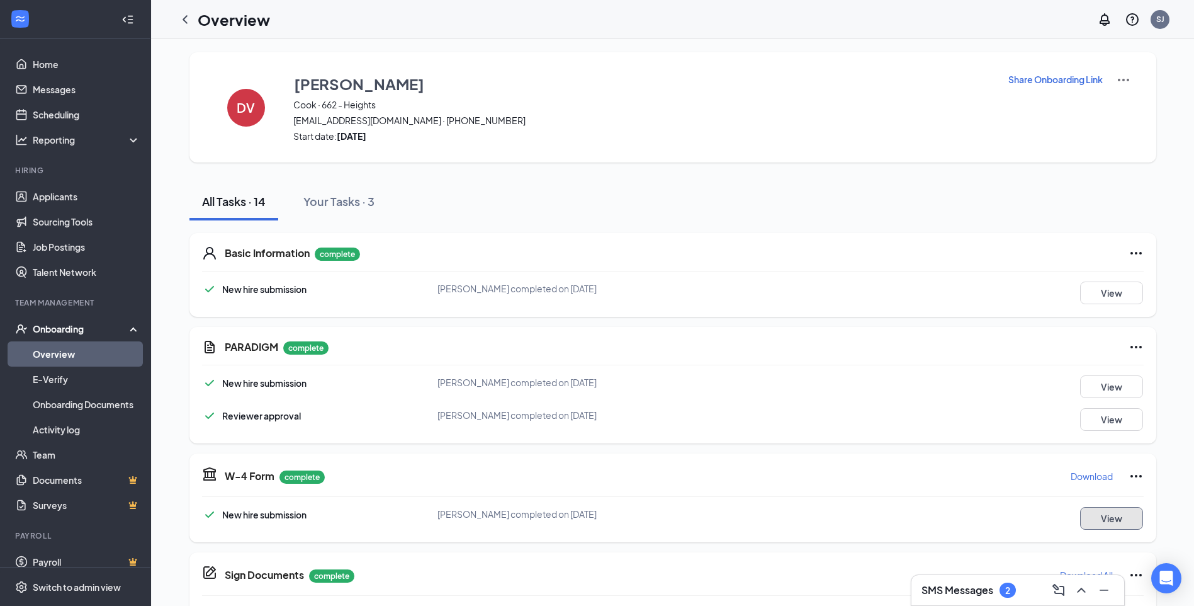
scroll to position [0, 0]
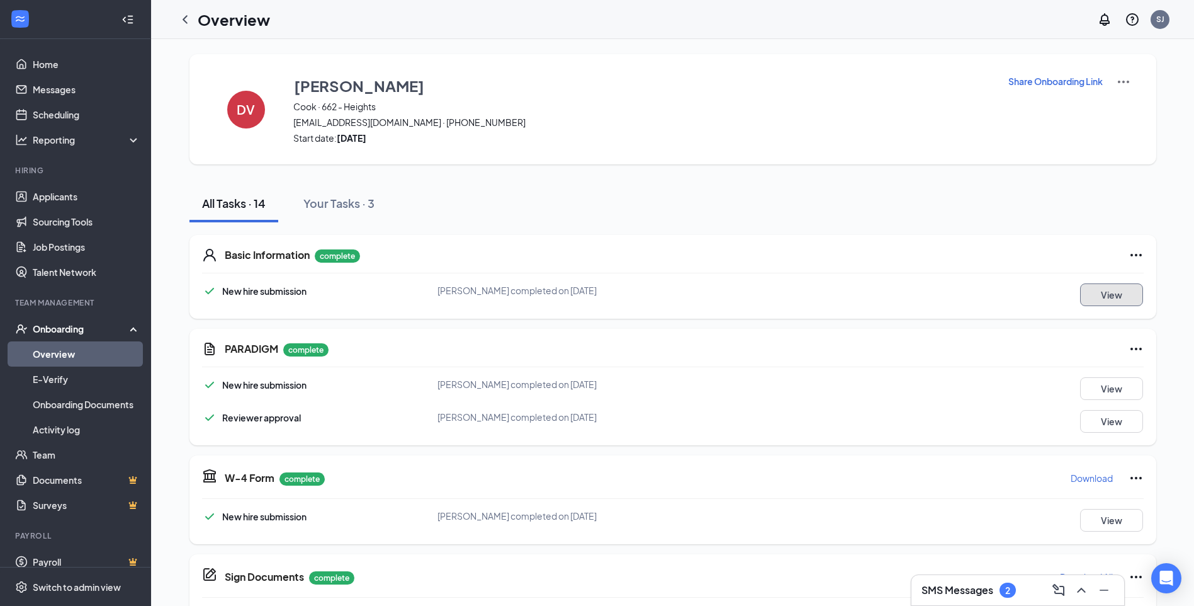
click at [1110, 302] on button "View" at bounding box center [1111, 294] width 63 height 23
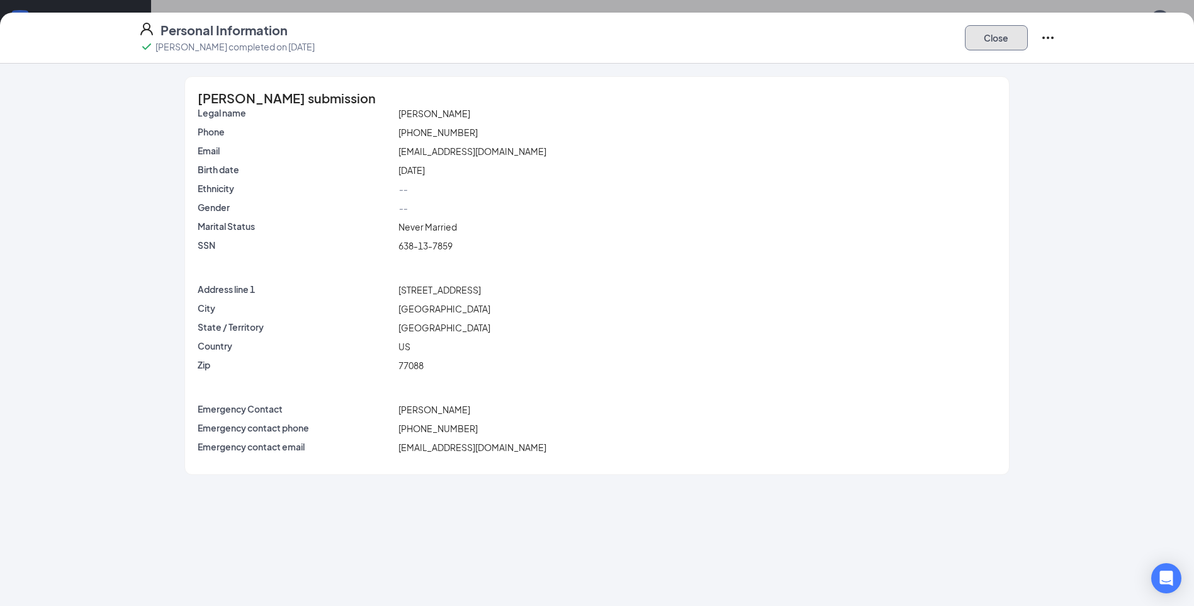
click at [1017, 44] on button "Close" at bounding box center [996, 37] width 63 height 25
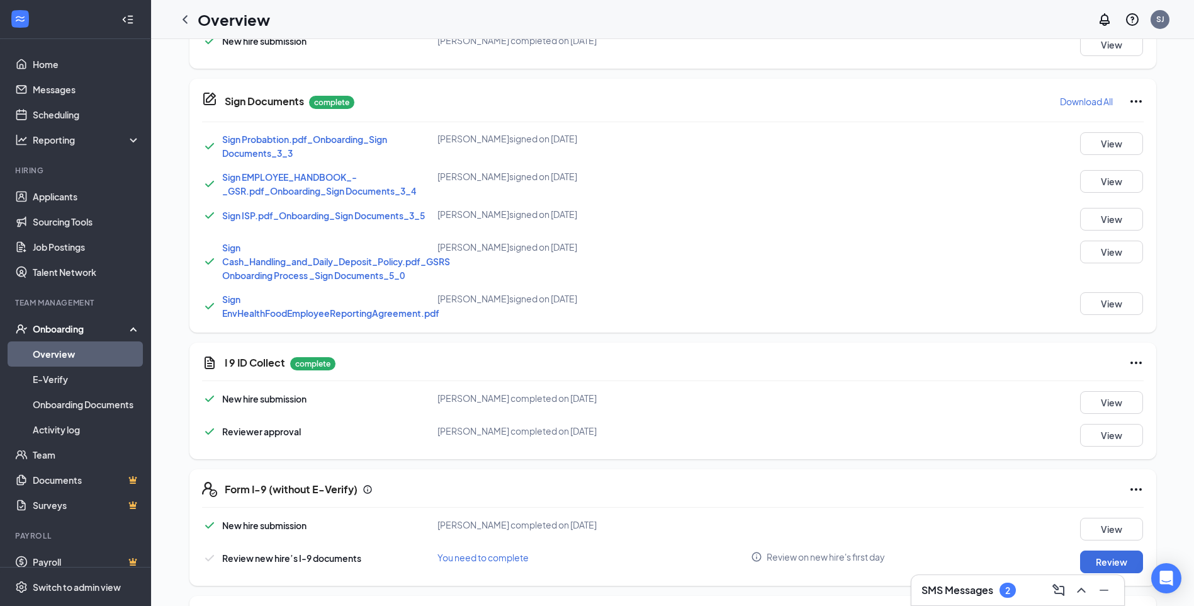
scroll to position [567, 0]
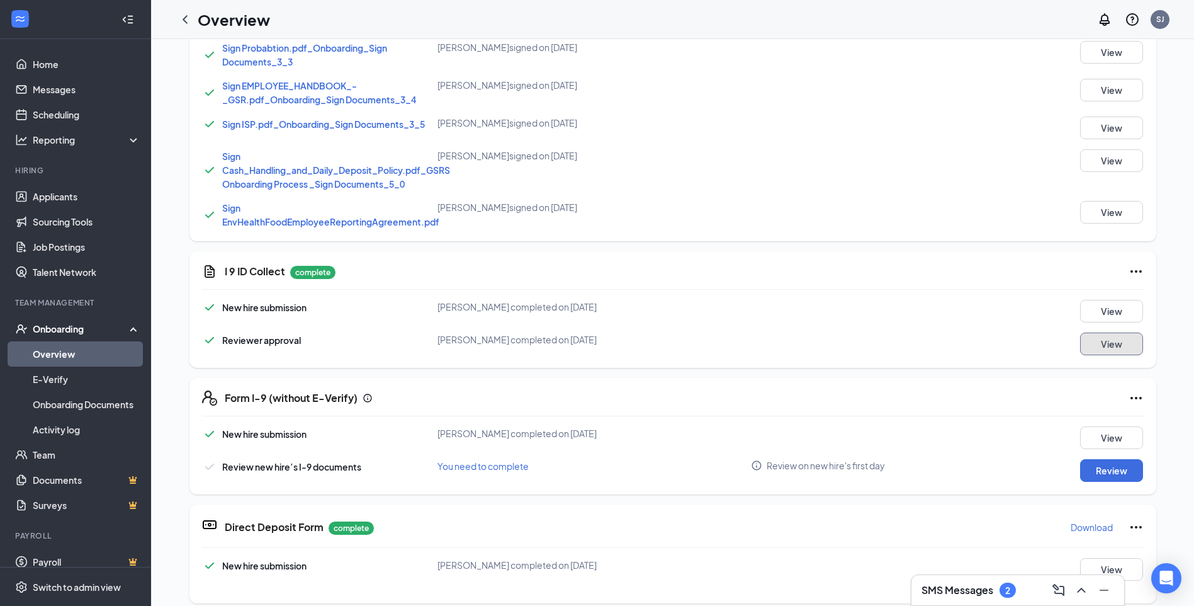
click at [1086, 343] on button "View" at bounding box center [1111, 343] width 63 height 23
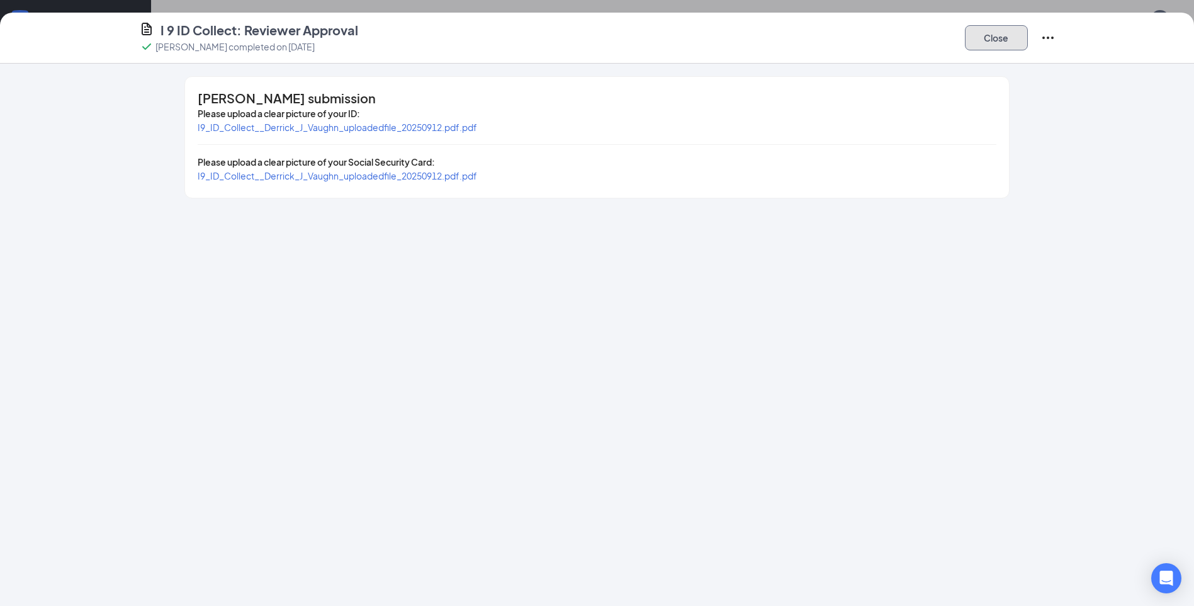
click at [1025, 35] on button "Close" at bounding box center [996, 37] width 63 height 25
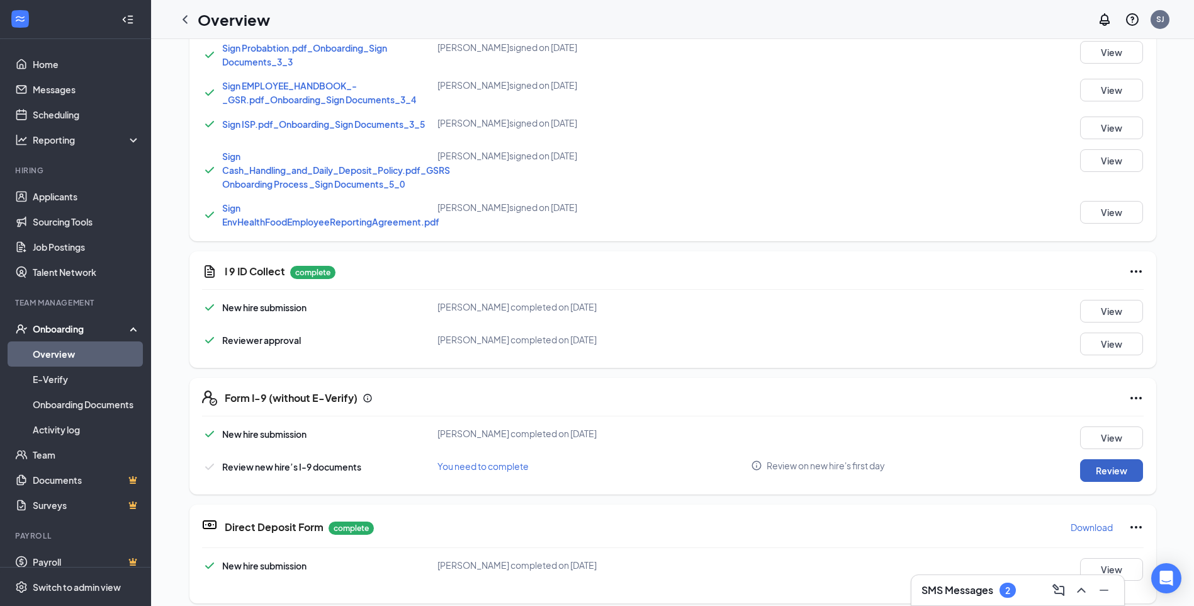
click at [1103, 471] on button "Review" at bounding box center [1111, 470] width 63 height 23
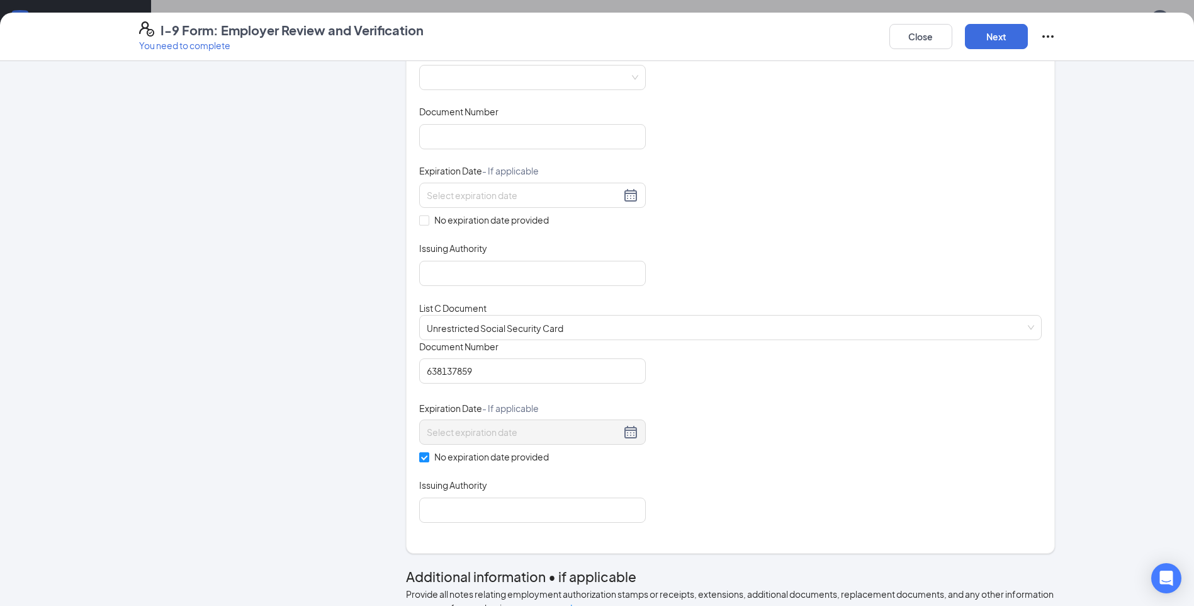
scroll to position [252, 0]
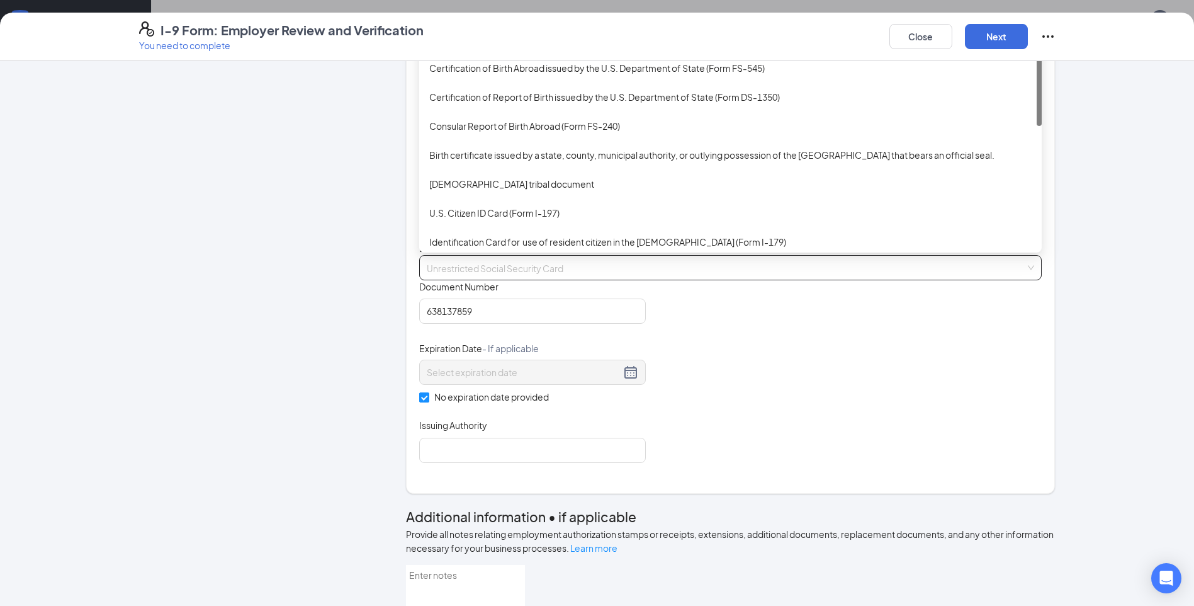
drag, startPoint x: 582, startPoint y: 353, endPoint x: 495, endPoint y: 354, distance: 86.9
click at [495, 279] on span "Unrestricted Social Security Card" at bounding box center [730, 268] width 607 height 24
click at [482, 75] on div "Certification of Birth Abroad issued by the U.S. Department of State (Form FS-5…" at bounding box center [730, 68] width 602 height 14
checkbox input "false"
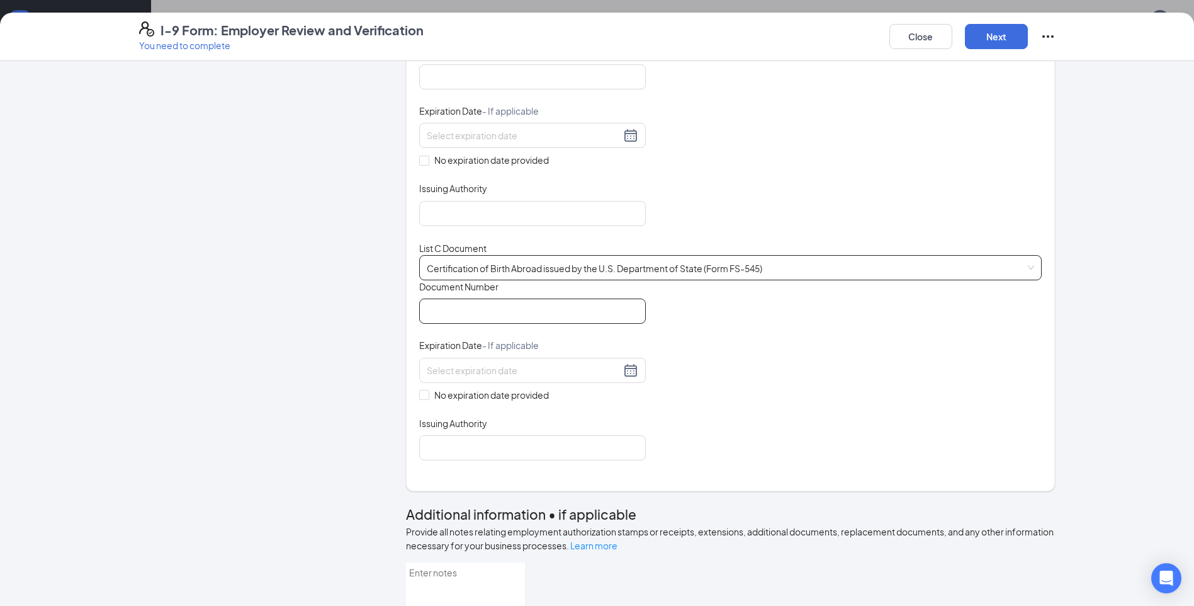
click at [490, 324] on input "Document Number" at bounding box center [532, 310] width 227 height 25
click at [575, 279] on span "Certification of Birth Abroad issued by the U.S. Department of State (Form FS-5…" at bounding box center [730, 268] width 607 height 24
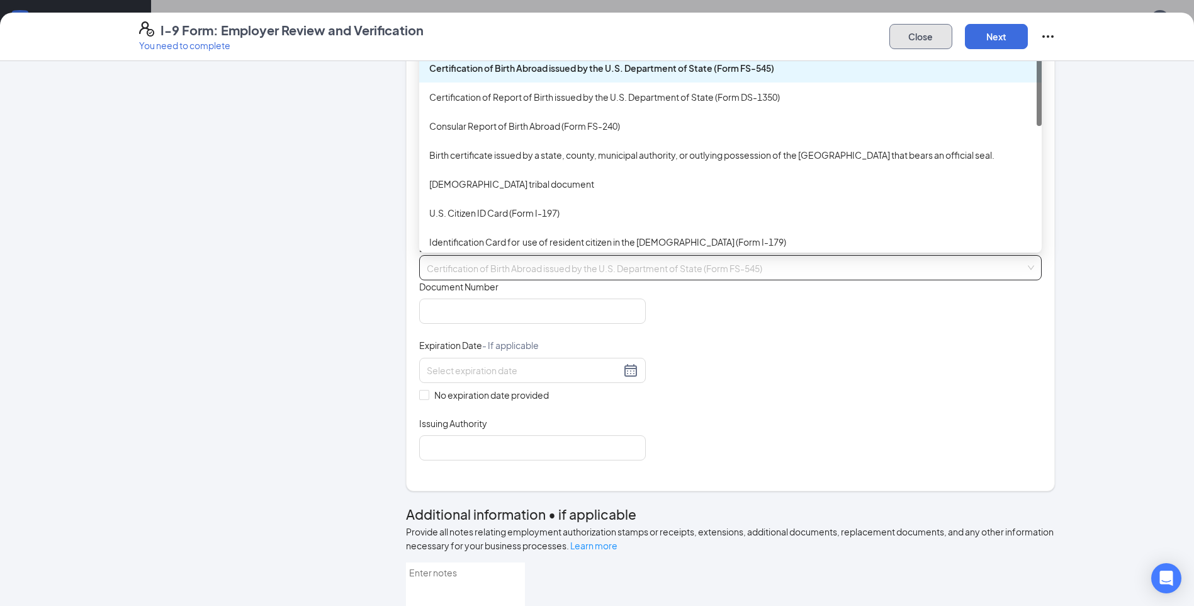
click at [906, 37] on button "Close" at bounding box center [920, 36] width 63 height 25
